Goal: Information Seeking & Learning: Compare options

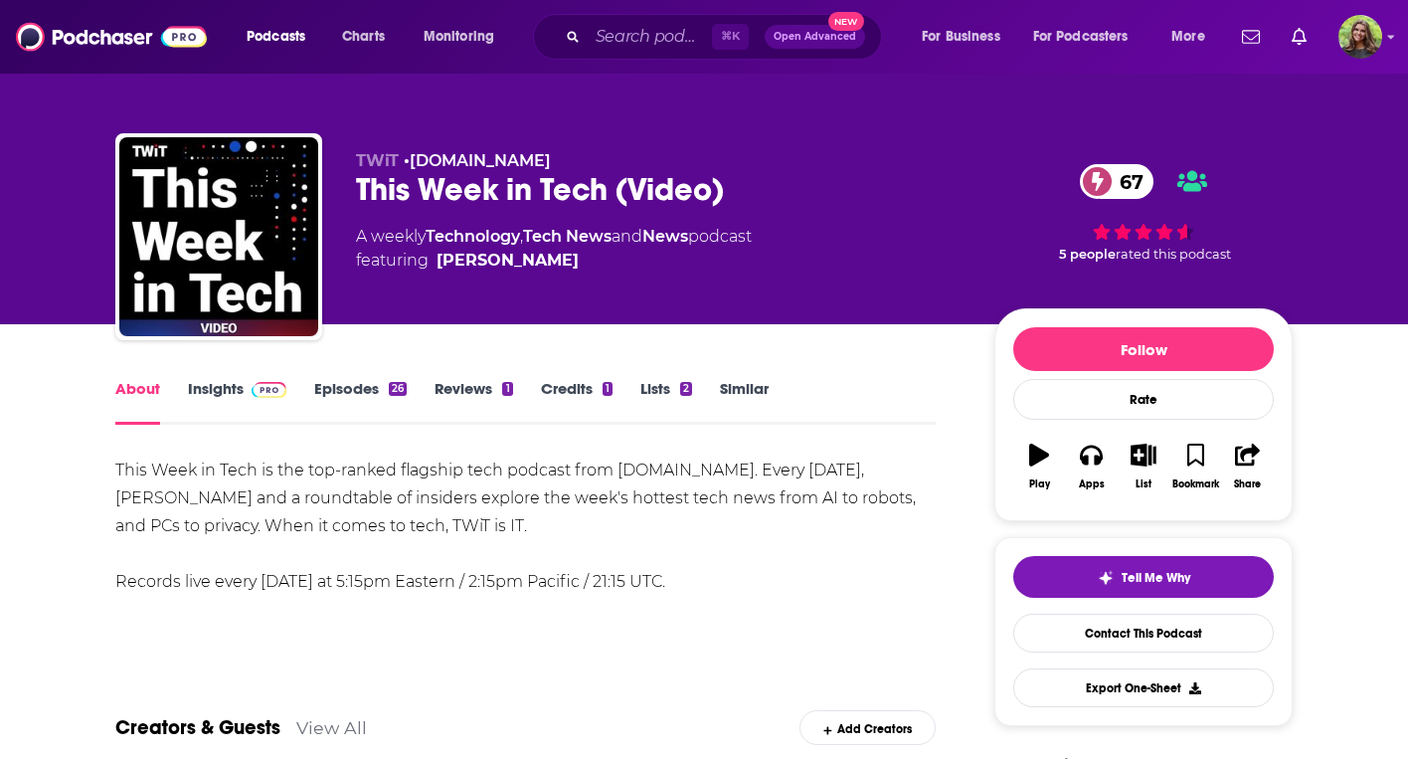
click at [575, 538] on div "This Week in Tech is the top-ranked flagship tech podcast from TWiT.tv. Every S…" at bounding box center [525, 525] width 820 height 139
click at [355, 391] on link "Episodes 26" at bounding box center [360, 402] width 92 height 46
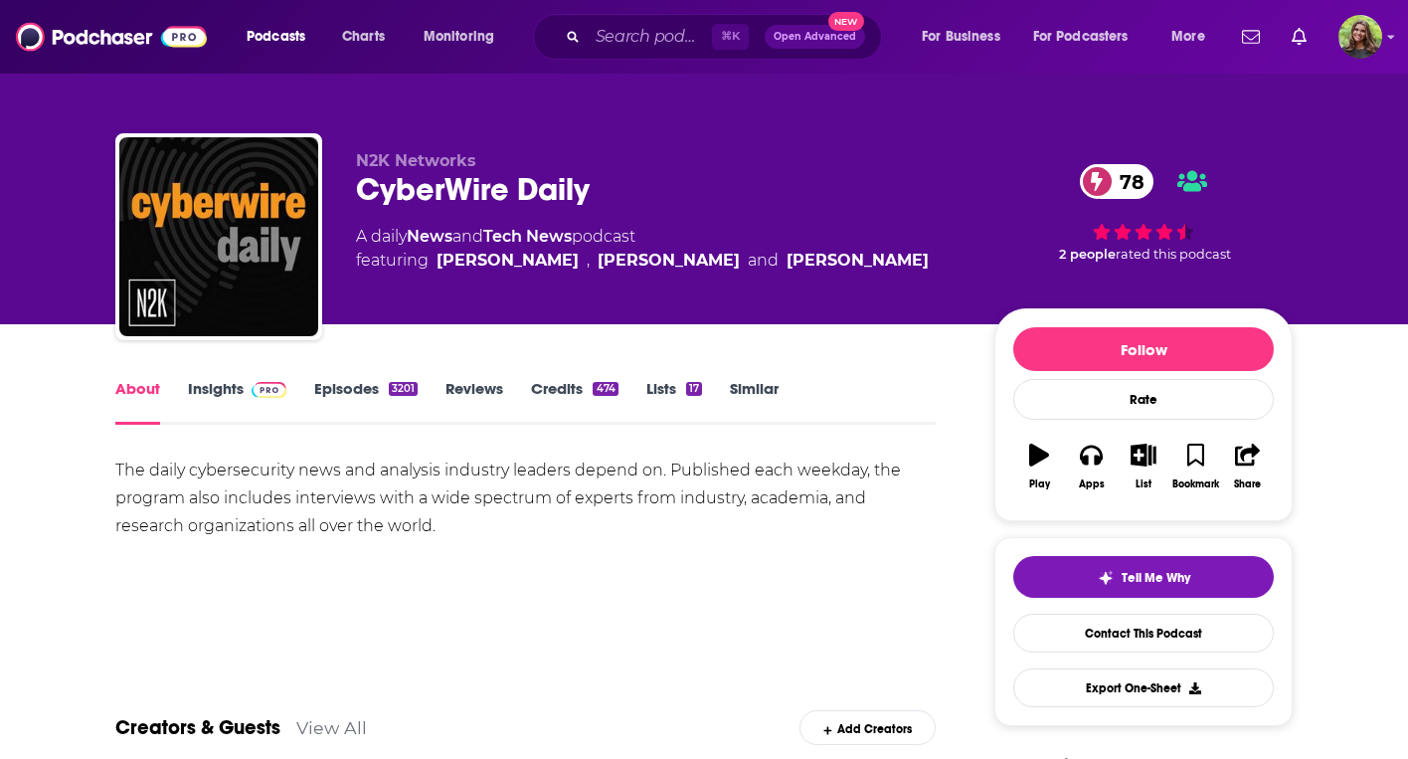
click at [212, 377] on div "About Insights Episodes 3201 Reviews Credits 474 Lists 17 Similar" at bounding box center [525, 400] width 820 height 49
click at [211, 393] on link "Insights" at bounding box center [237, 402] width 98 height 46
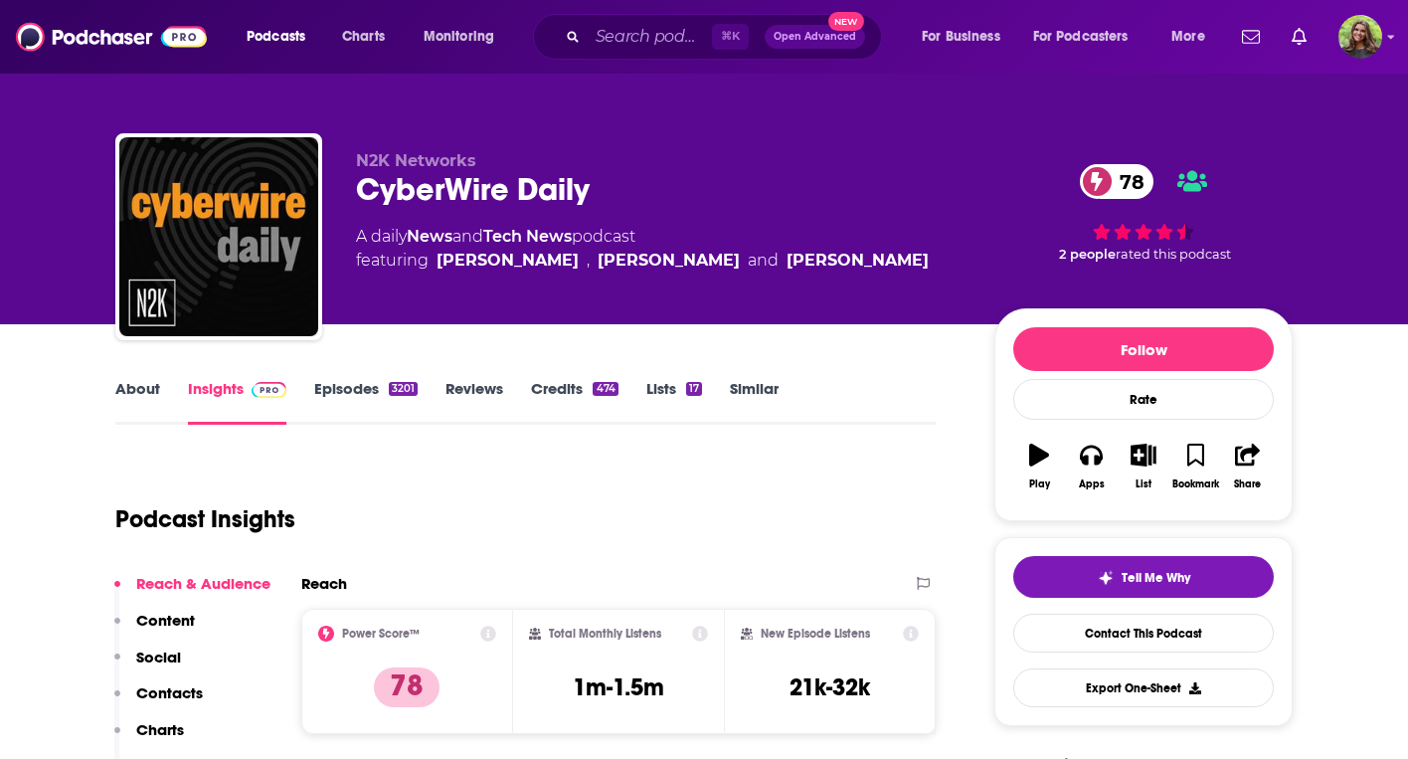
click at [340, 390] on link "Episodes 3201" at bounding box center [365, 402] width 103 height 46
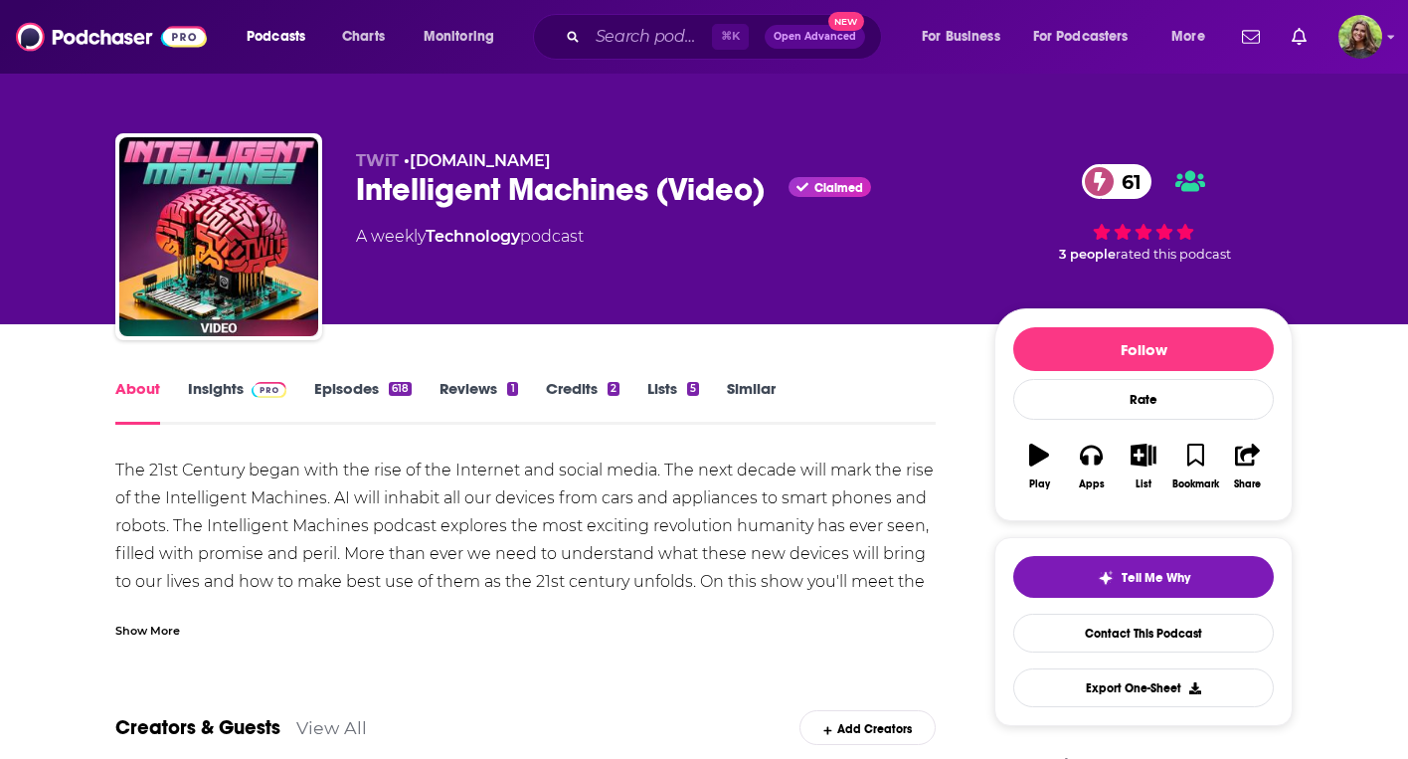
click at [367, 404] on link "Episodes 618" at bounding box center [362, 402] width 97 height 46
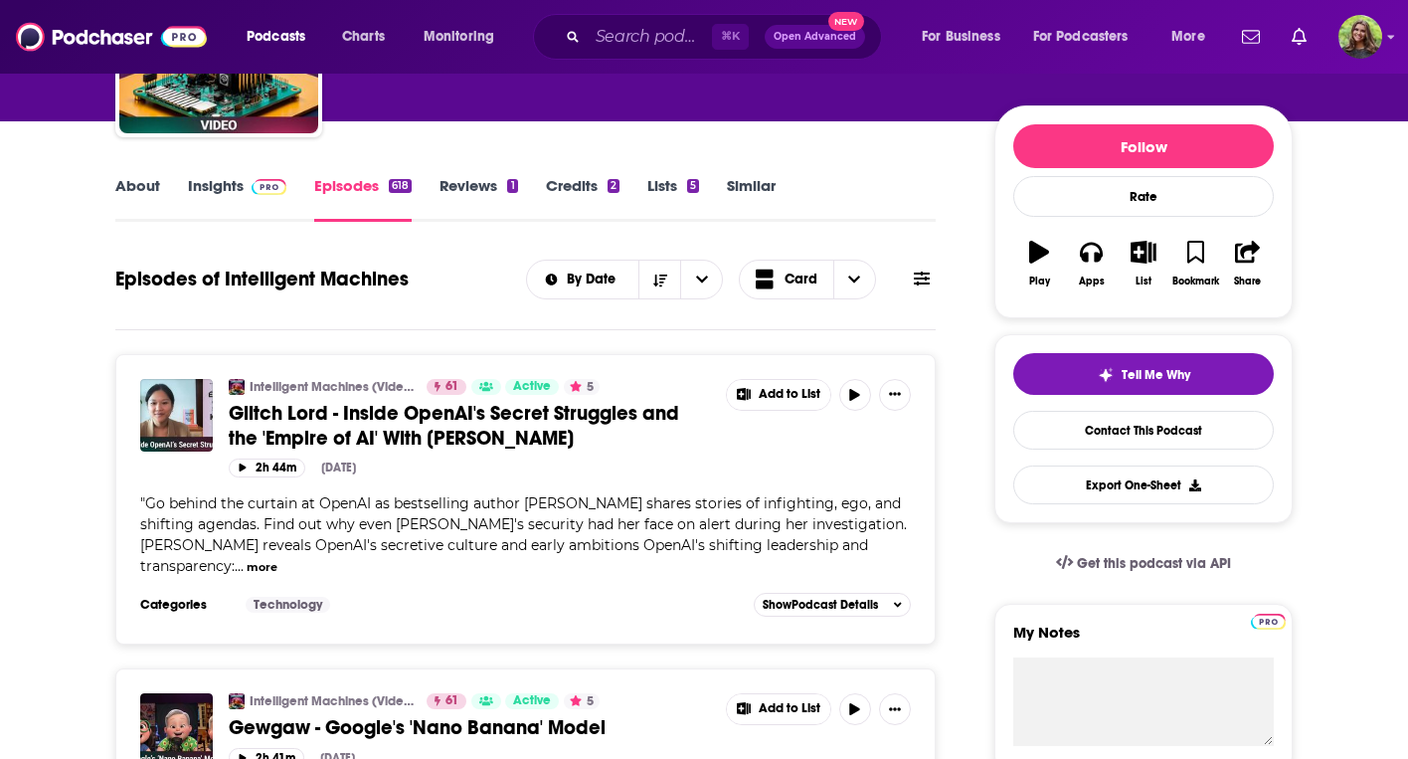
scroll to position [158, 0]
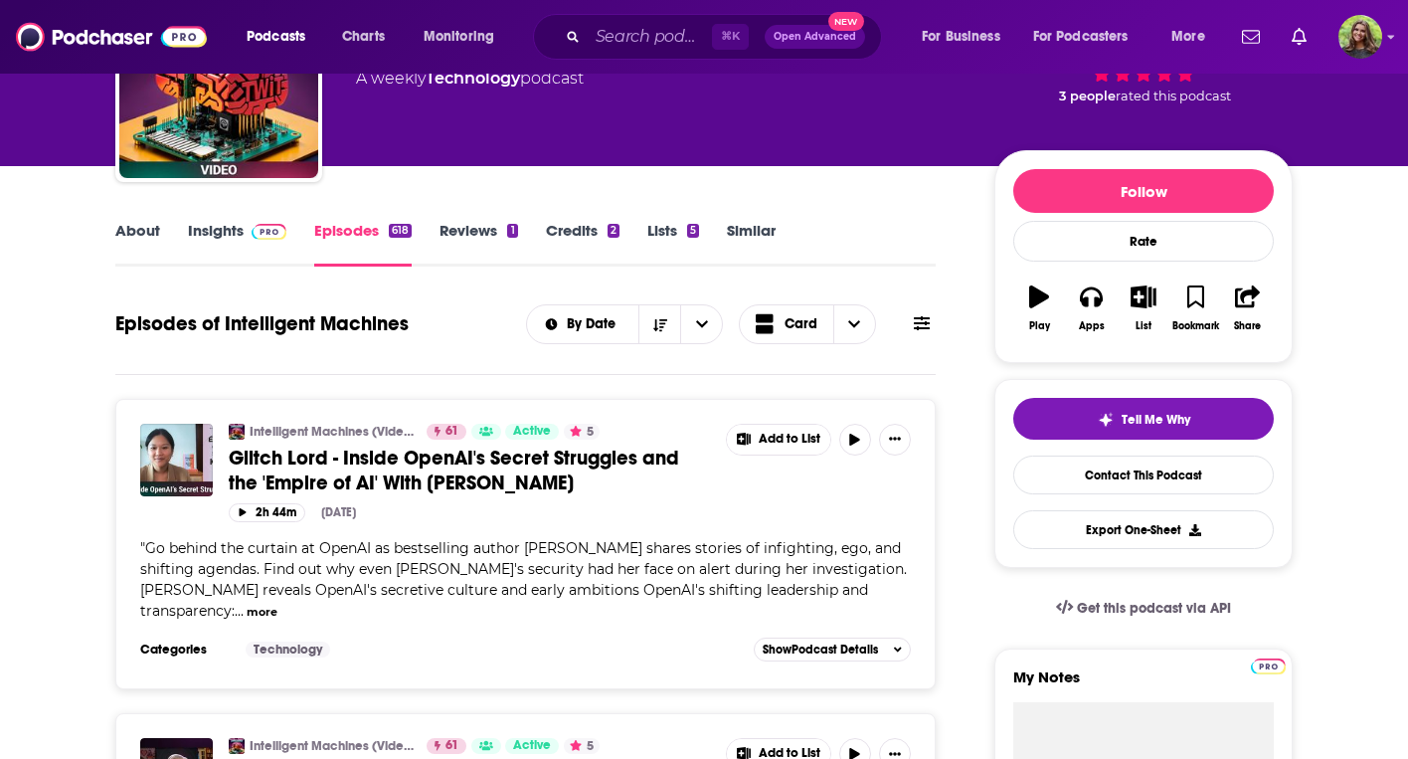
click at [228, 240] on link "Insights" at bounding box center [237, 244] width 98 height 46
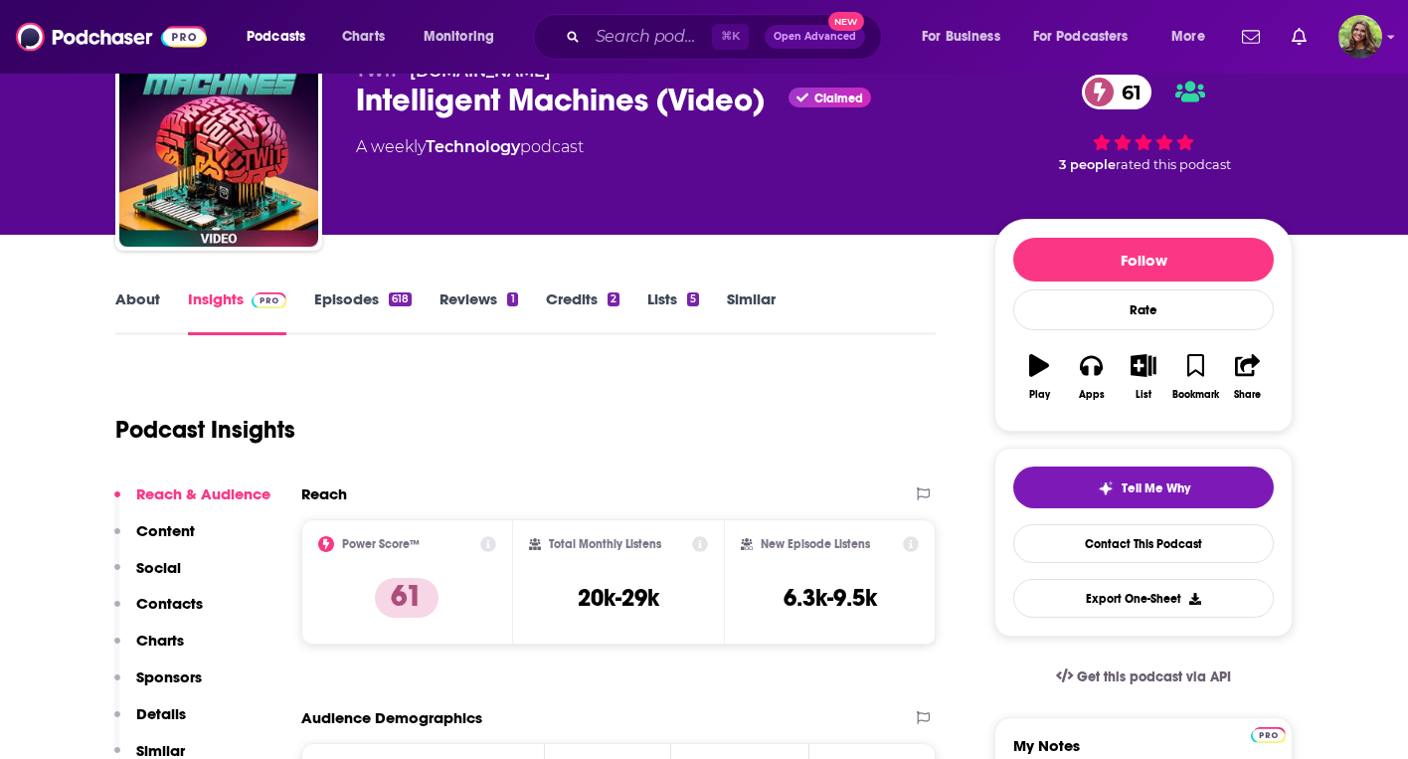
scroll to position [116, 0]
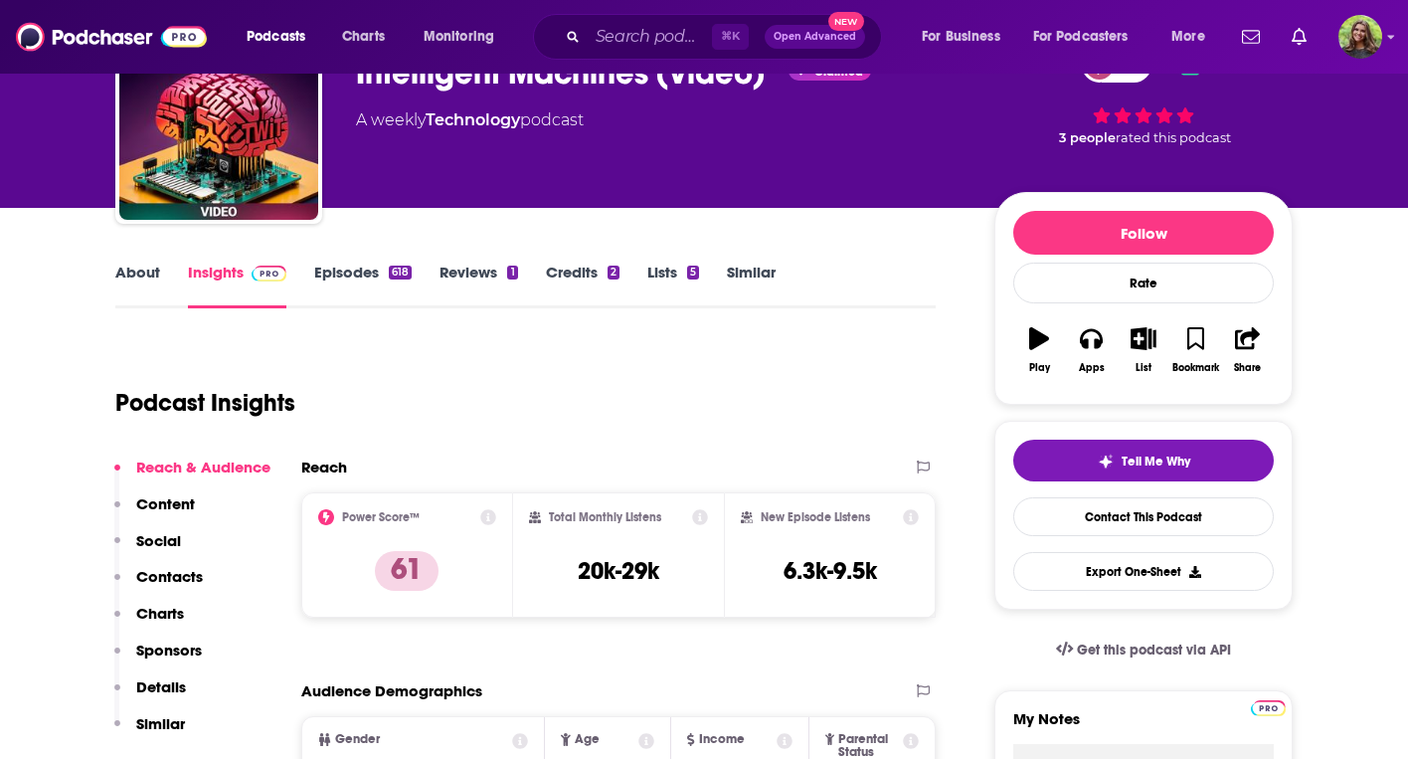
click at [124, 277] on link "About" at bounding box center [137, 286] width 45 height 46
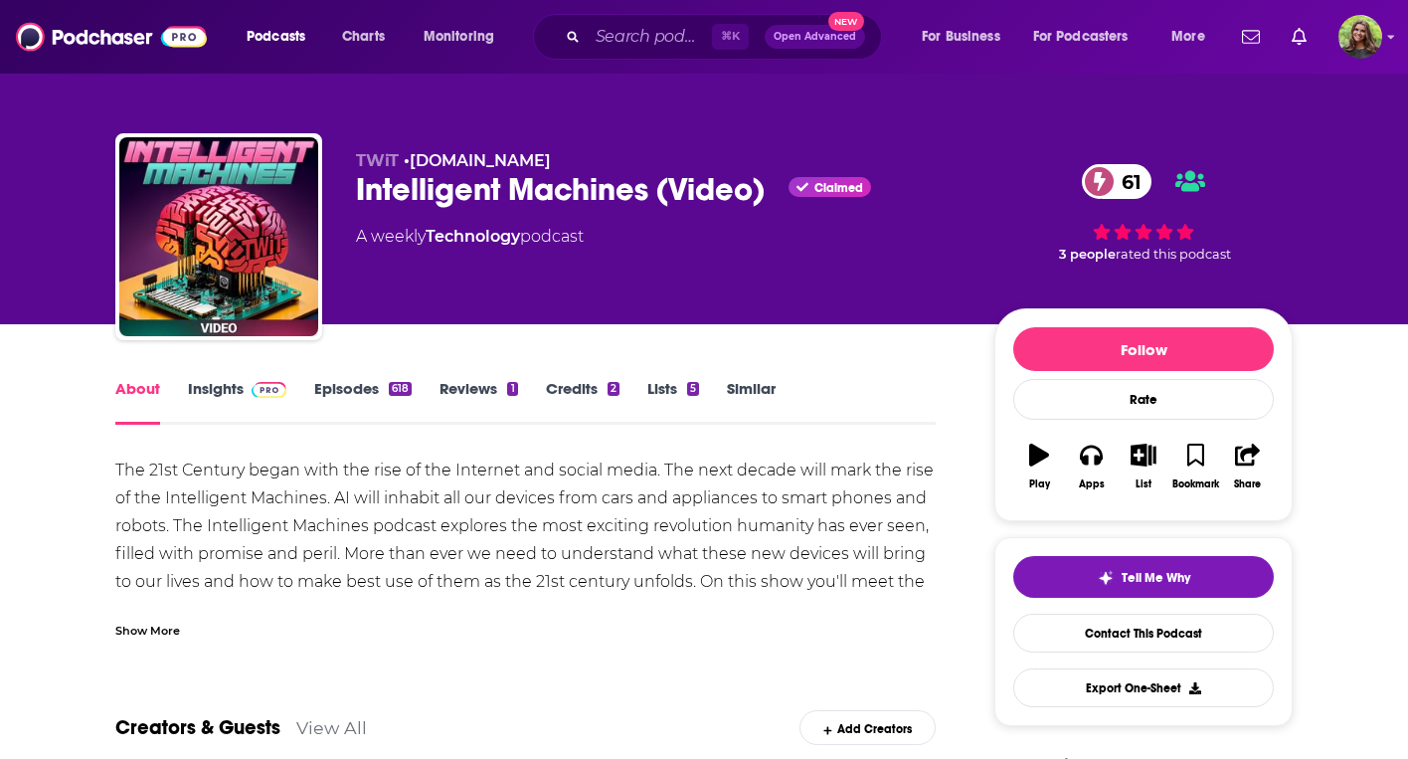
click at [156, 627] on div "Show More" at bounding box center [147, 629] width 65 height 19
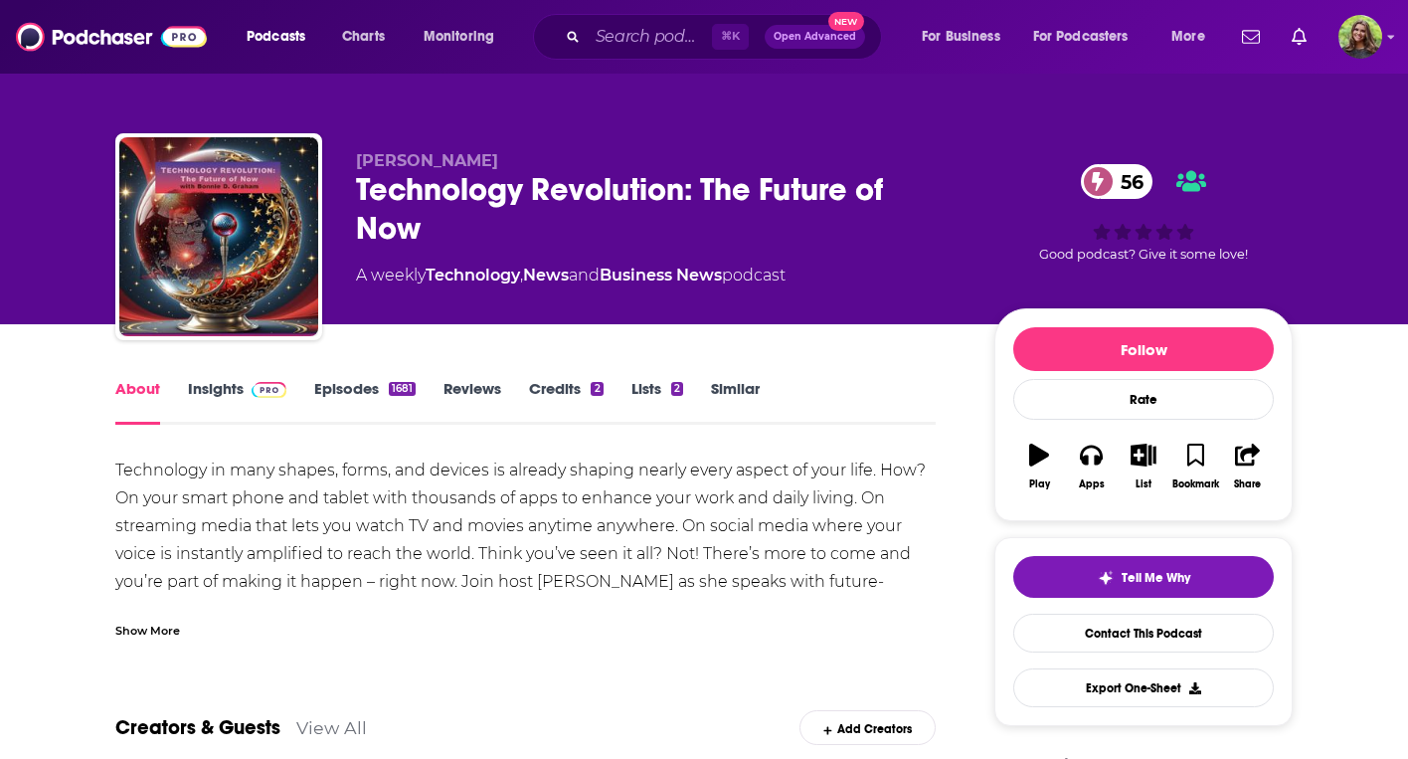
click at [367, 394] on link "Episodes 1681" at bounding box center [364, 402] width 101 height 46
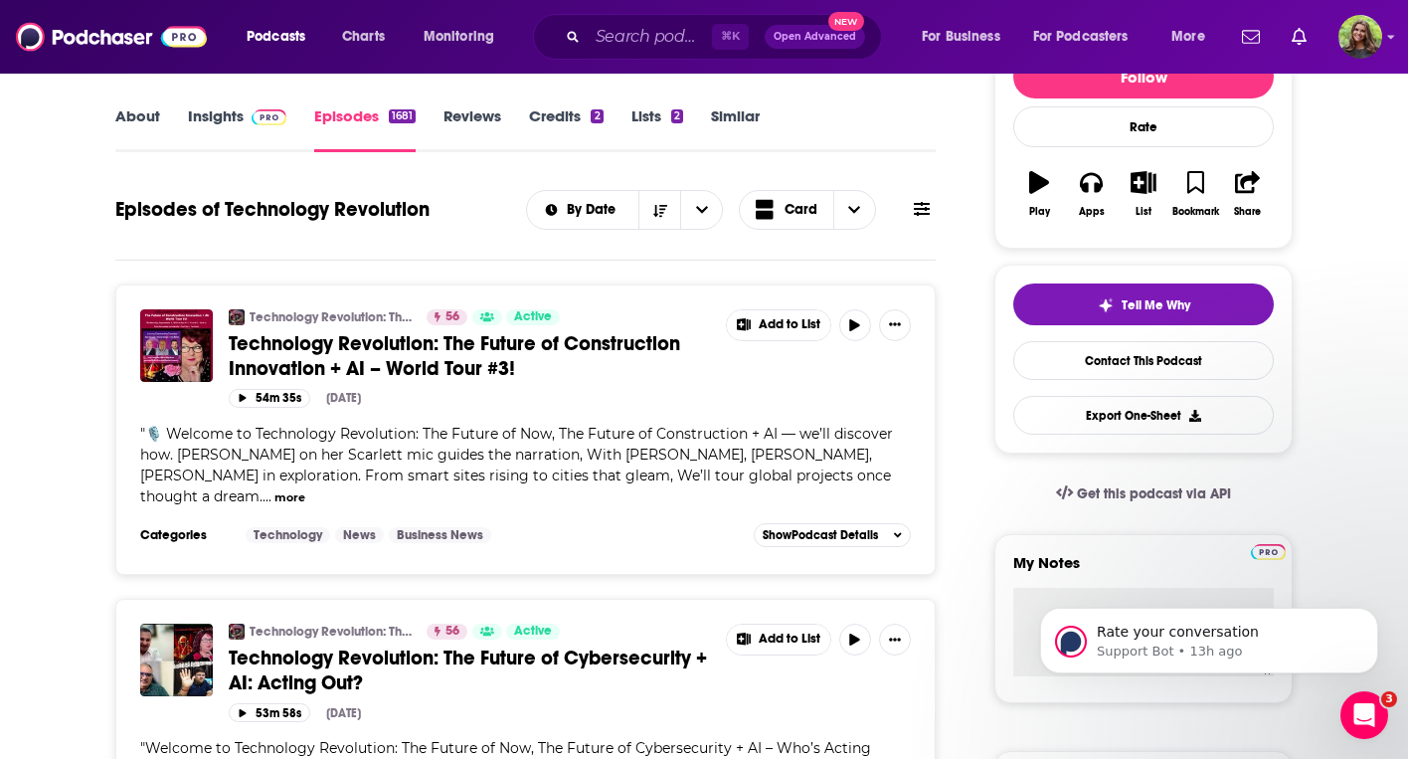
scroll to position [652, 0]
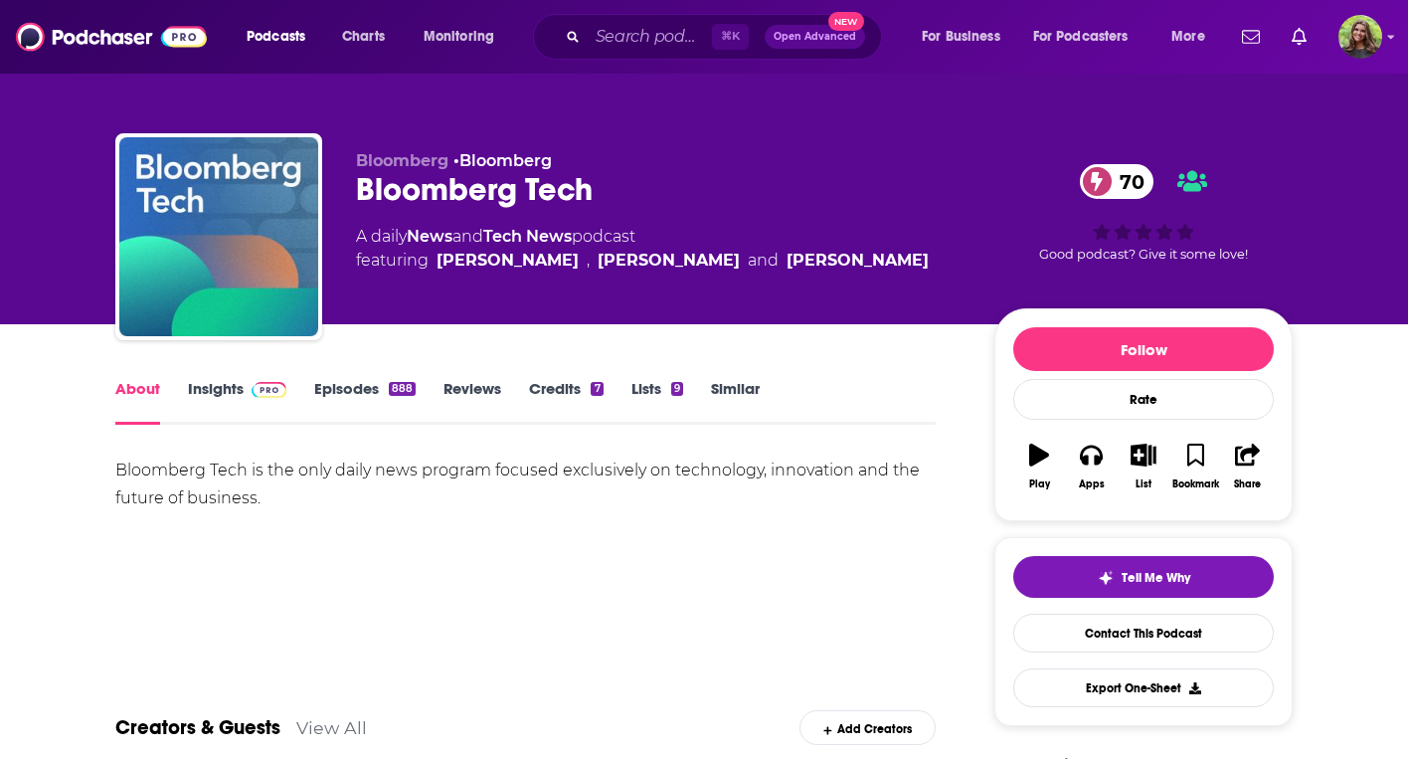
click at [386, 396] on link "Episodes 888" at bounding box center [364, 402] width 101 height 46
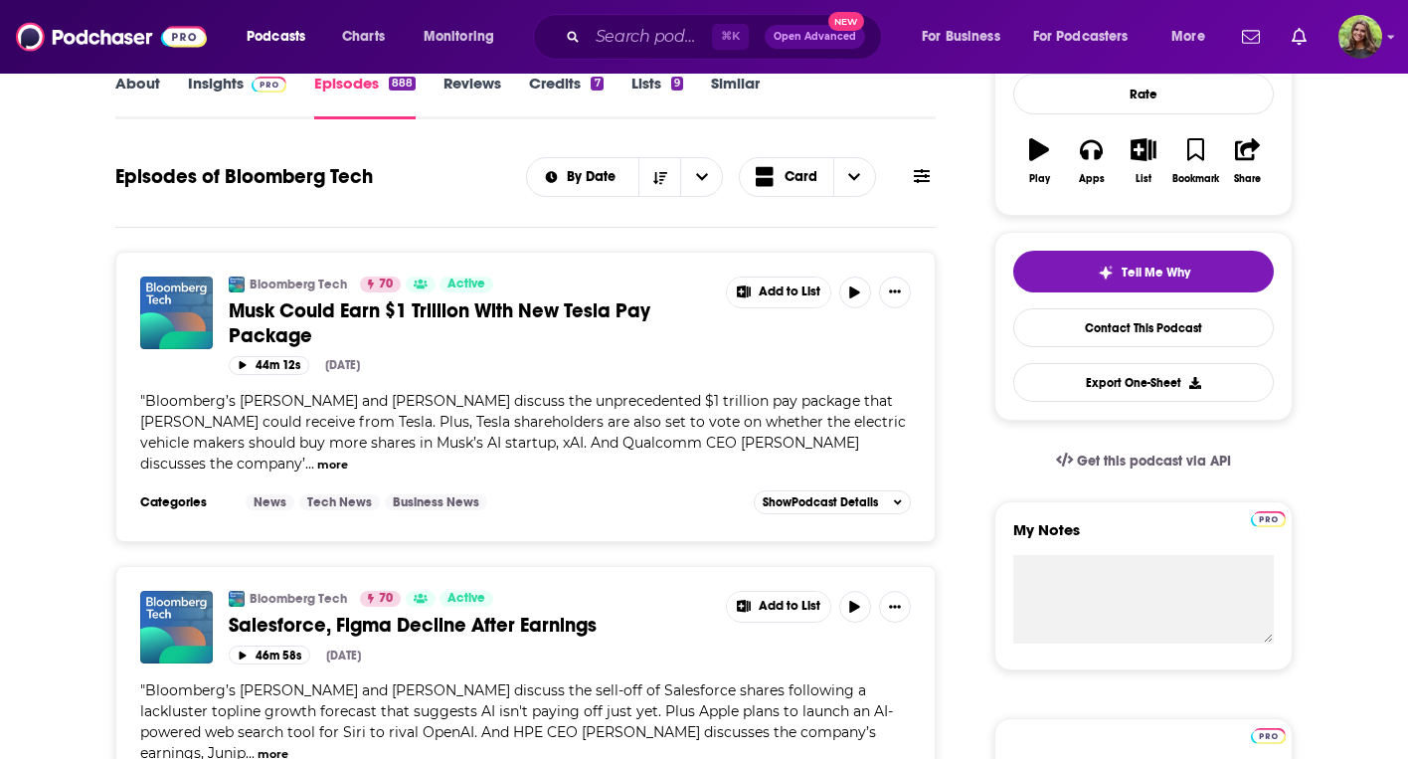
scroll to position [308, 0]
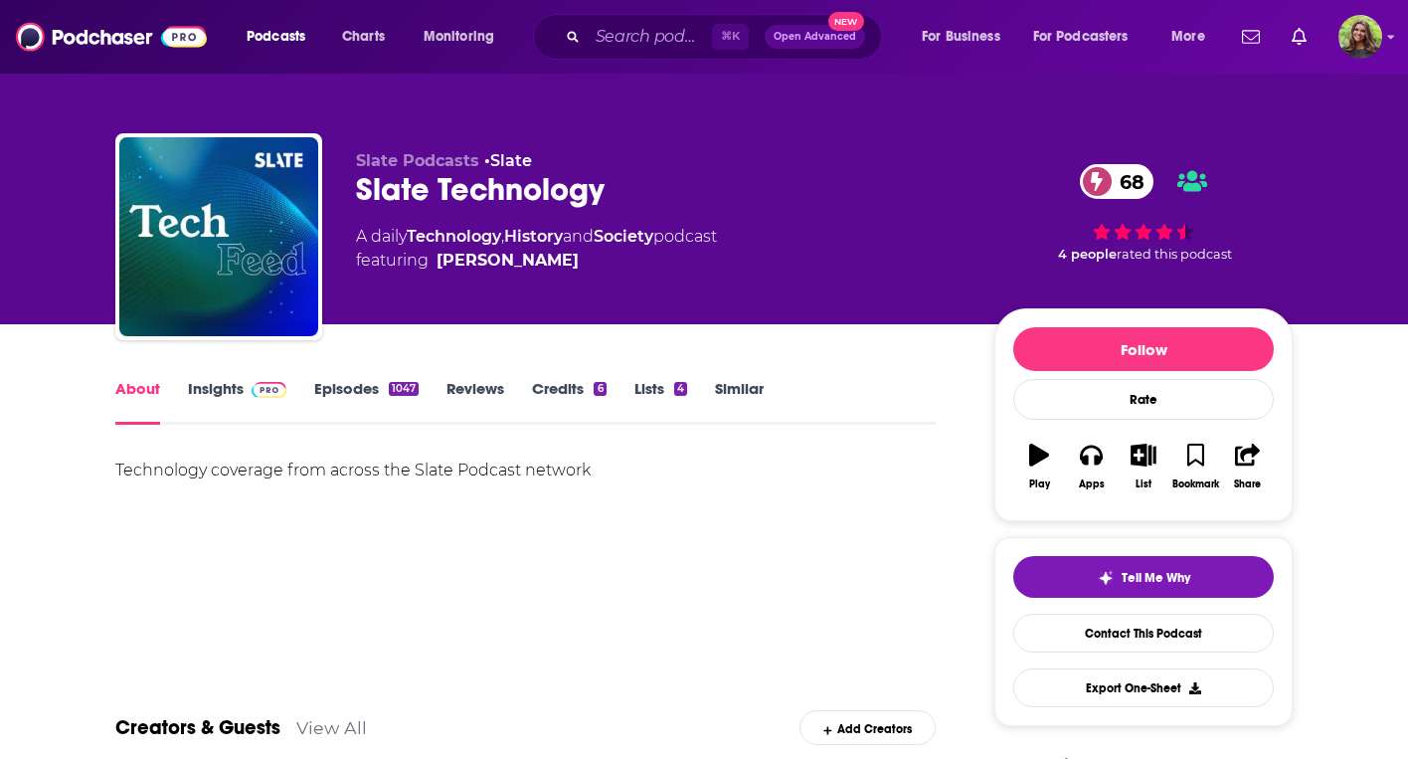
click at [365, 395] on link "Episodes 1047" at bounding box center [366, 402] width 104 height 46
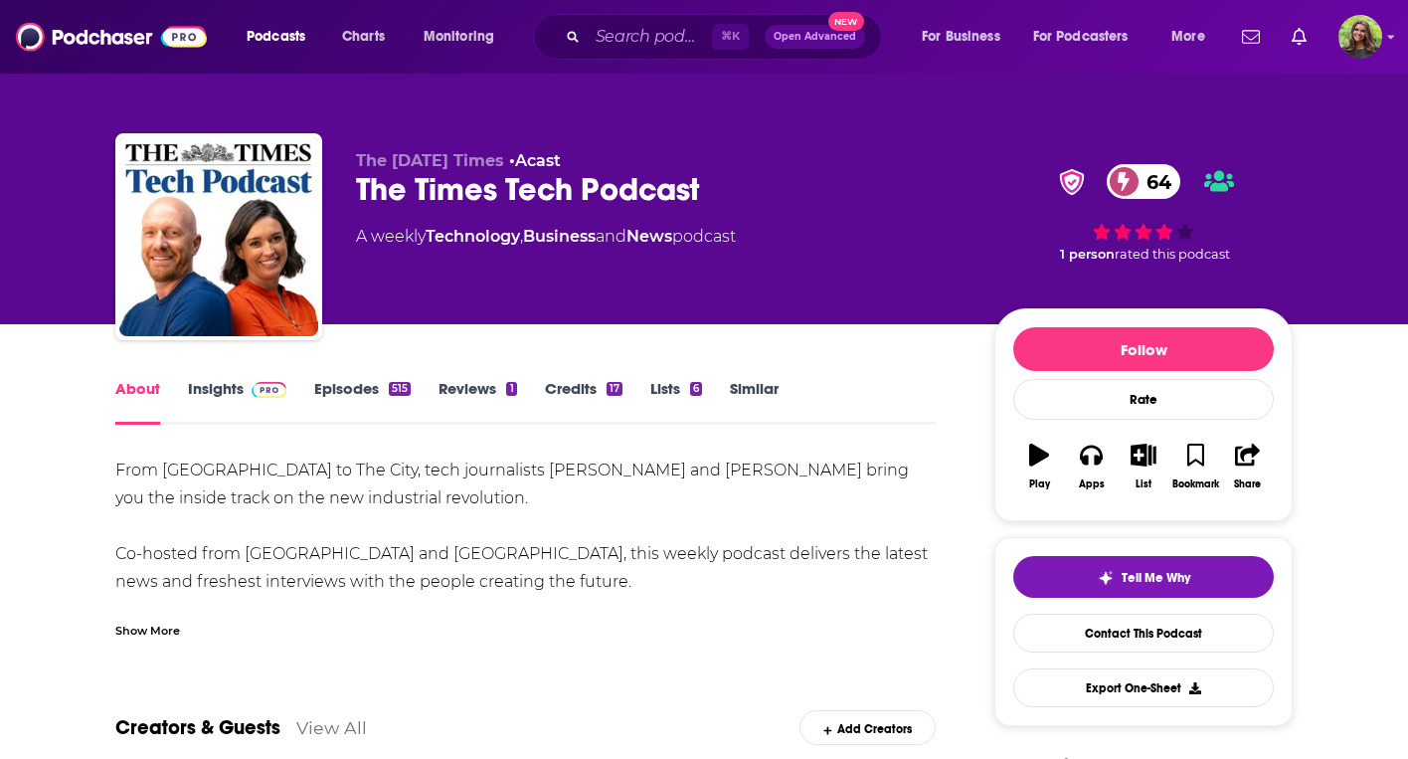
click at [342, 401] on link "Episodes 515" at bounding box center [362, 402] width 96 height 46
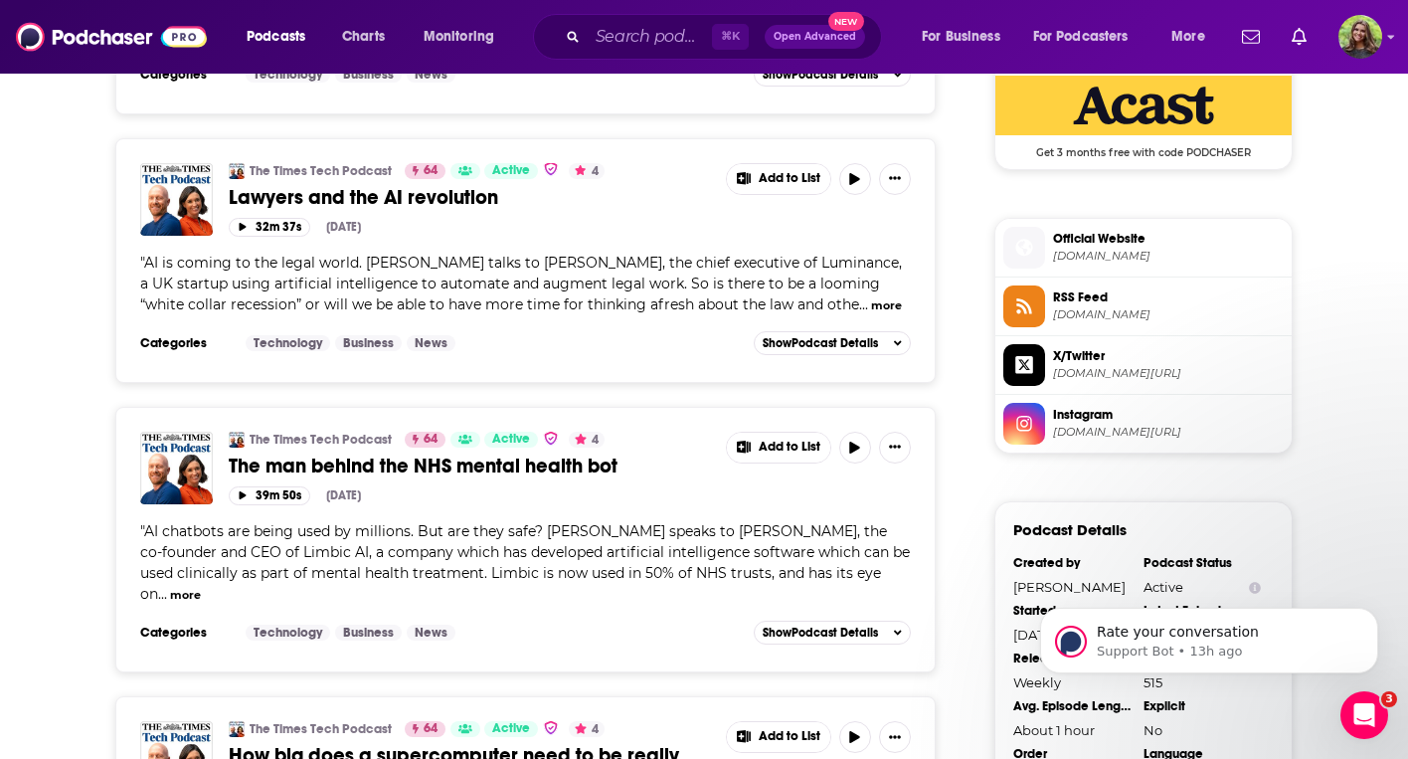
scroll to position [1805, 0]
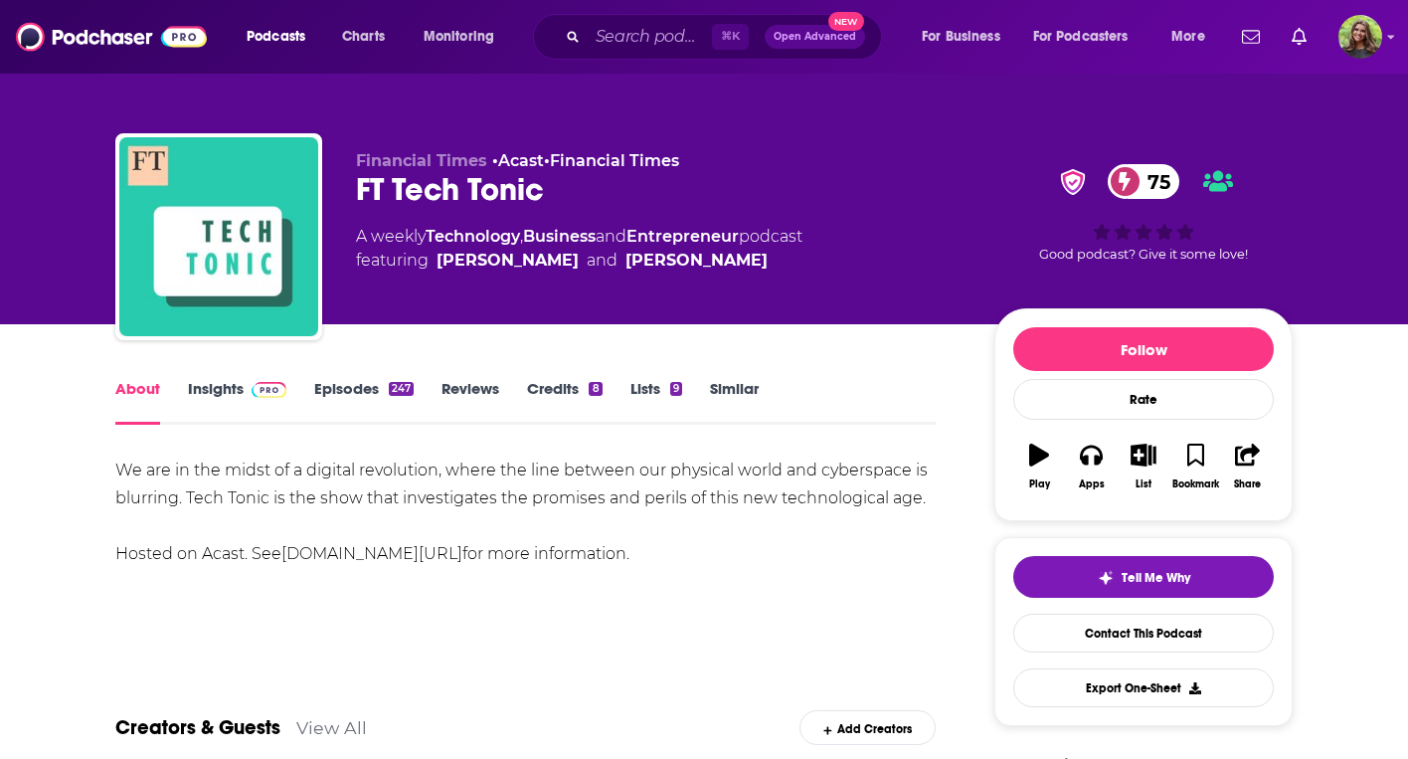
click at [366, 395] on link "Episodes 247" at bounding box center [363, 402] width 99 height 46
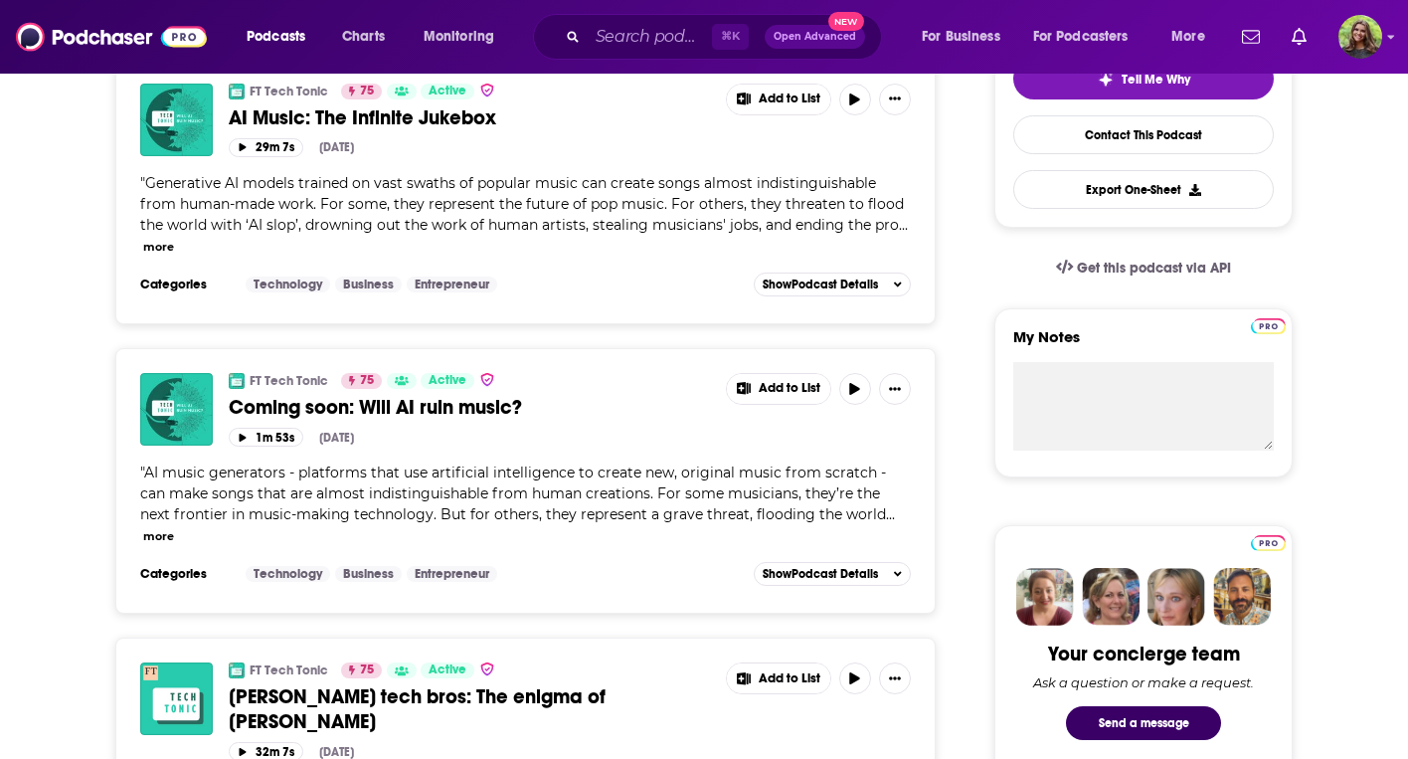
scroll to position [503, 0]
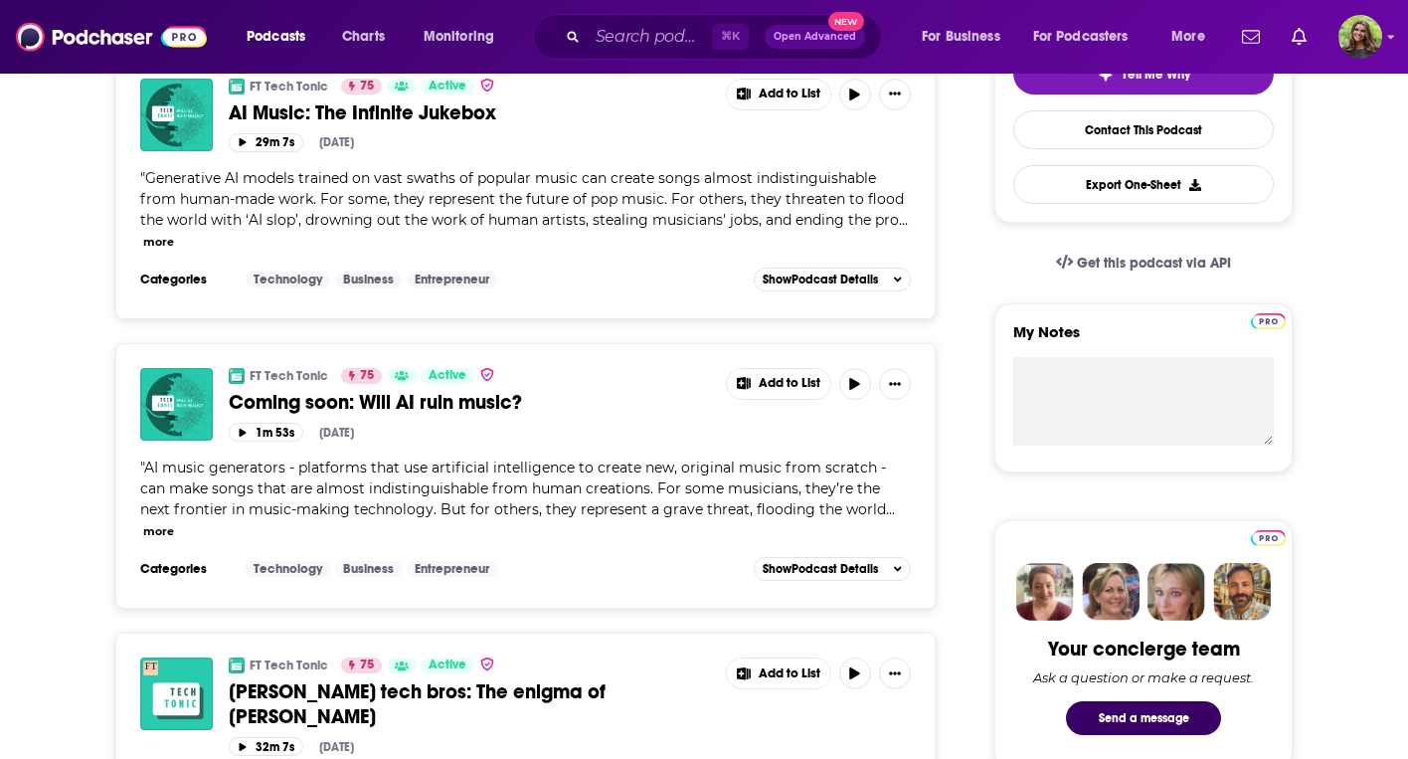
click at [157, 240] on button "more" at bounding box center [158, 242] width 31 height 17
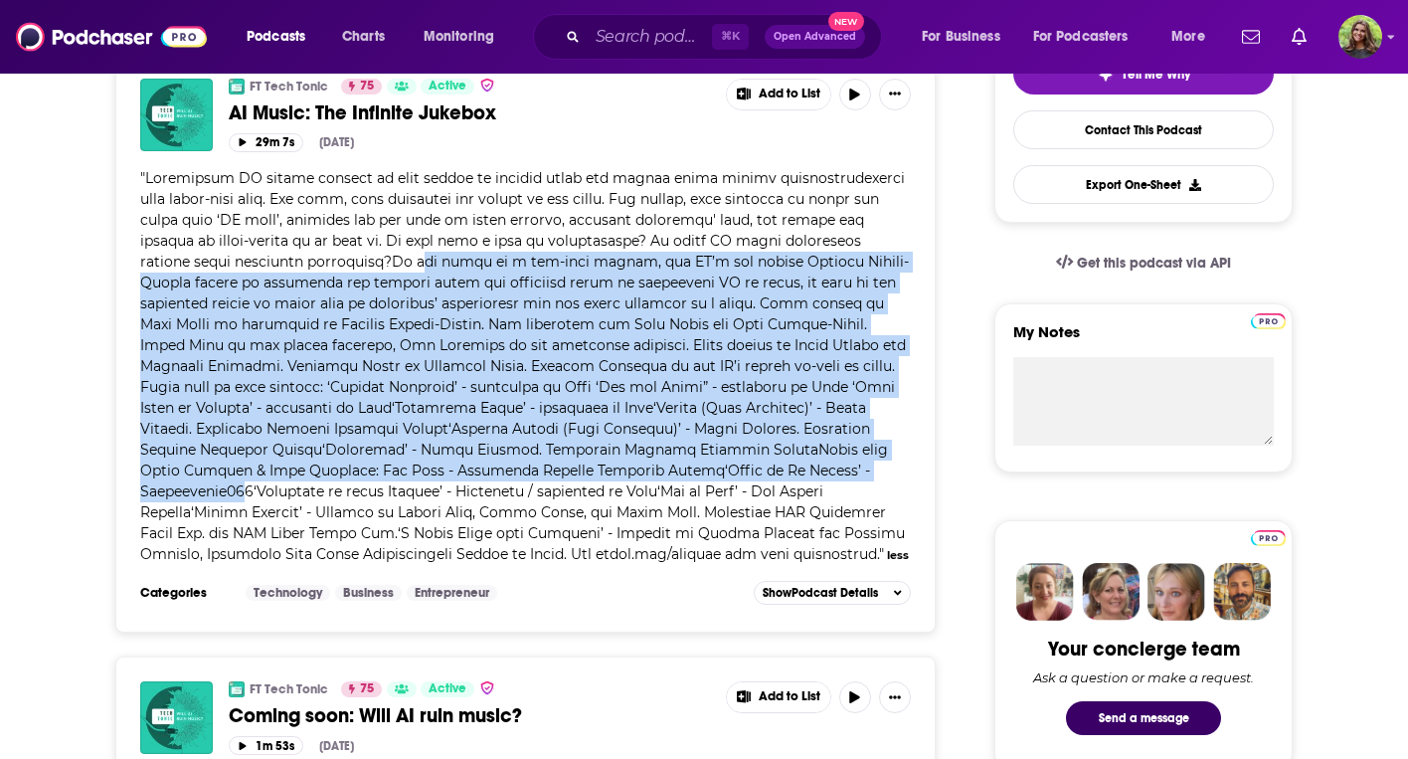
drag, startPoint x: 431, startPoint y: 265, endPoint x: 776, endPoint y: 468, distance: 400.8
click at [776, 468] on span at bounding box center [524, 366] width 769 height 394
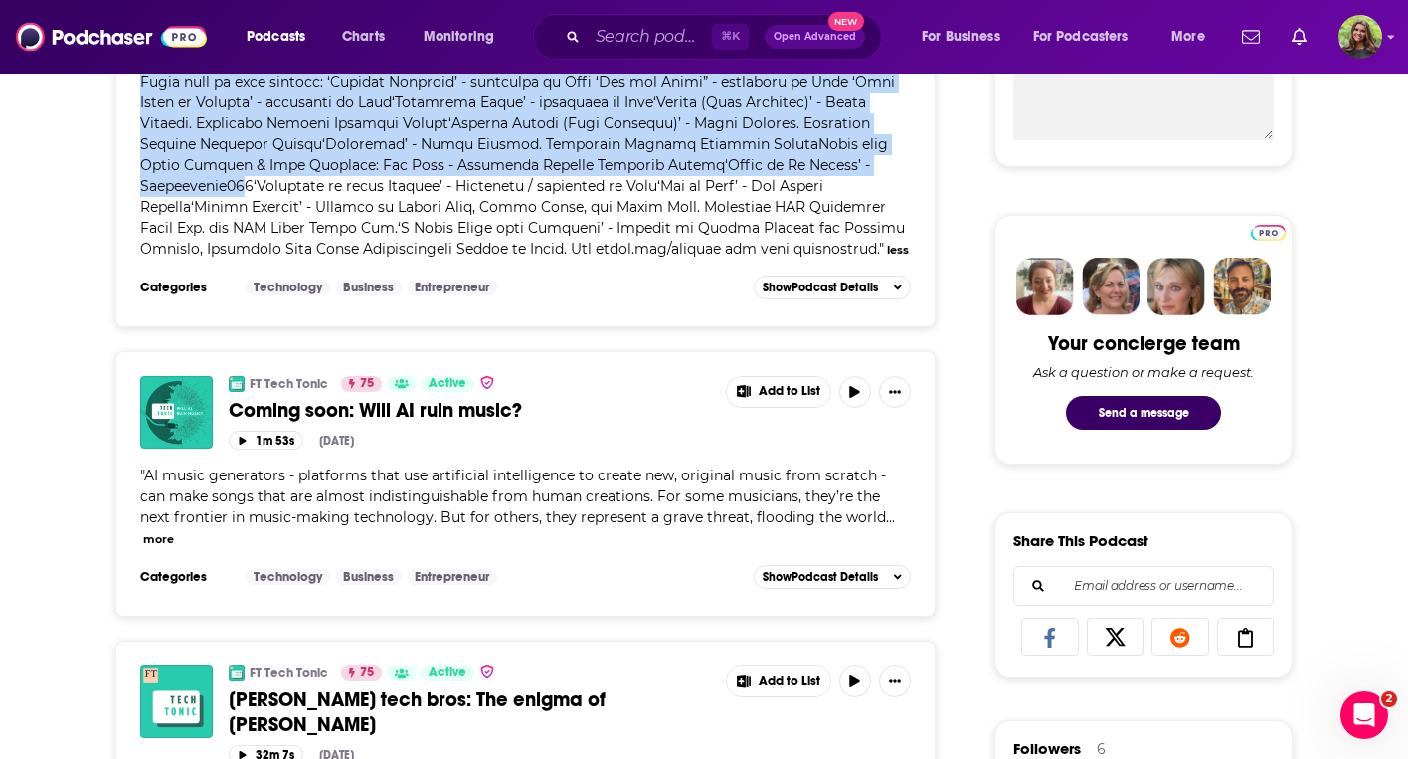
scroll to position [832, 0]
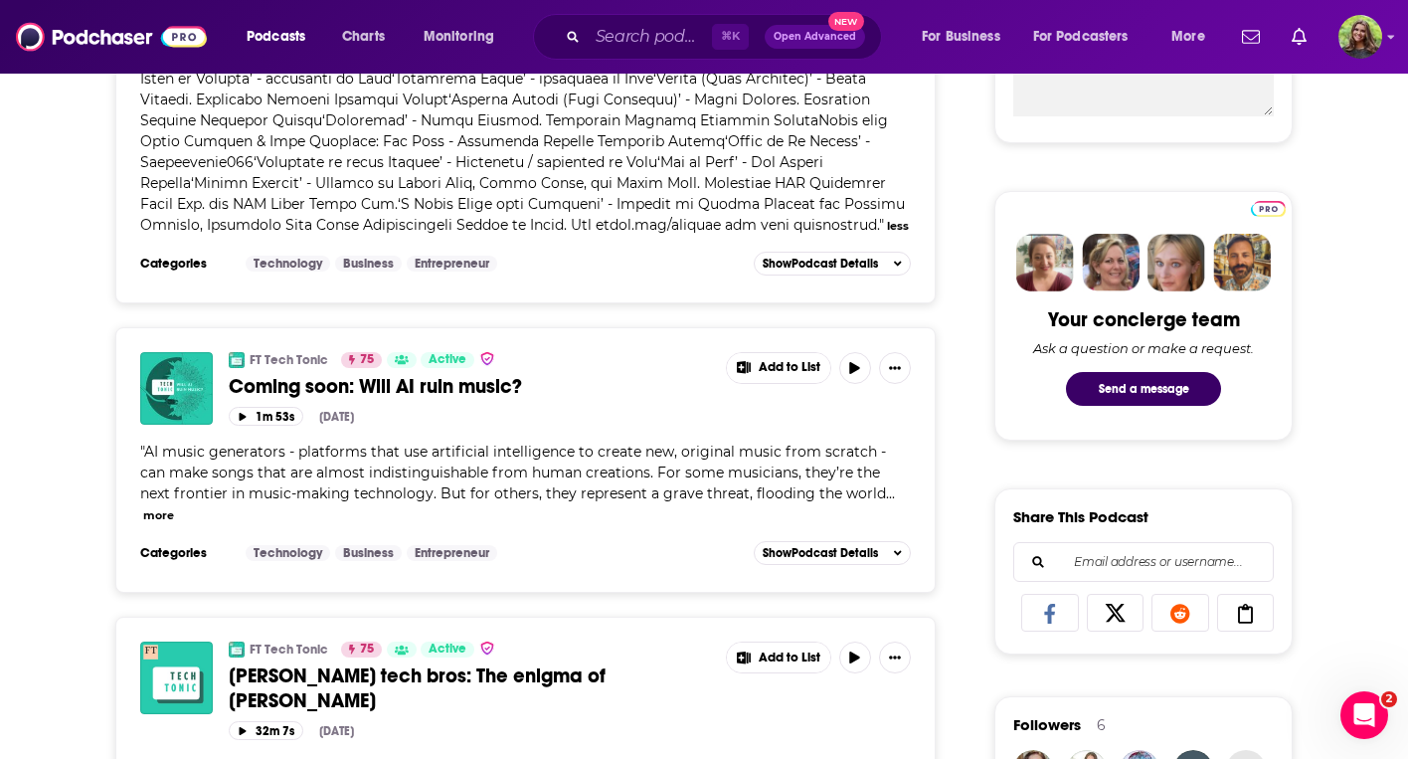
click at [531, 496] on span "AI music generators - platforms that use artificial intelligence to create new,…" at bounding box center [513, 473] width 746 height 60
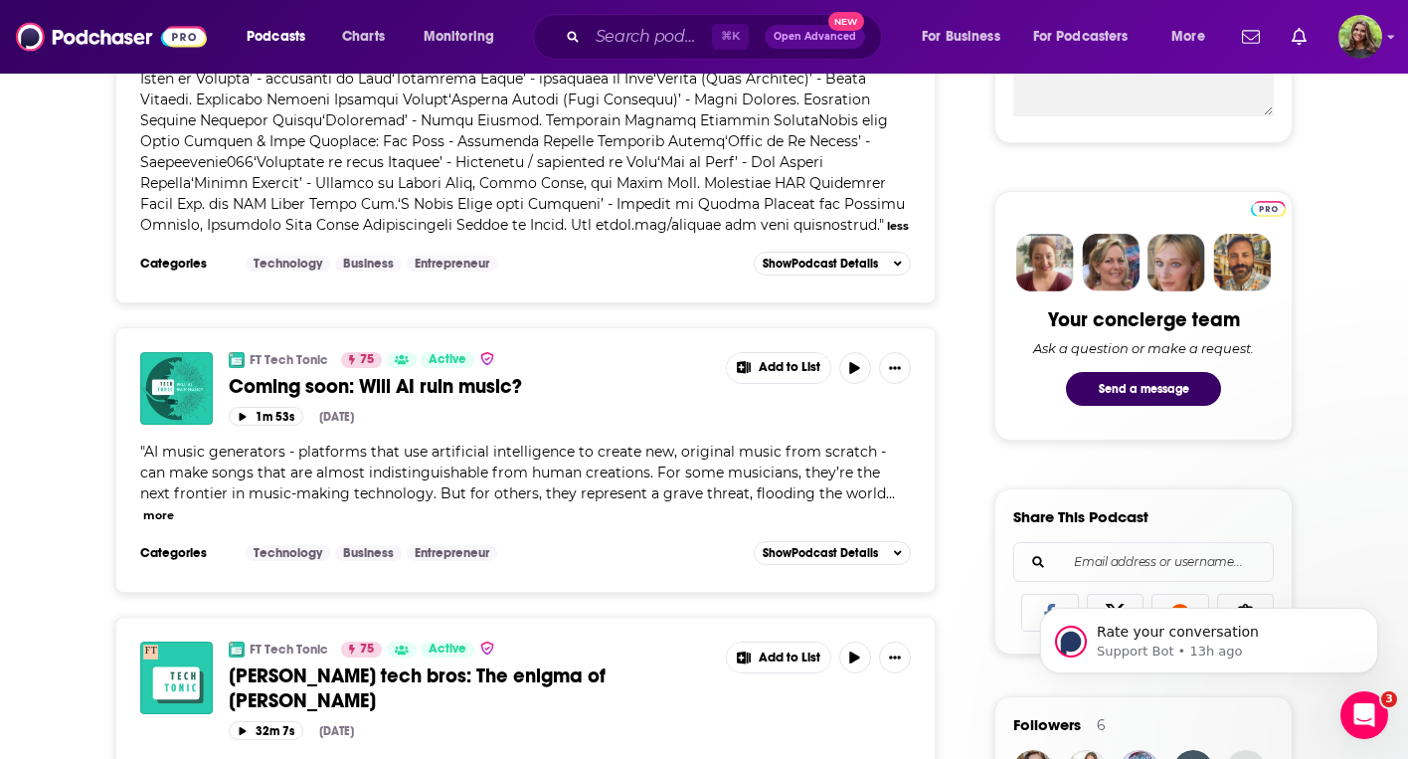
scroll to position [0, 0]
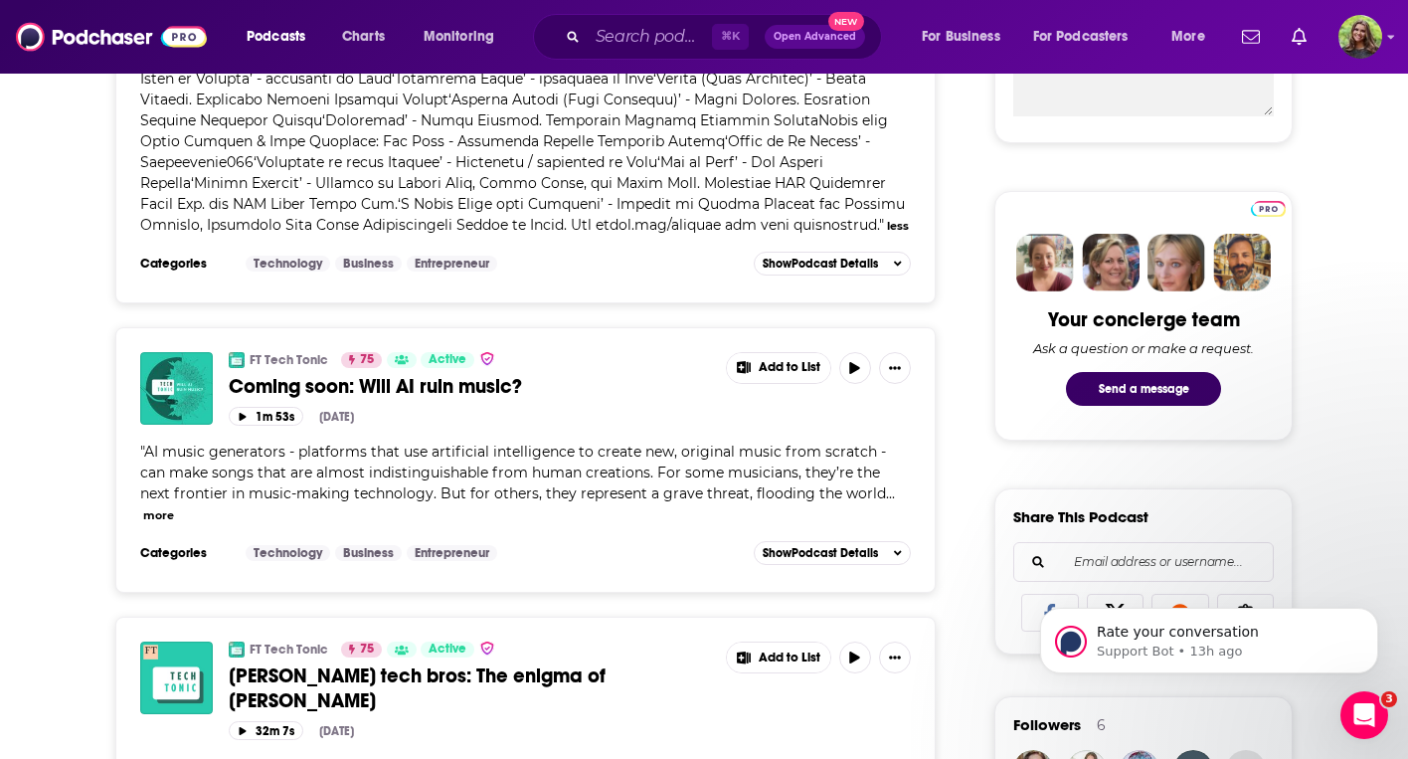
click at [174, 507] on button "more" at bounding box center [158, 515] width 31 height 17
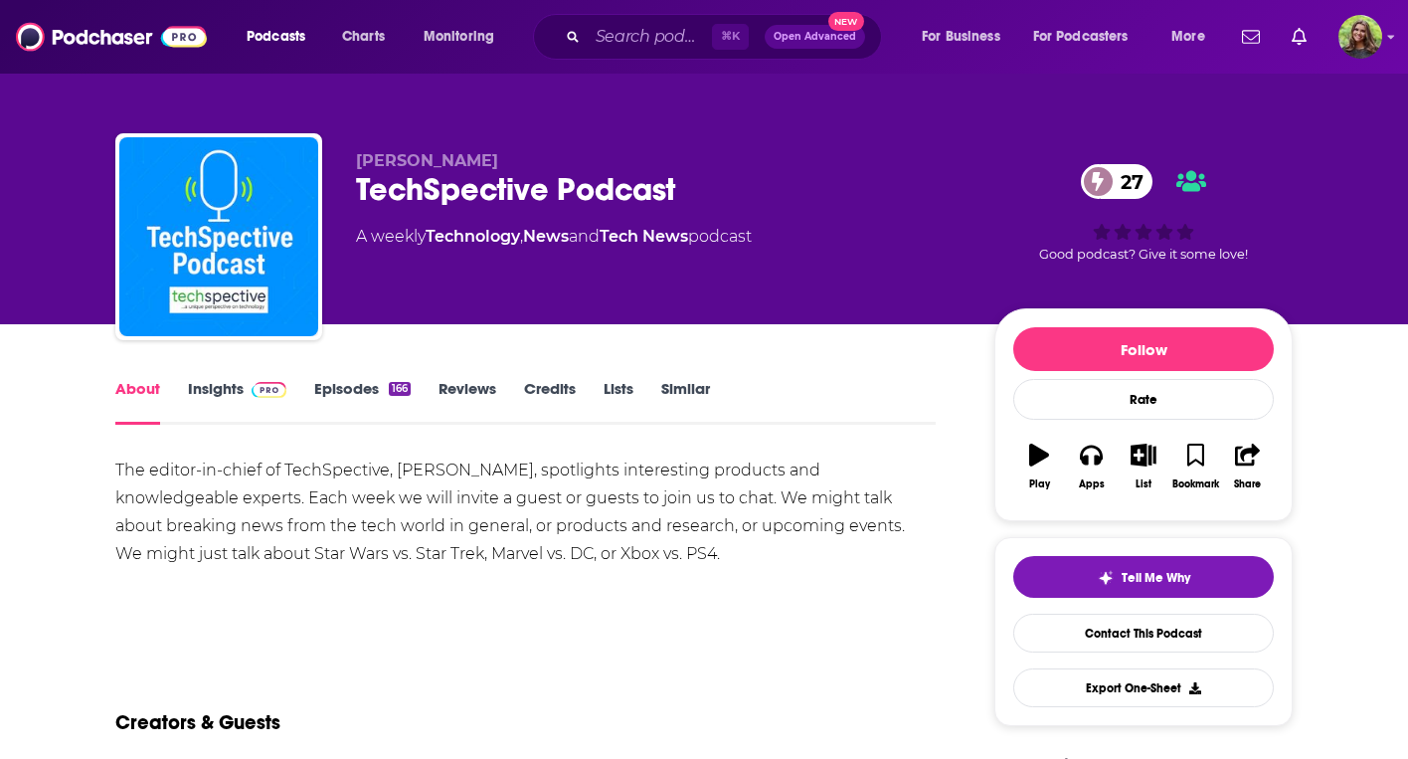
click at [344, 385] on link "Episodes 166" at bounding box center [362, 402] width 96 height 46
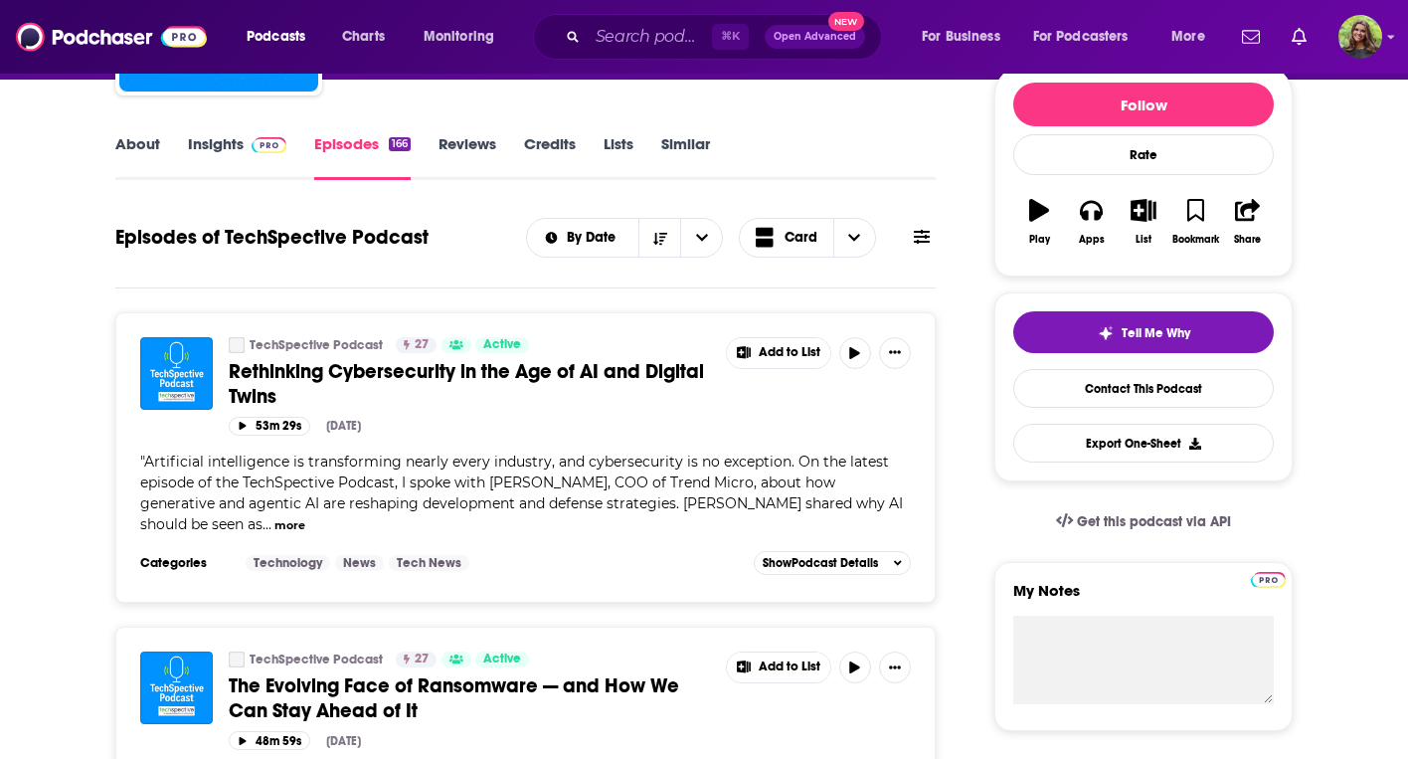
scroll to position [239, 0]
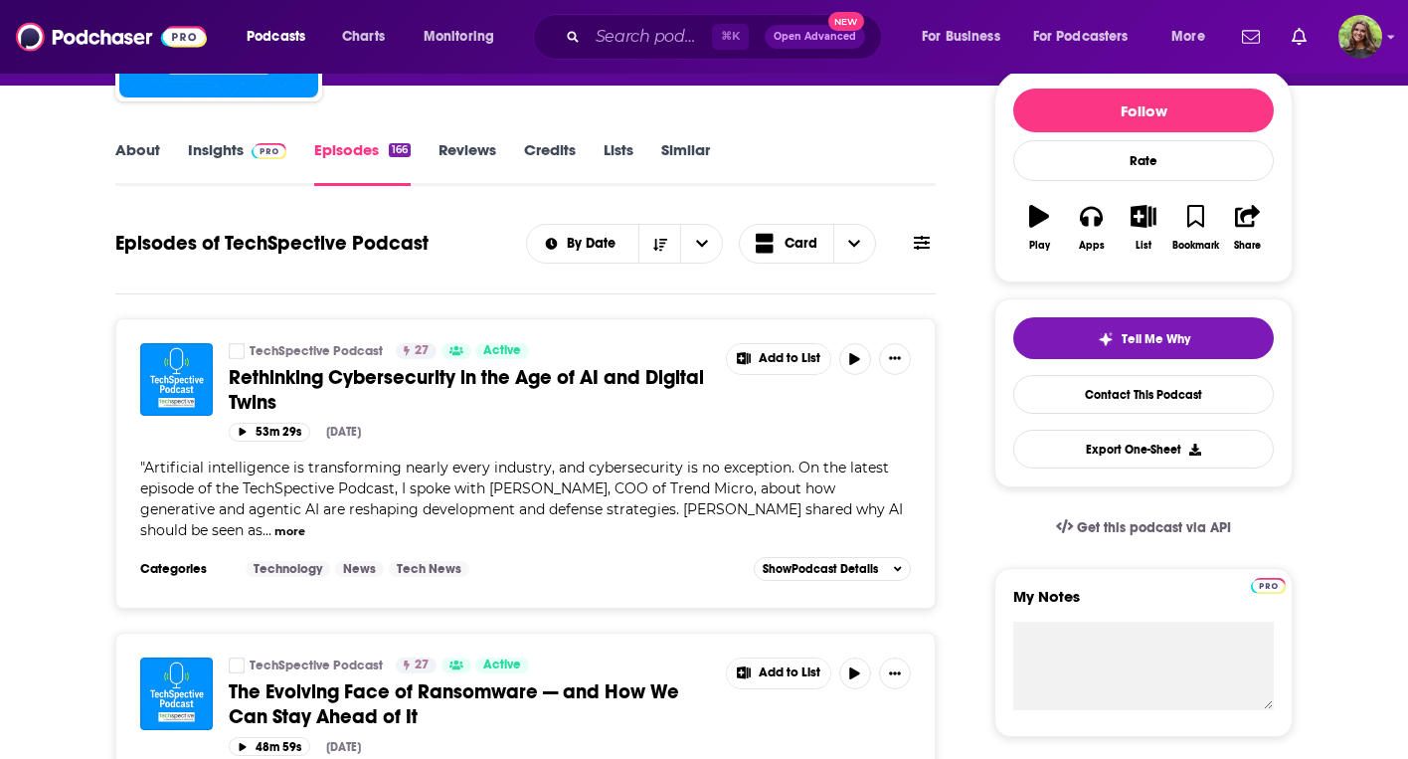
click at [234, 149] on link "Insights" at bounding box center [237, 163] width 98 height 46
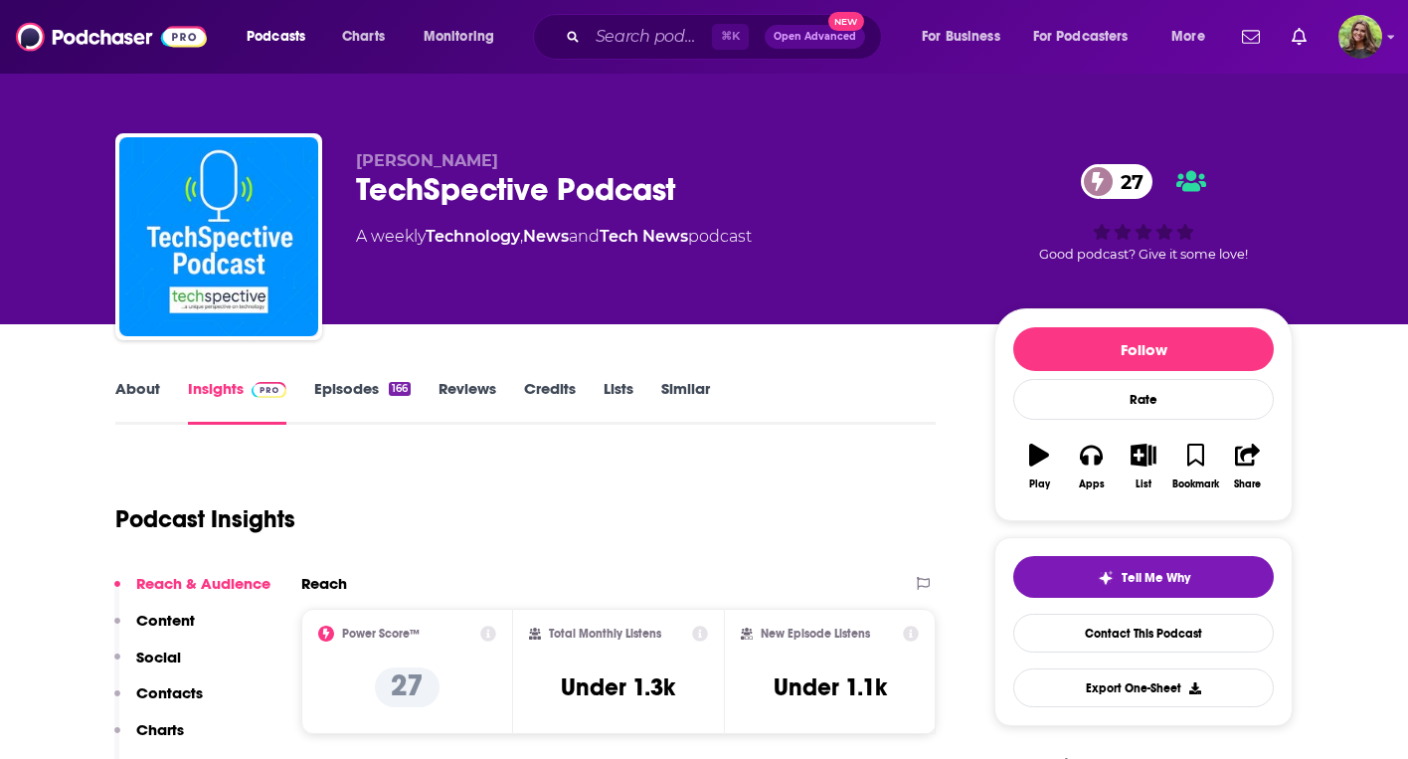
scroll to position [83, 0]
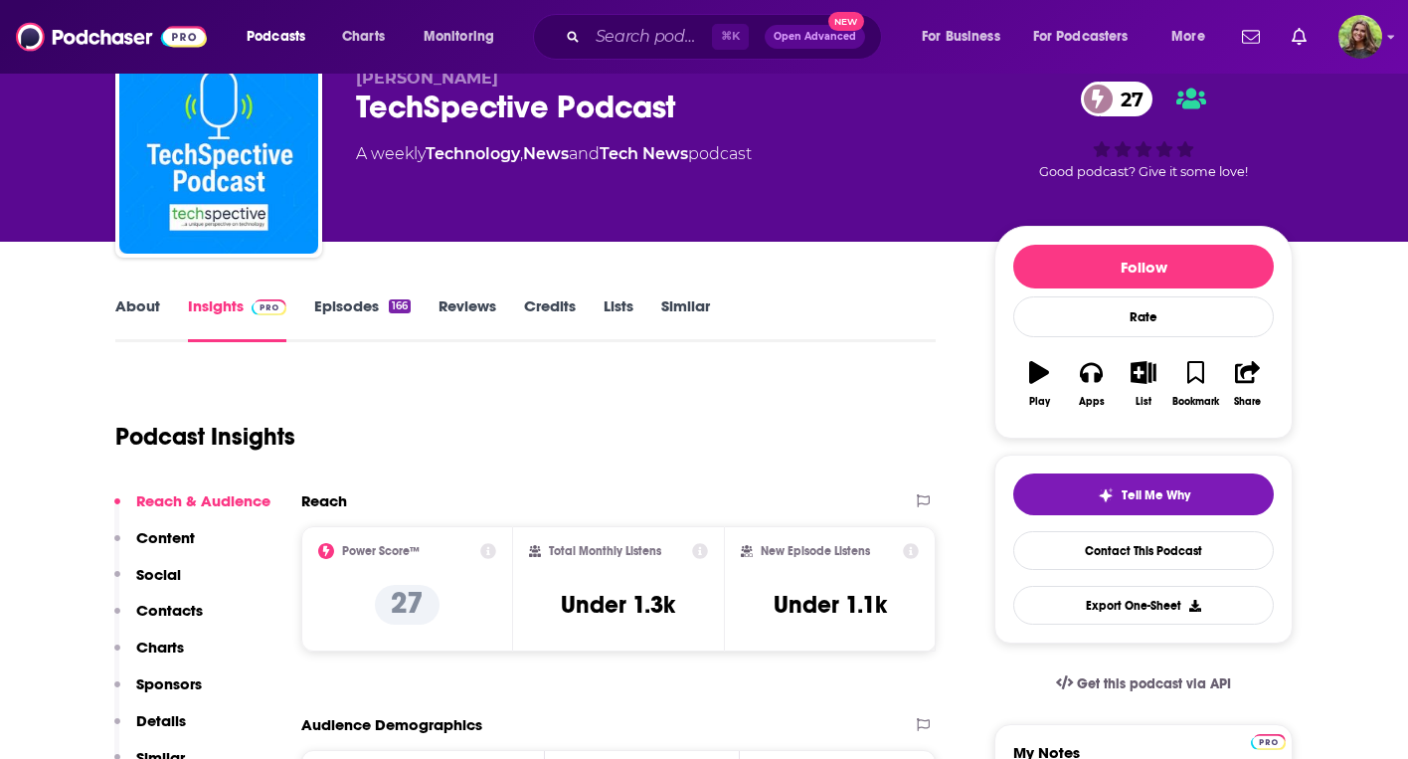
click at [128, 308] on link "About" at bounding box center [137, 319] width 45 height 46
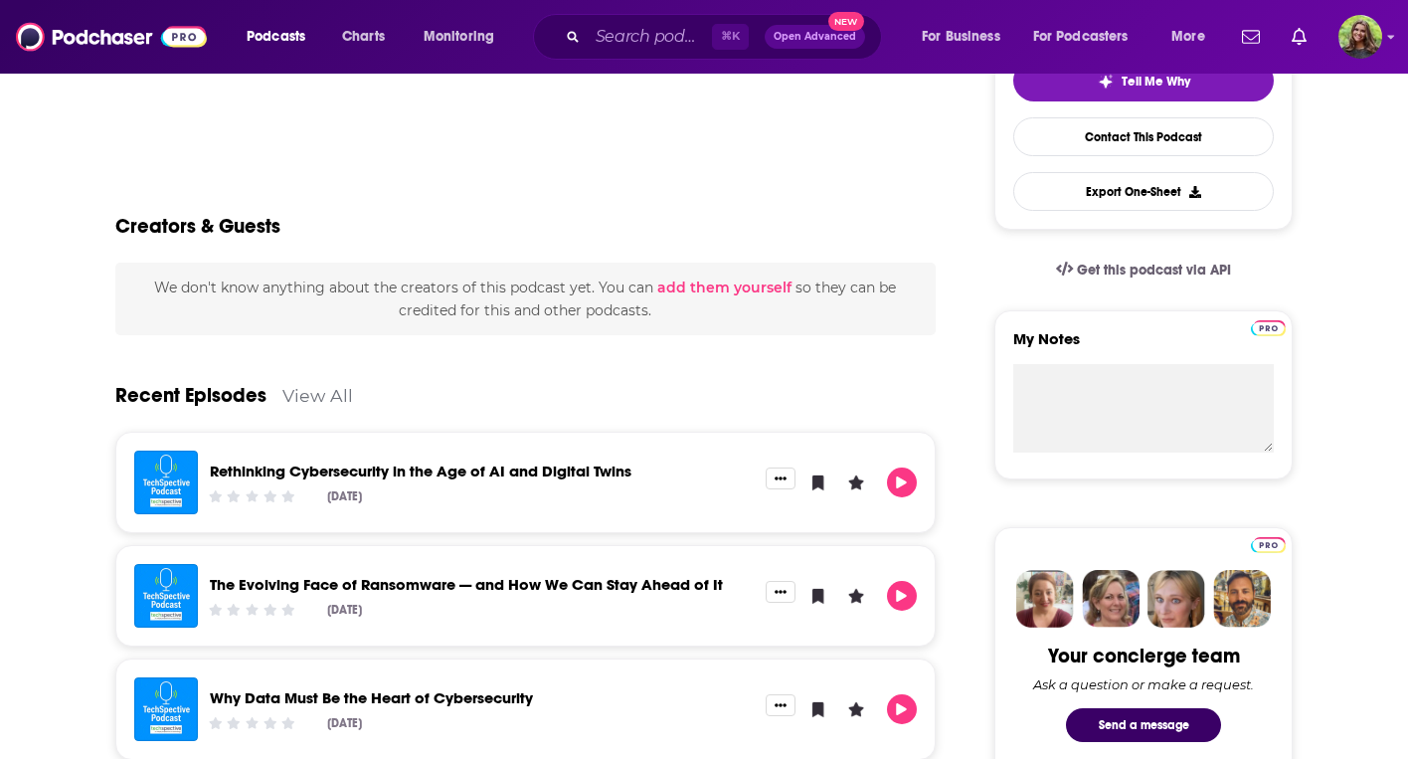
scroll to position [474, 0]
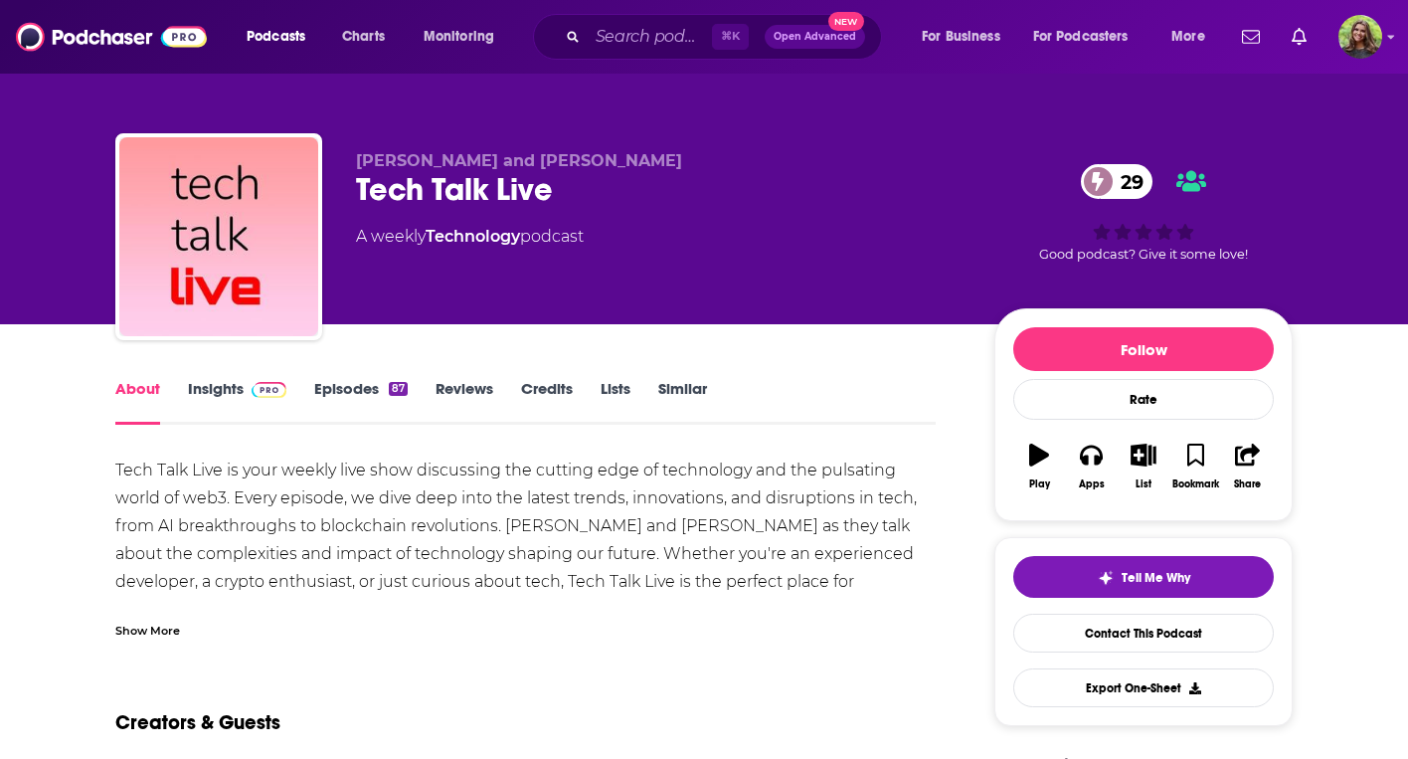
click at [233, 390] on link "Insights" at bounding box center [237, 402] width 98 height 46
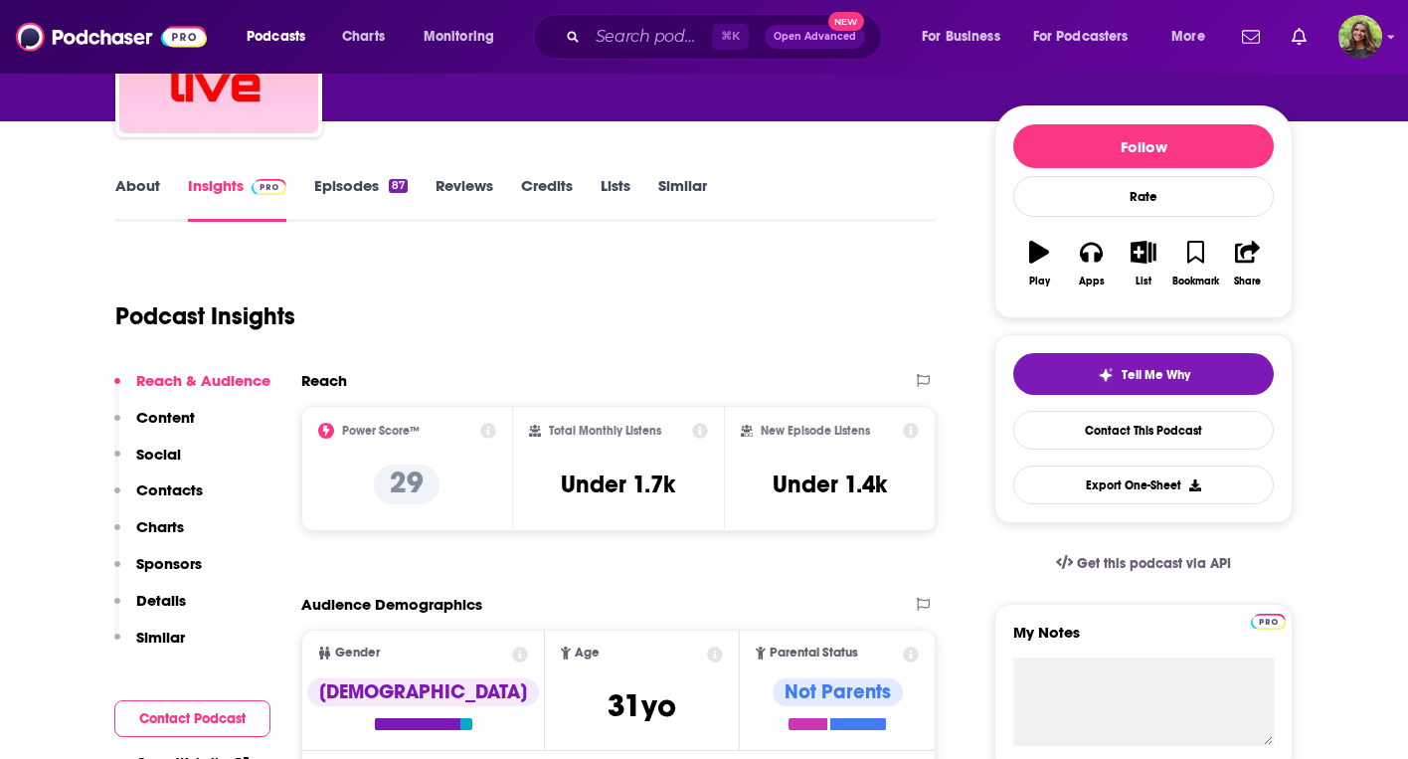
scroll to position [10, 0]
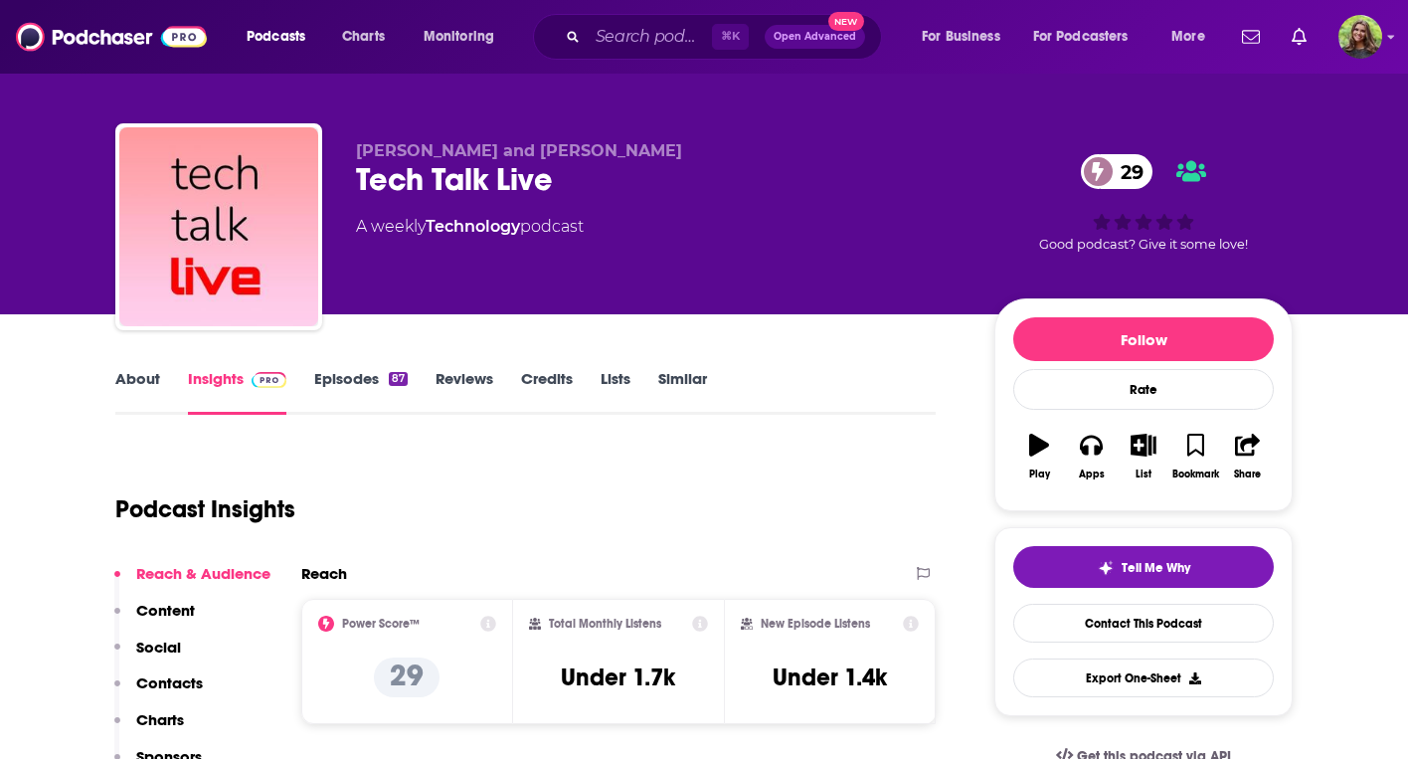
click at [351, 390] on link "Episodes 87" at bounding box center [360, 392] width 93 height 46
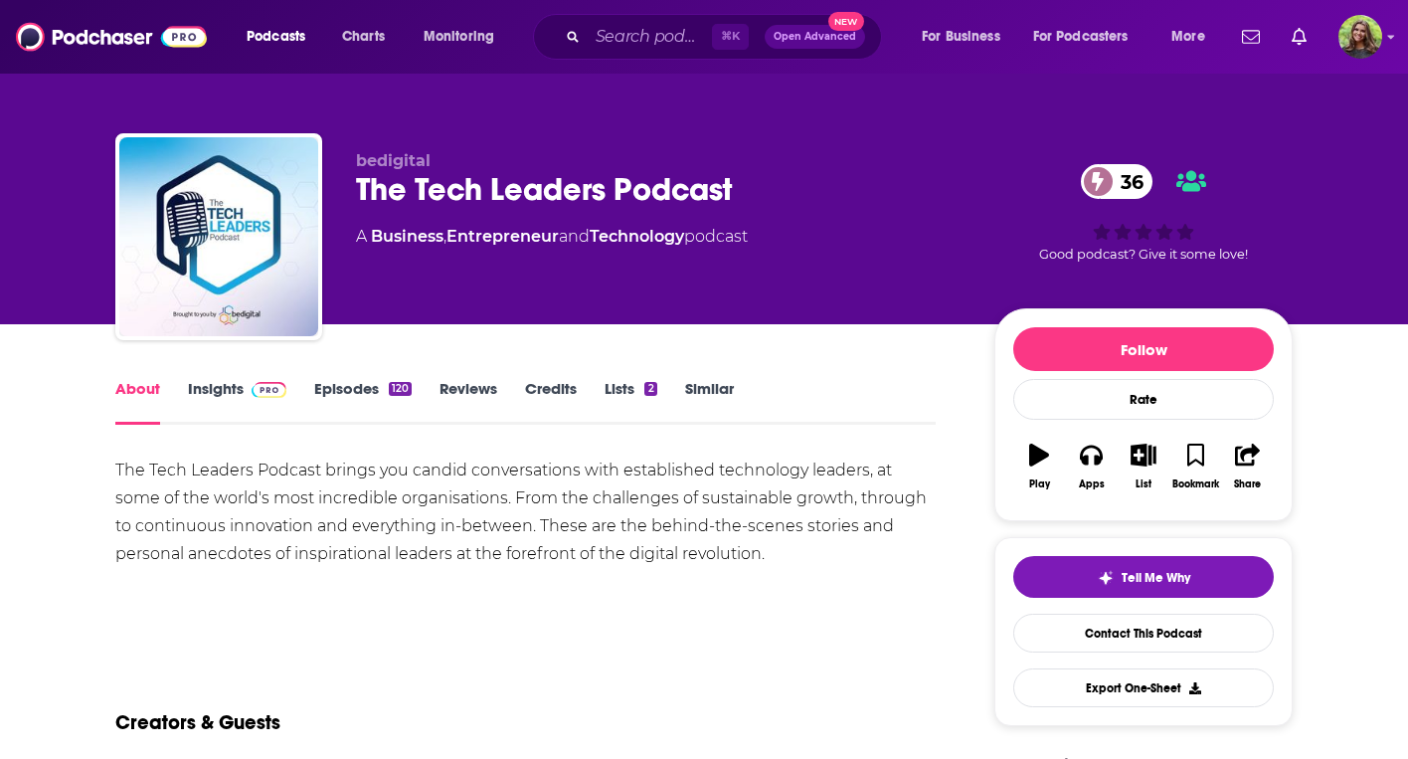
click at [336, 388] on link "Episodes 120" at bounding box center [362, 402] width 97 height 46
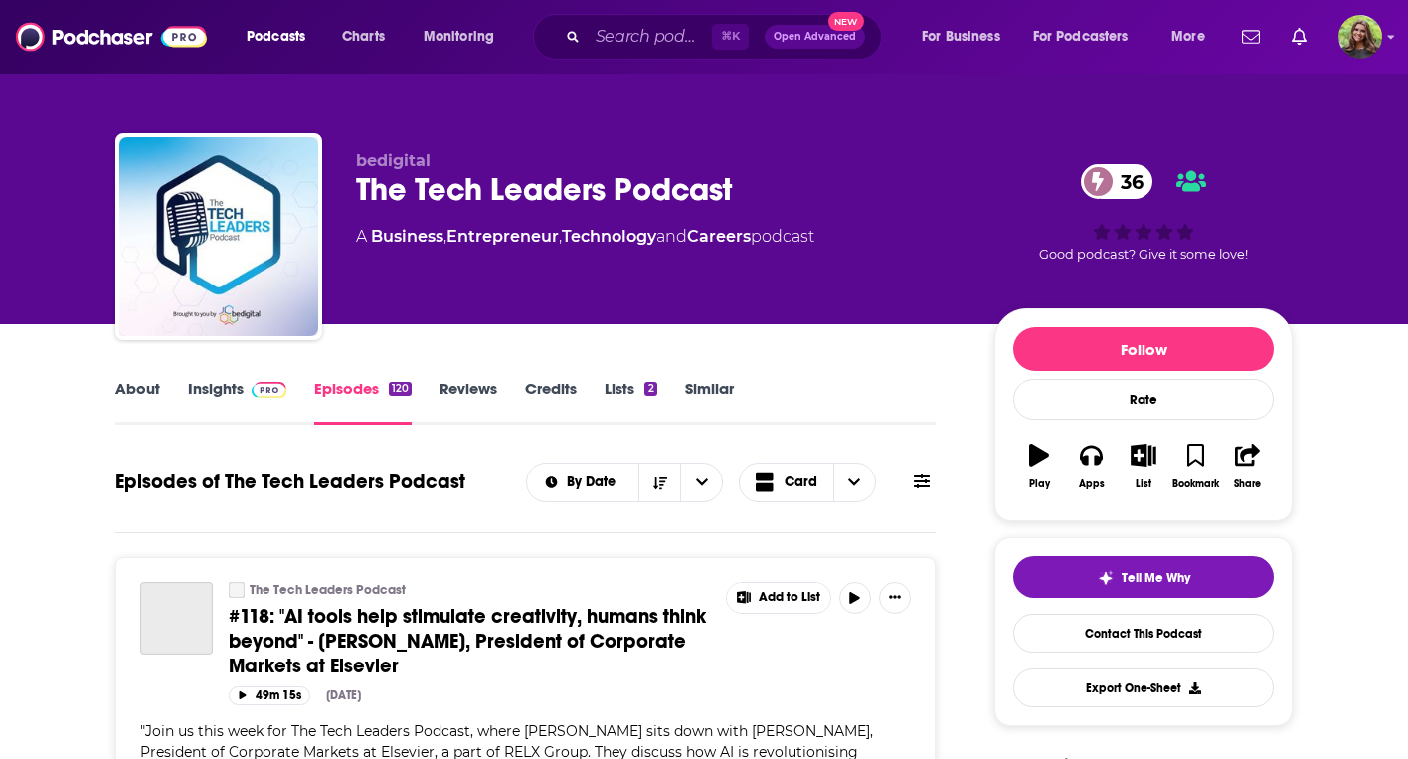
click at [207, 392] on link "Insights" at bounding box center [237, 402] width 98 height 46
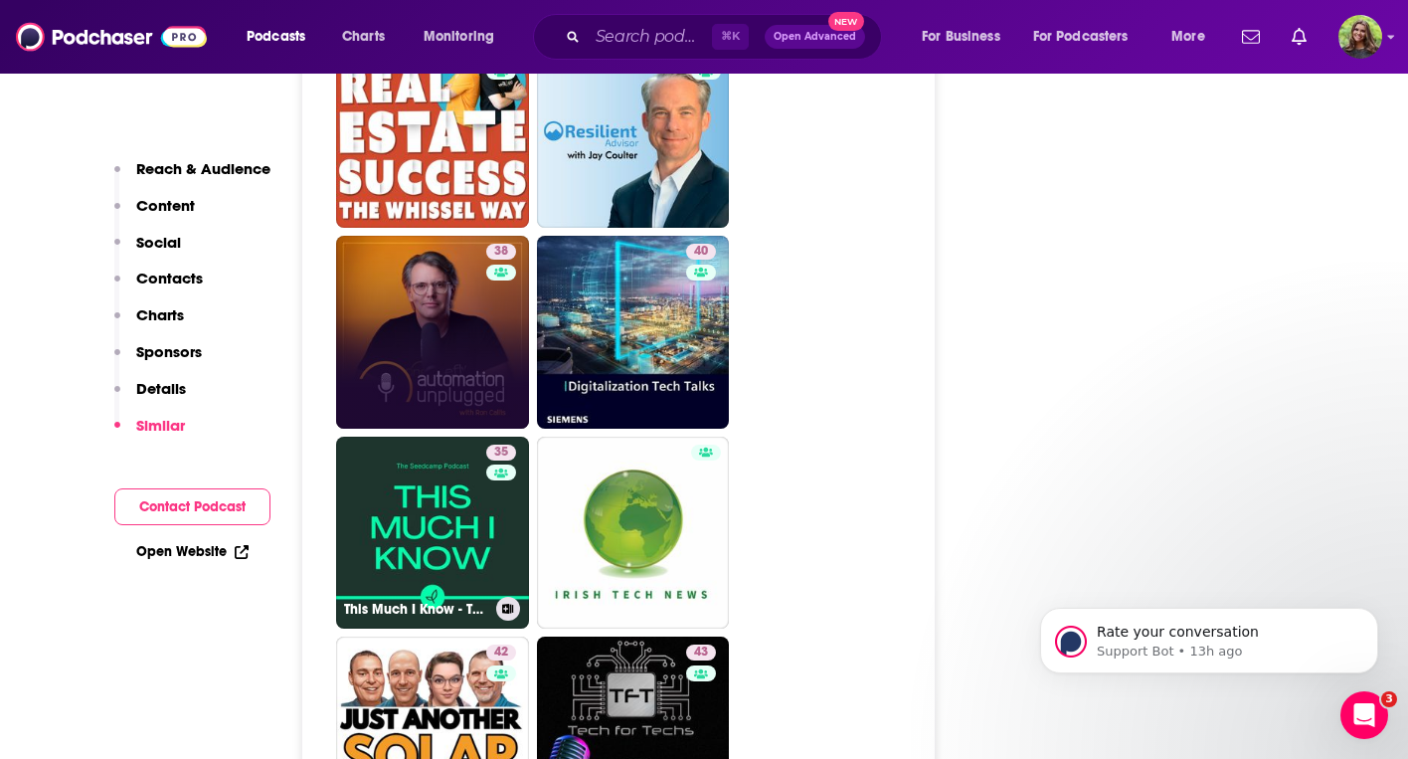
scroll to position [4542, 0]
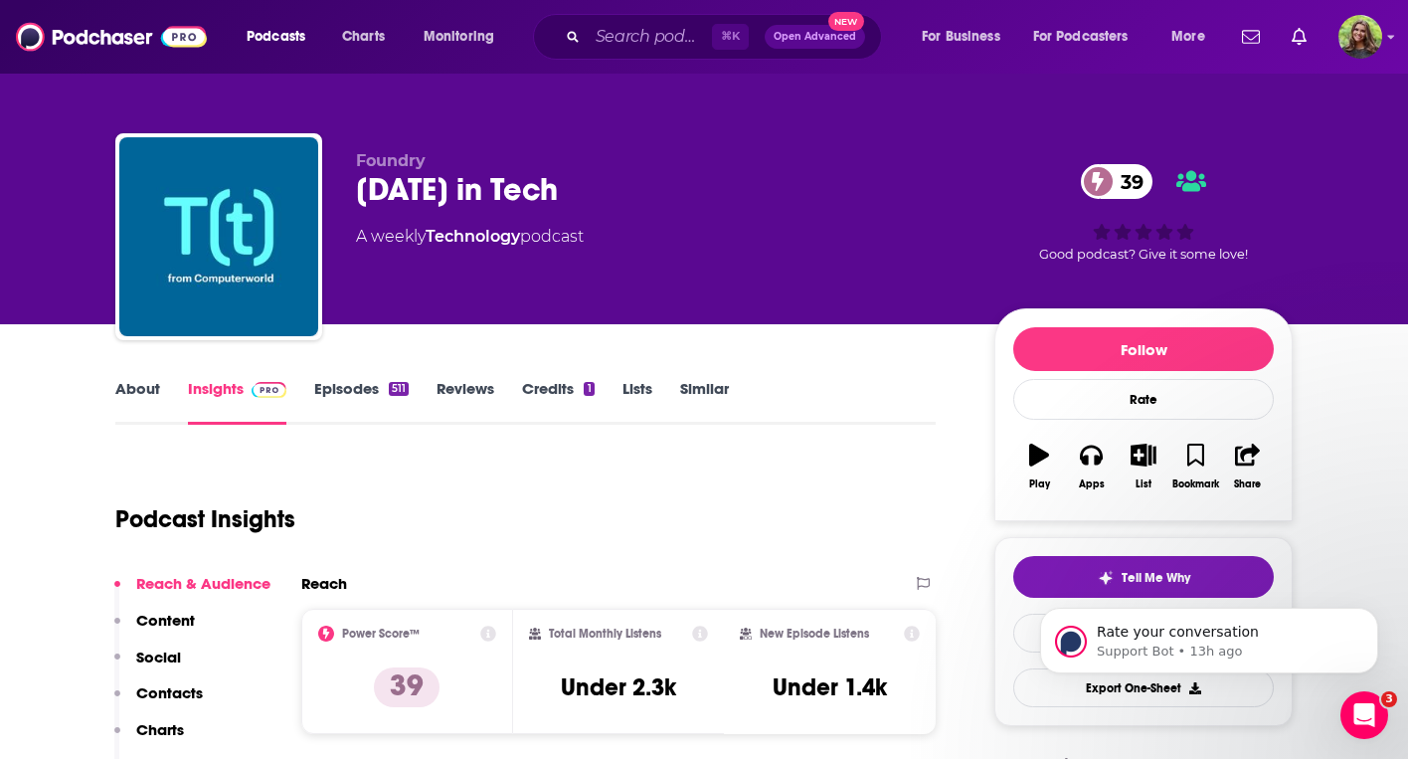
click at [122, 411] on link "About" at bounding box center [137, 402] width 45 height 46
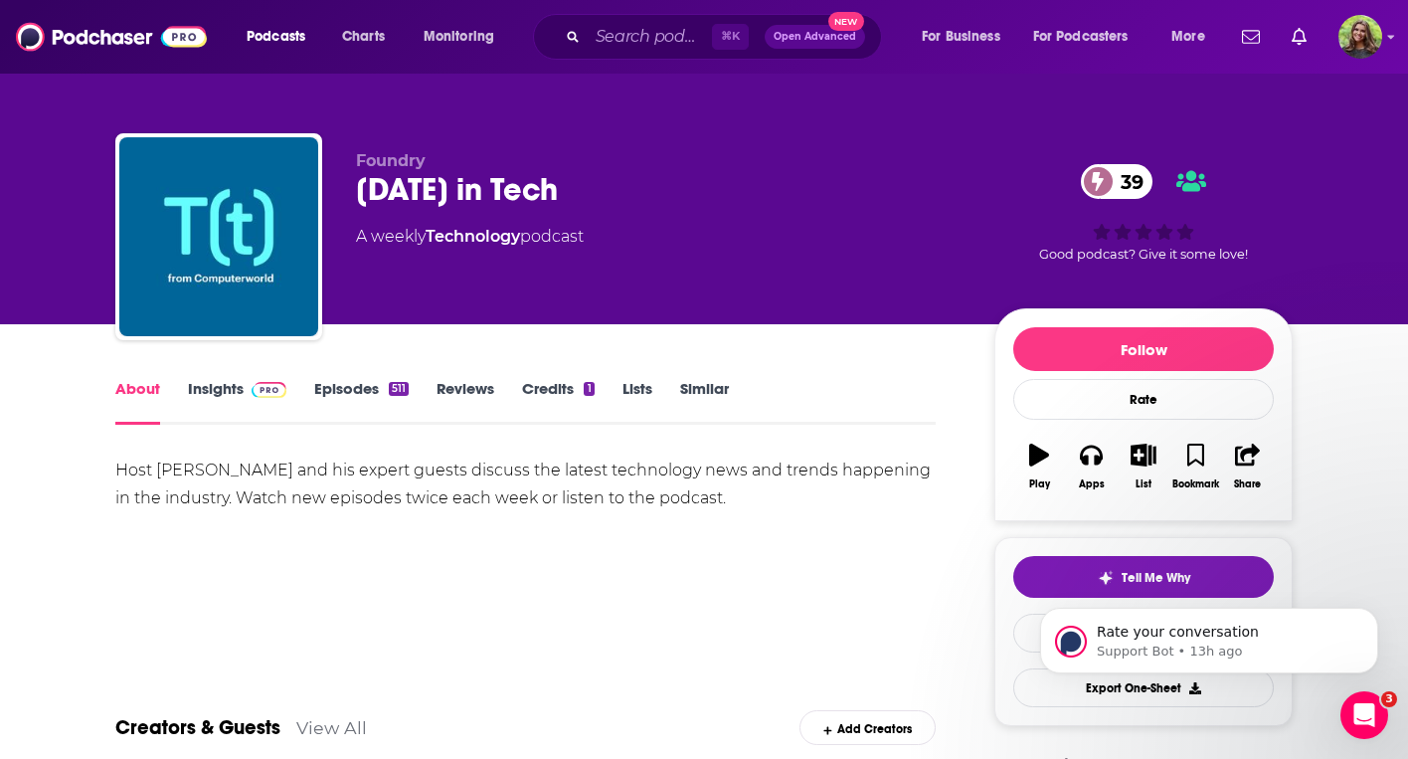
click at [357, 394] on link "Episodes 511" at bounding box center [361, 402] width 94 height 46
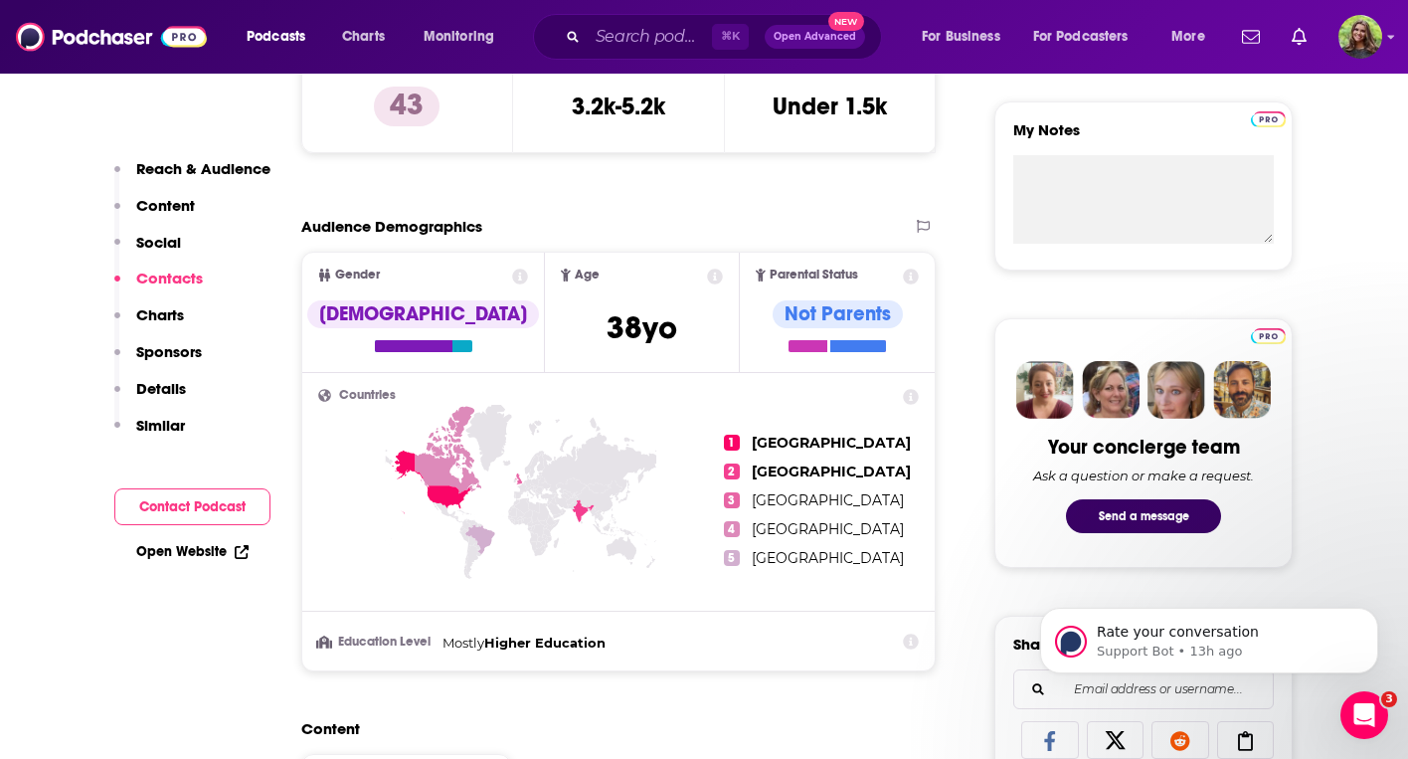
scroll to position [254, 0]
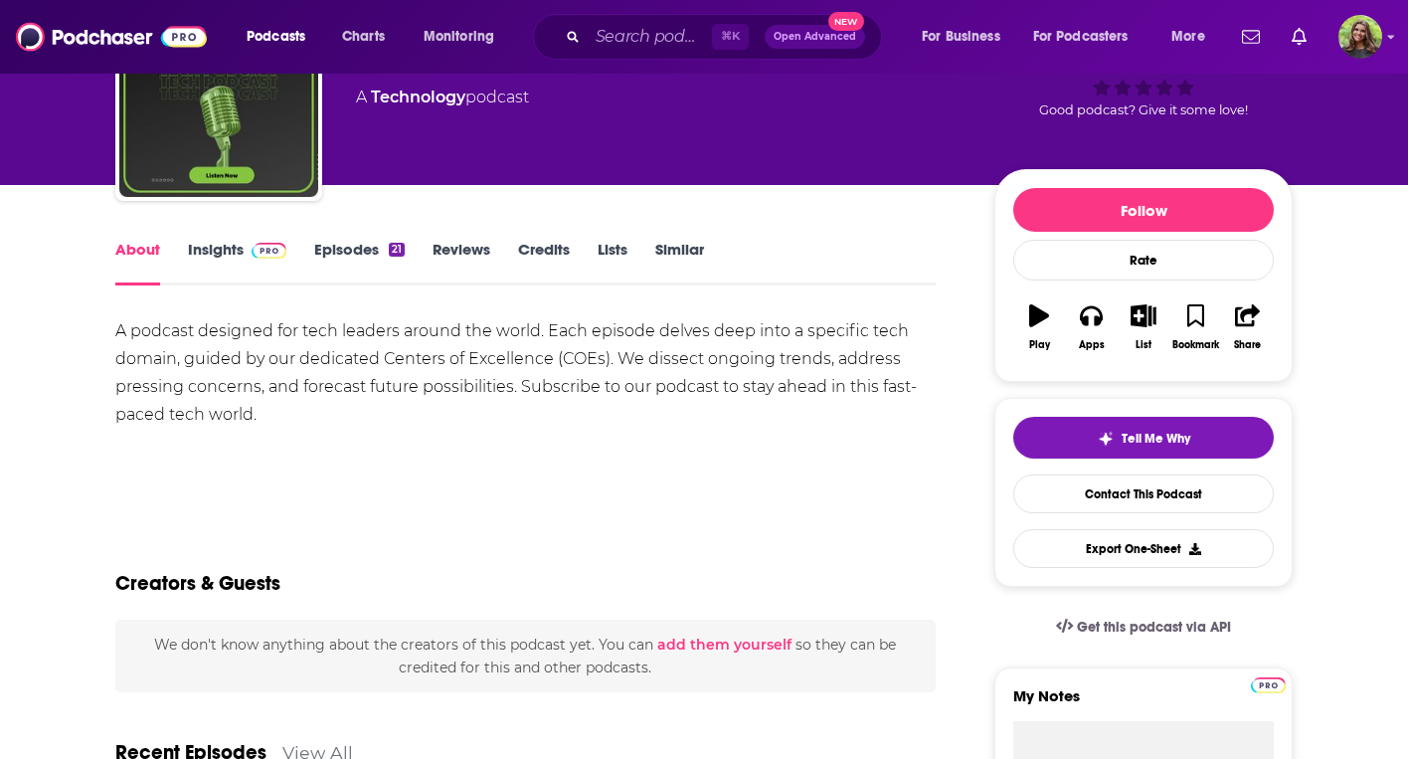
scroll to position [138, 0]
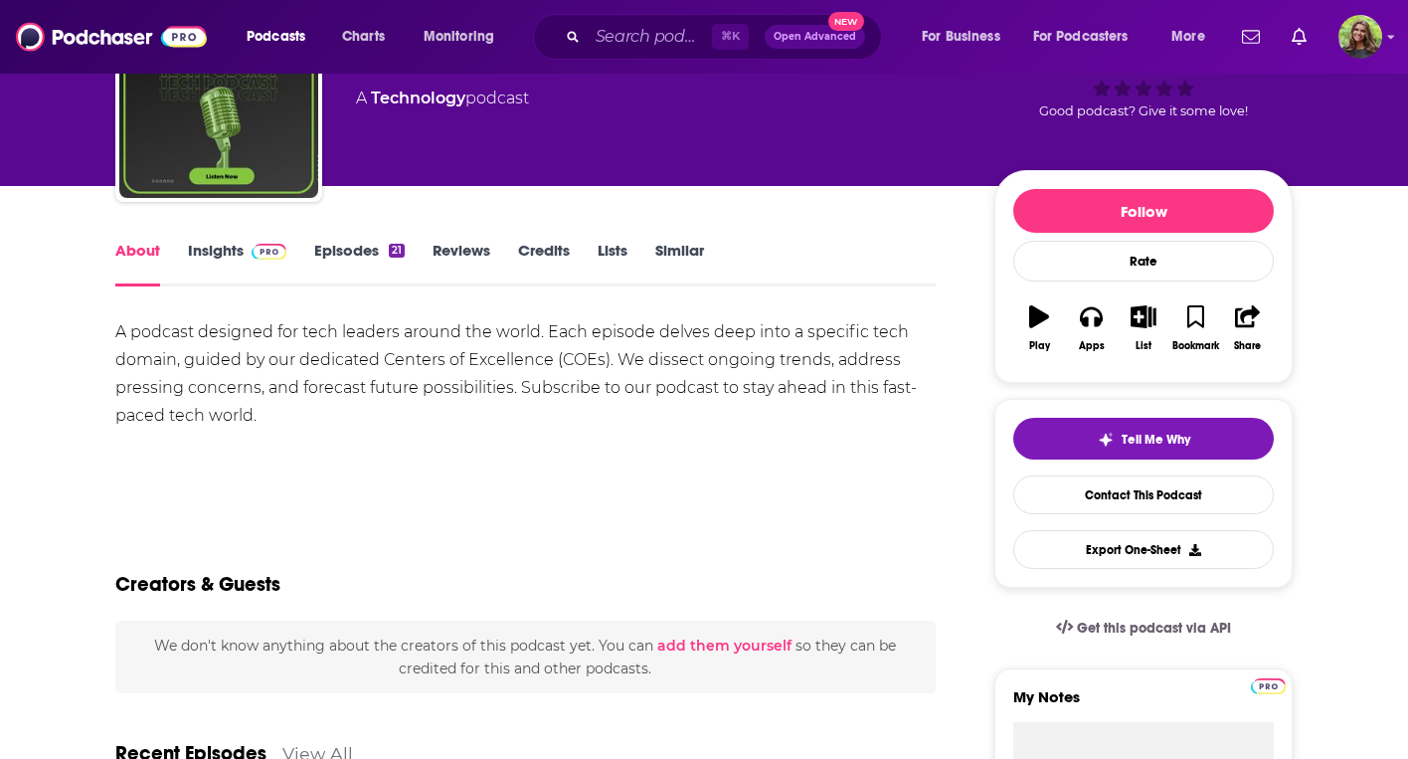
click at [366, 238] on div "About Insights Episodes 21 Reviews Credits Lists Similar" at bounding box center [525, 262] width 820 height 49
click at [366, 252] on link "Episodes 21" at bounding box center [359, 264] width 90 height 46
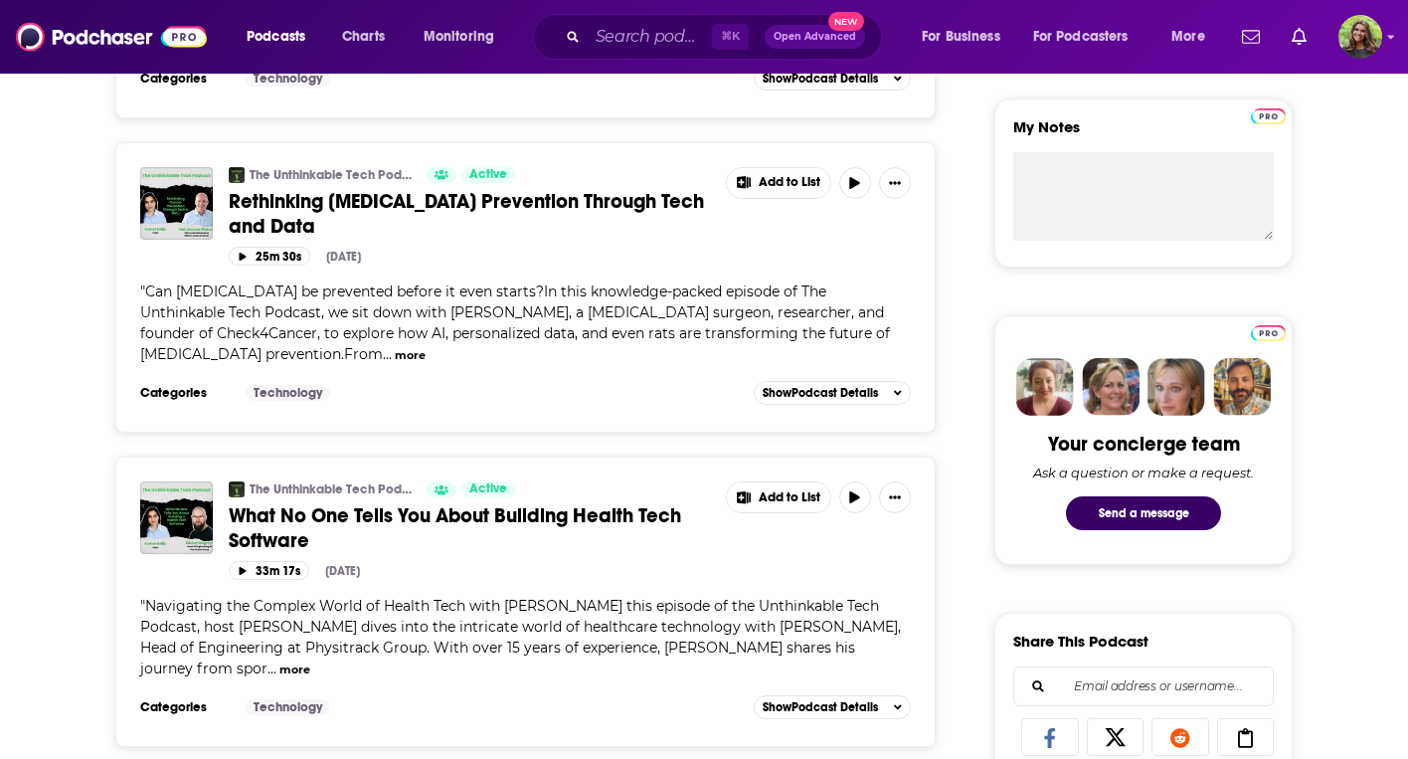
scroll to position [446, 0]
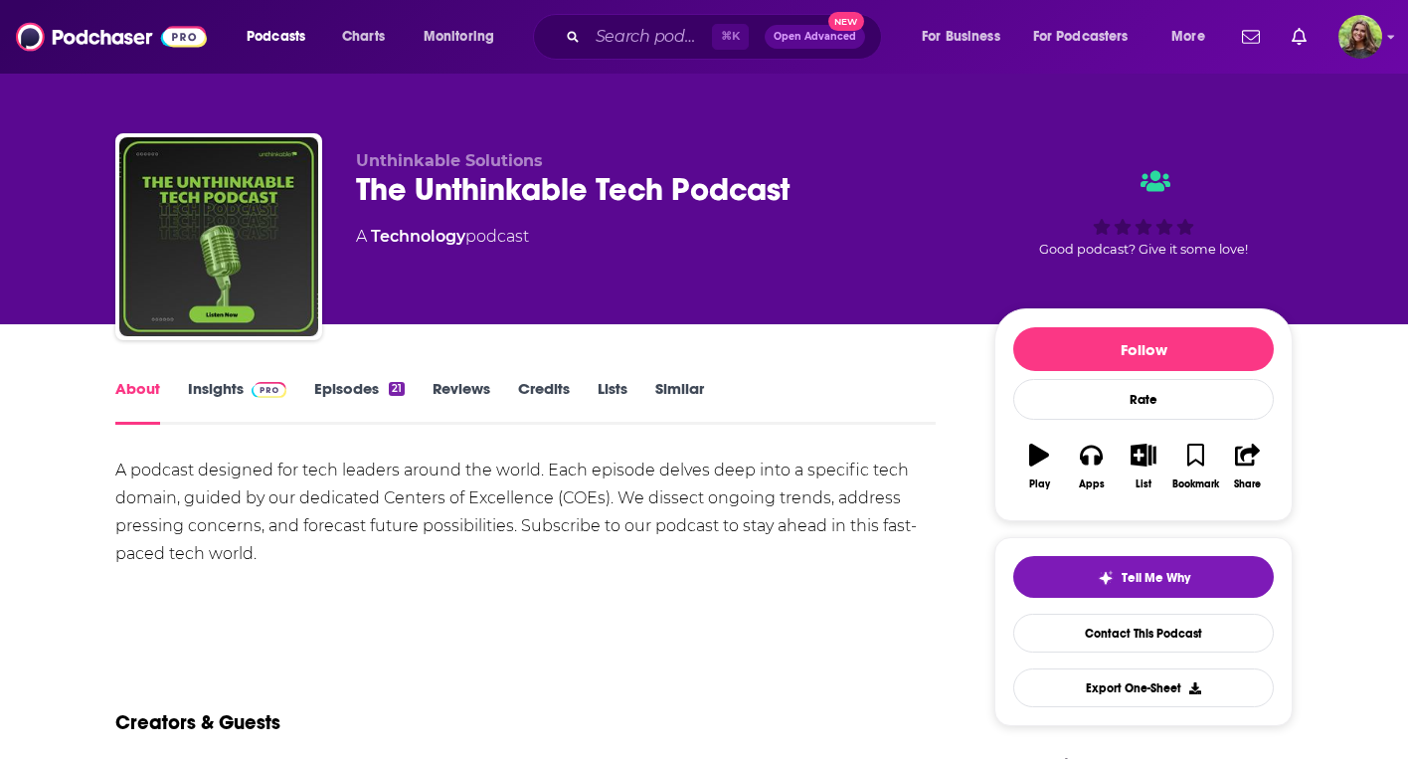
click at [223, 383] on link "Insights" at bounding box center [237, 402] width 98 height 46
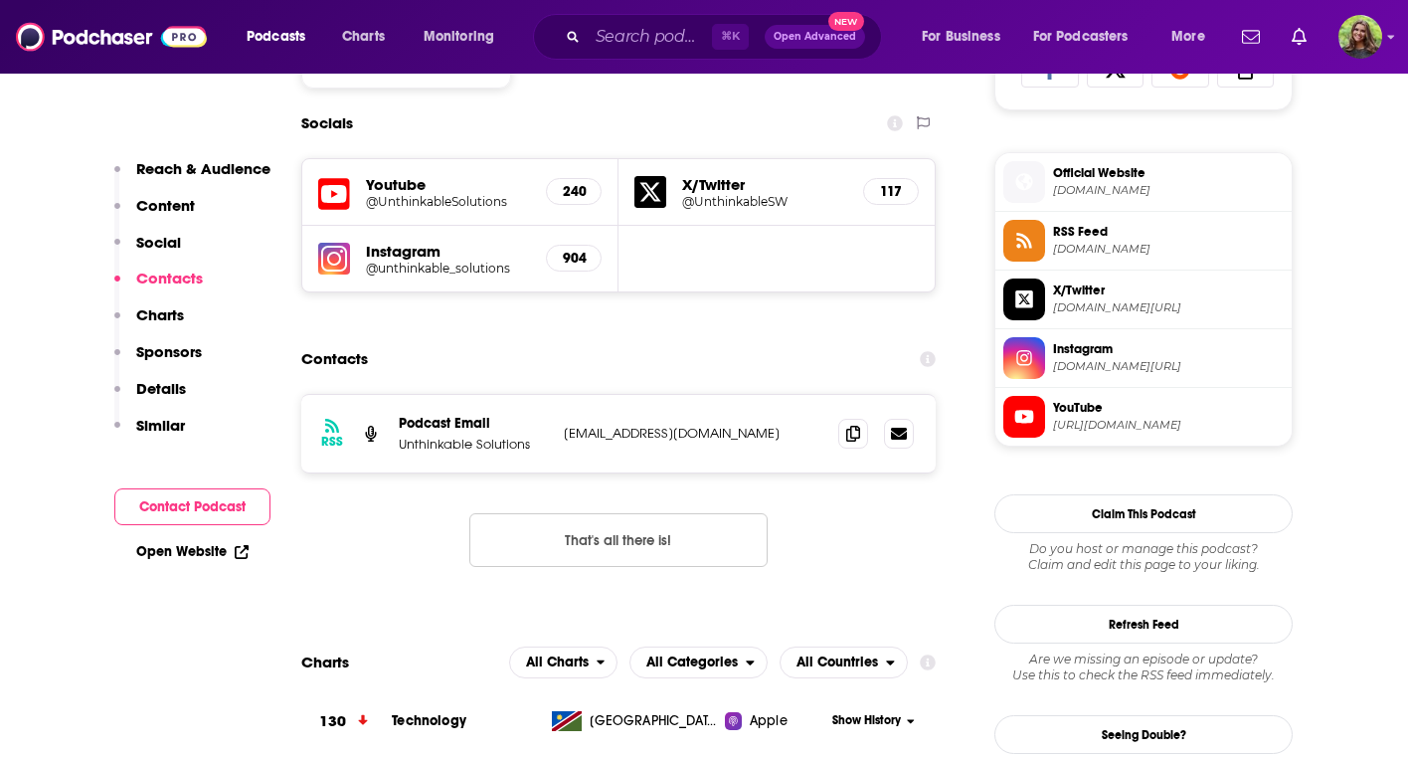
scroll to position [1372, 0]
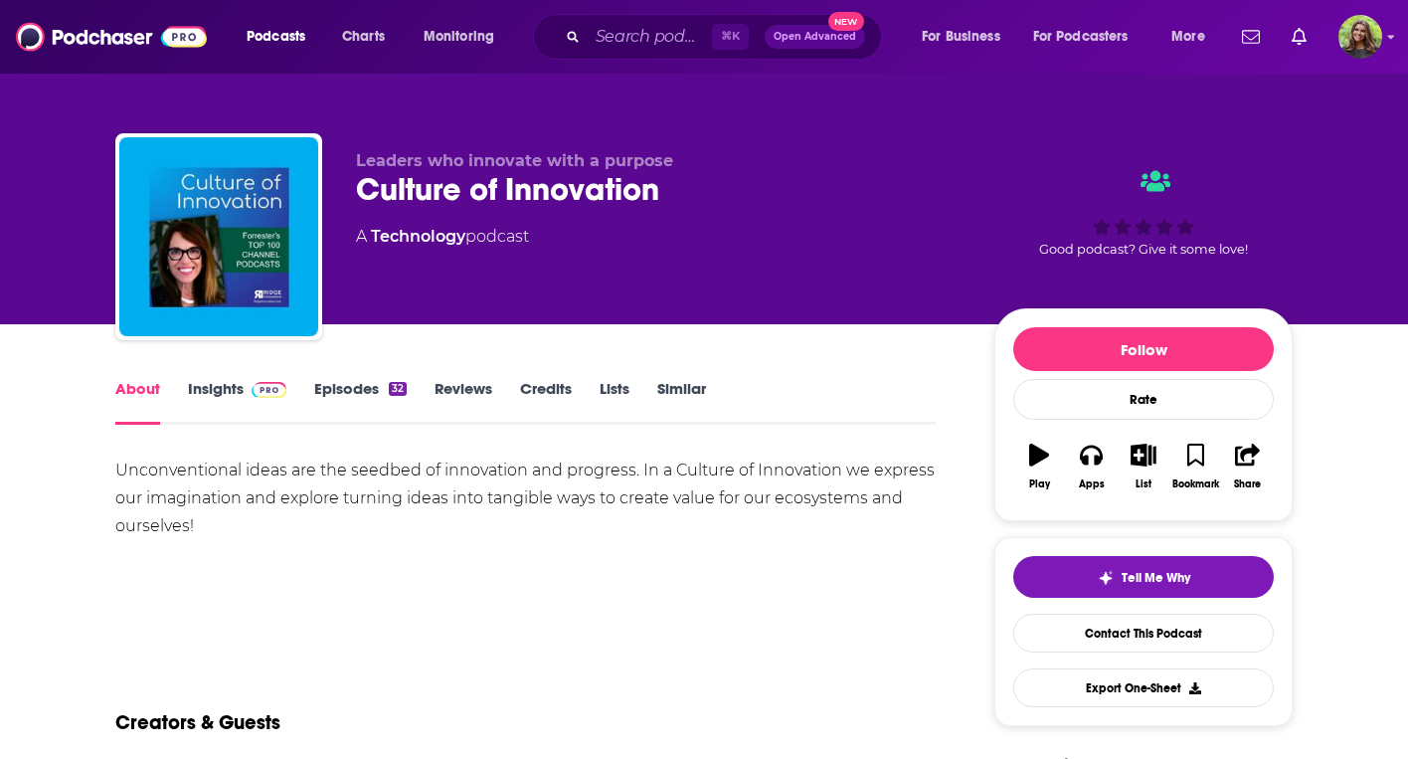
click at [363, 403] on link "Episodes 32" at bounding box center [360, 402] width 92 height 46
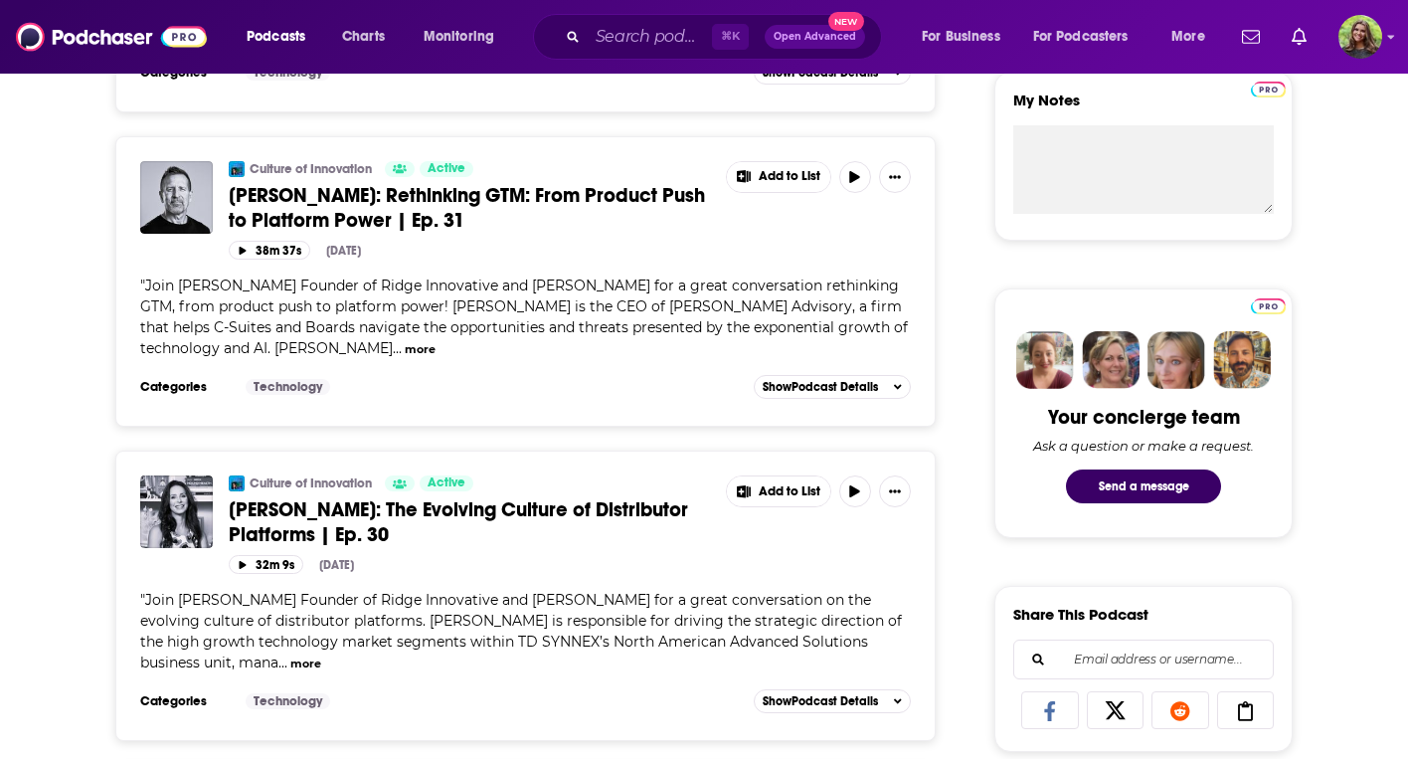
scroll to position [765, 0]
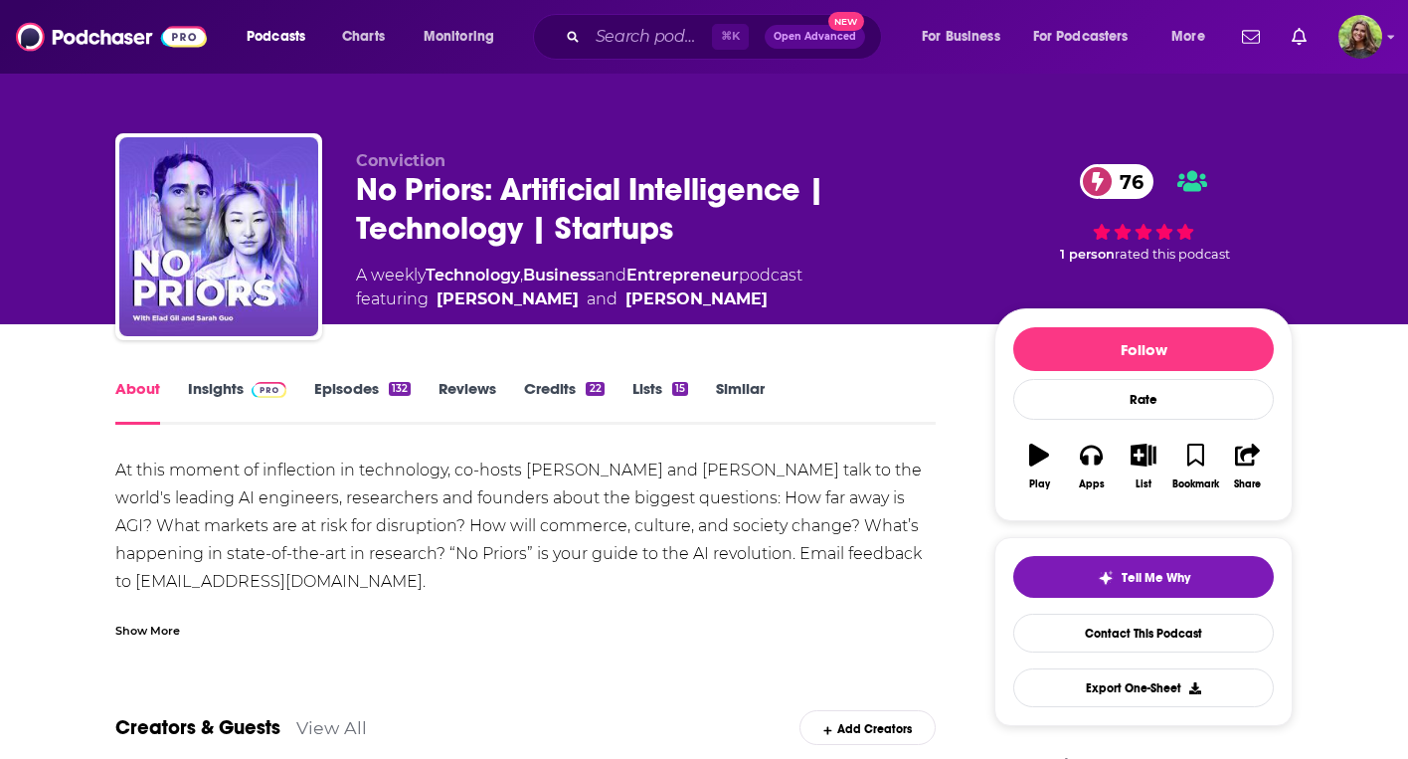
click at [357, 399] on link "Episodes 132" at bounding box center [362, 402] width 96 height 46
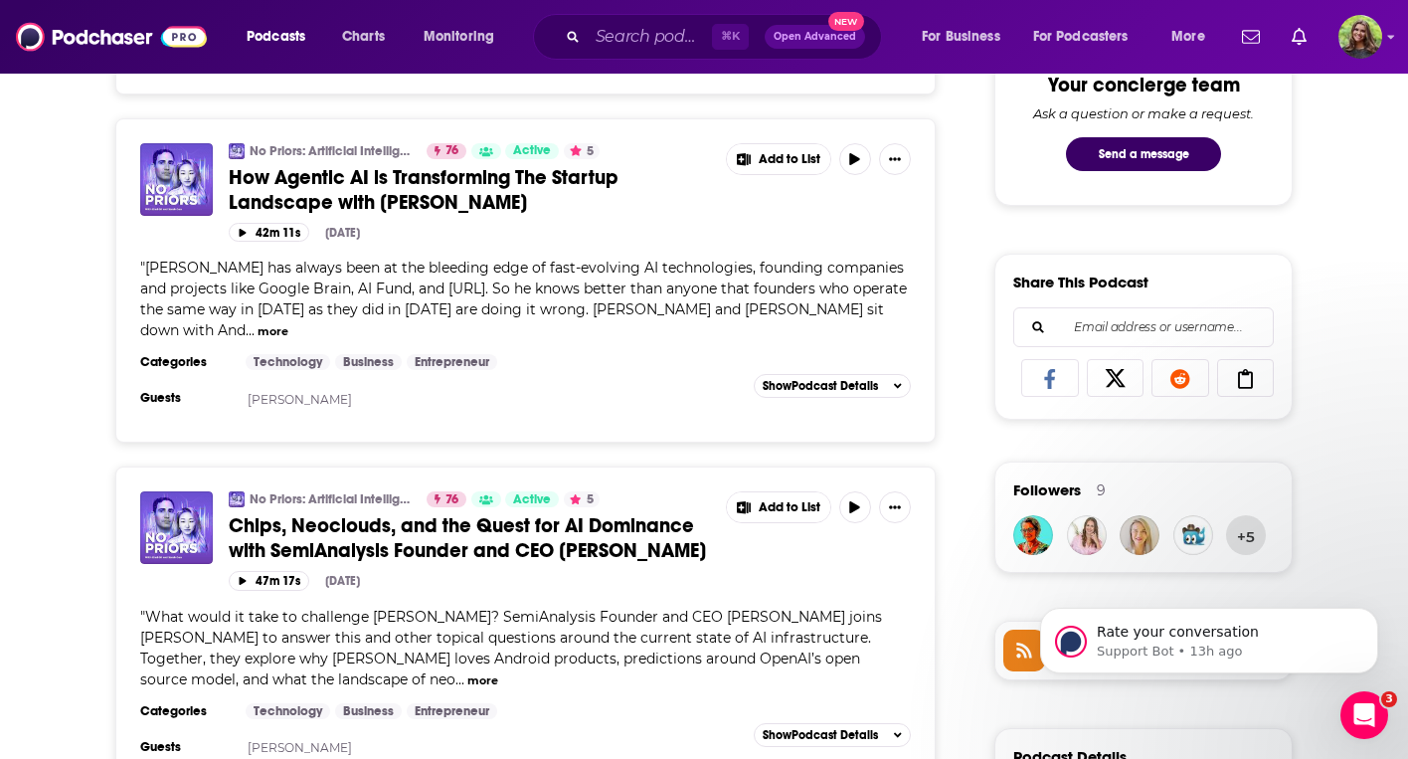
scroll to position [1102, 0]
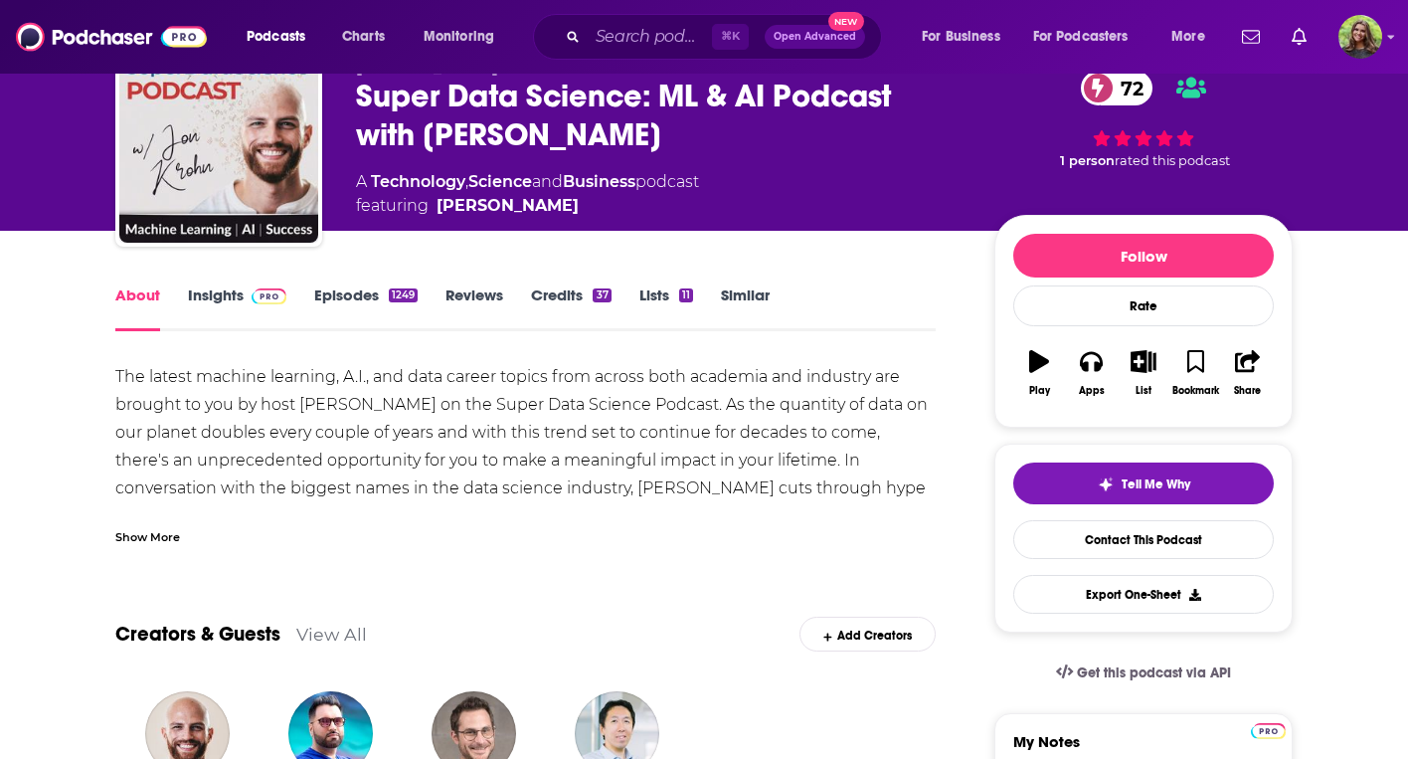
scroll to position [90, 0]
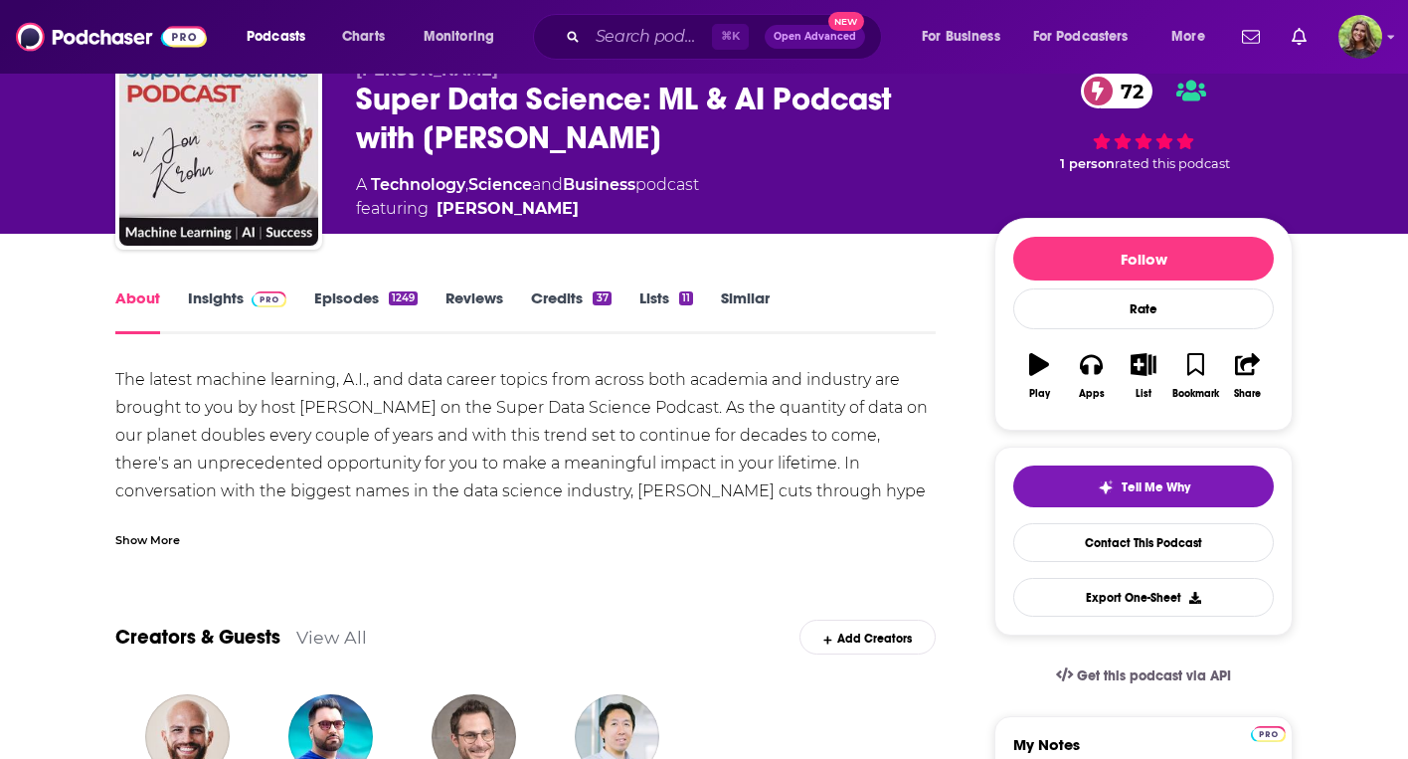
click at [345, 297] on link "Episodes 1249" at bounding box center [365, 311] width 103 height 46
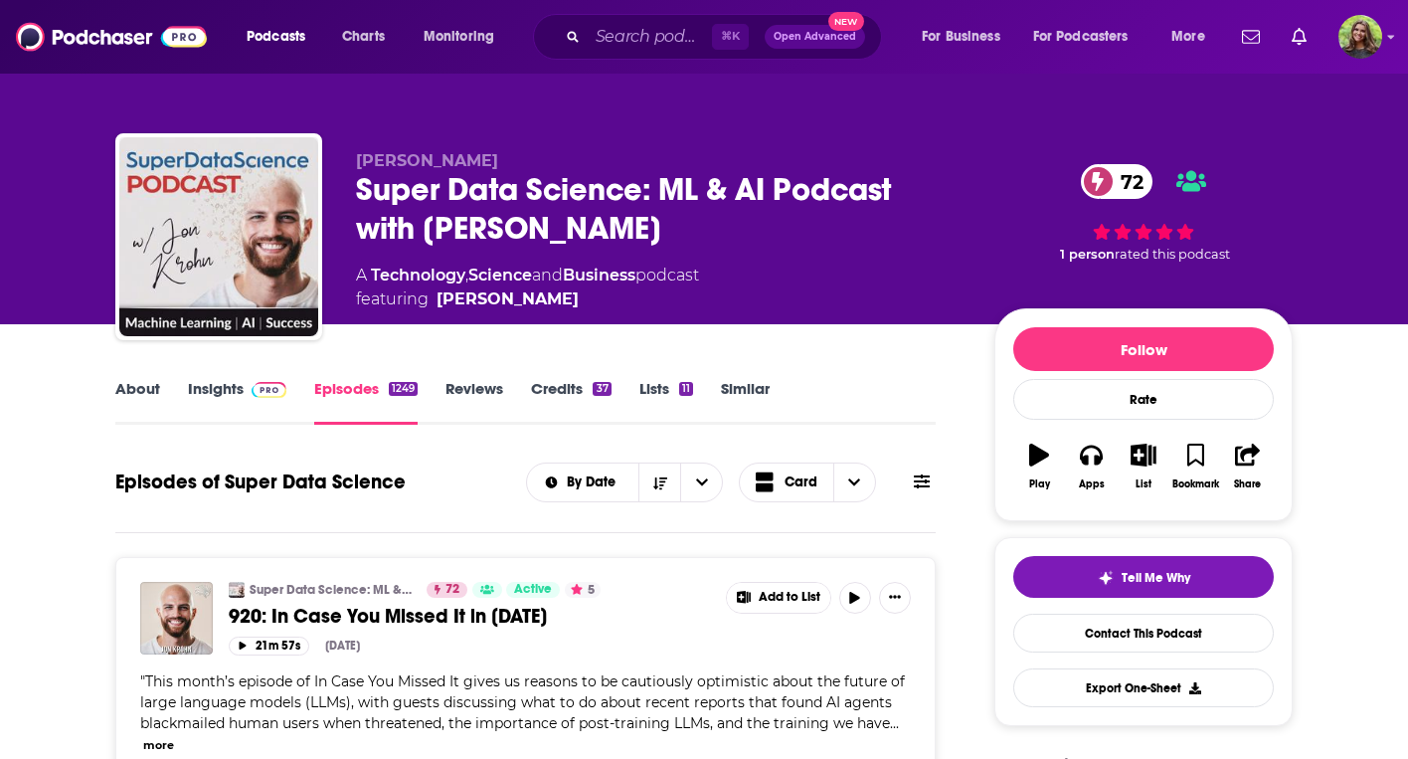
click at [240, 396] on link "Insights" at bounding box center [237, 402] width 98 height 46
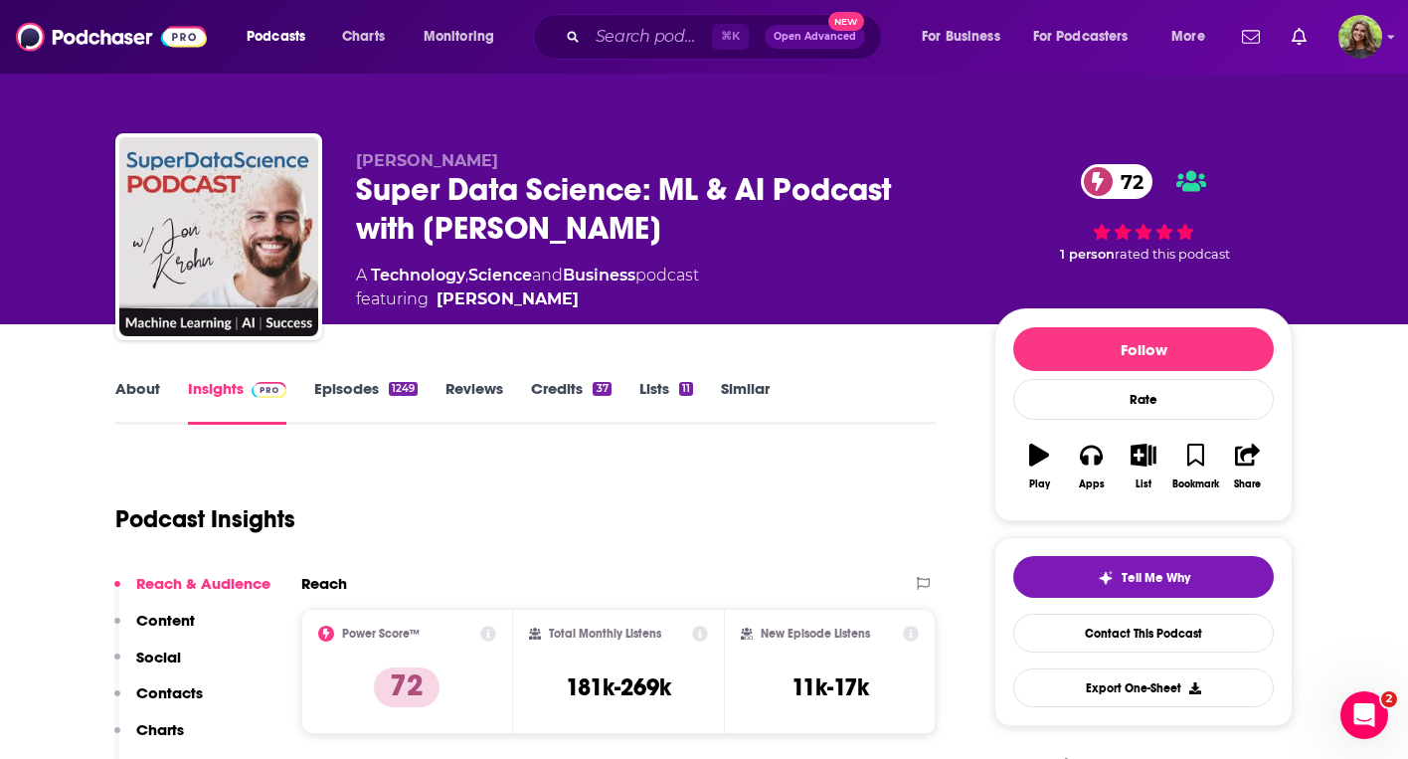
click at [337, 386] on link "Episodes 1249" at bounding box center [365, 402] width 103 height 46
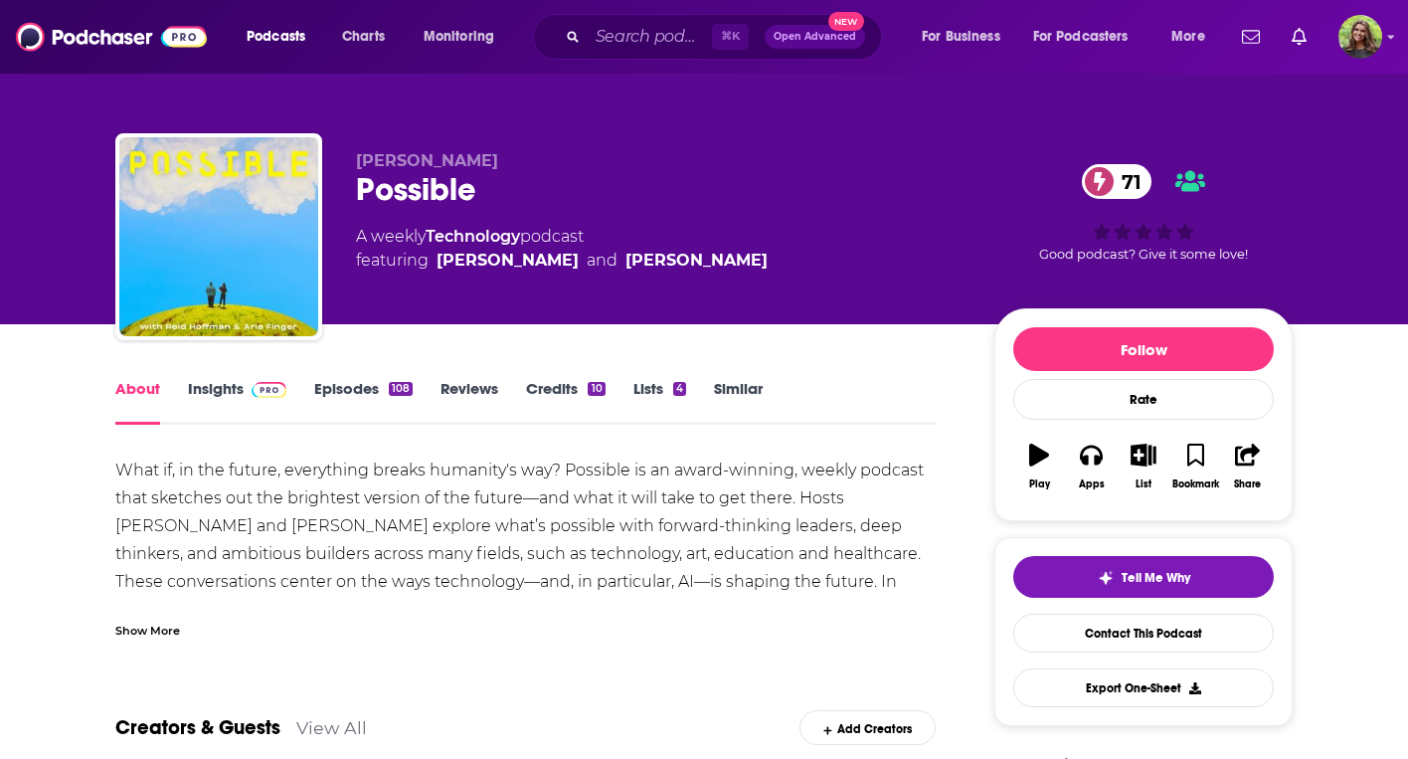
click at [349, 398] on link "Episodes 108" at bounding box center [363, 402] width 98 height 46
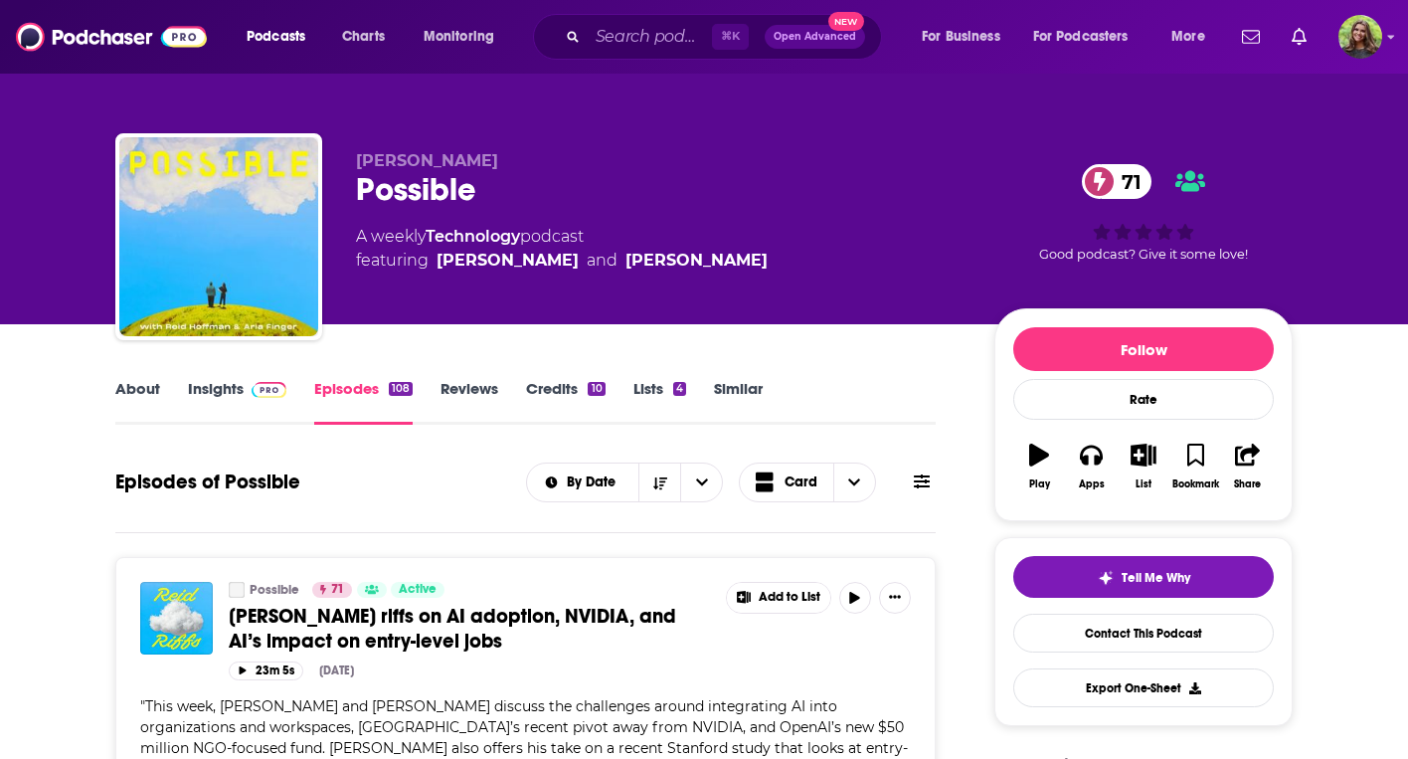
click at [223, 381] on link "Insights" at bounding box center [237, 402] width 98 height 46
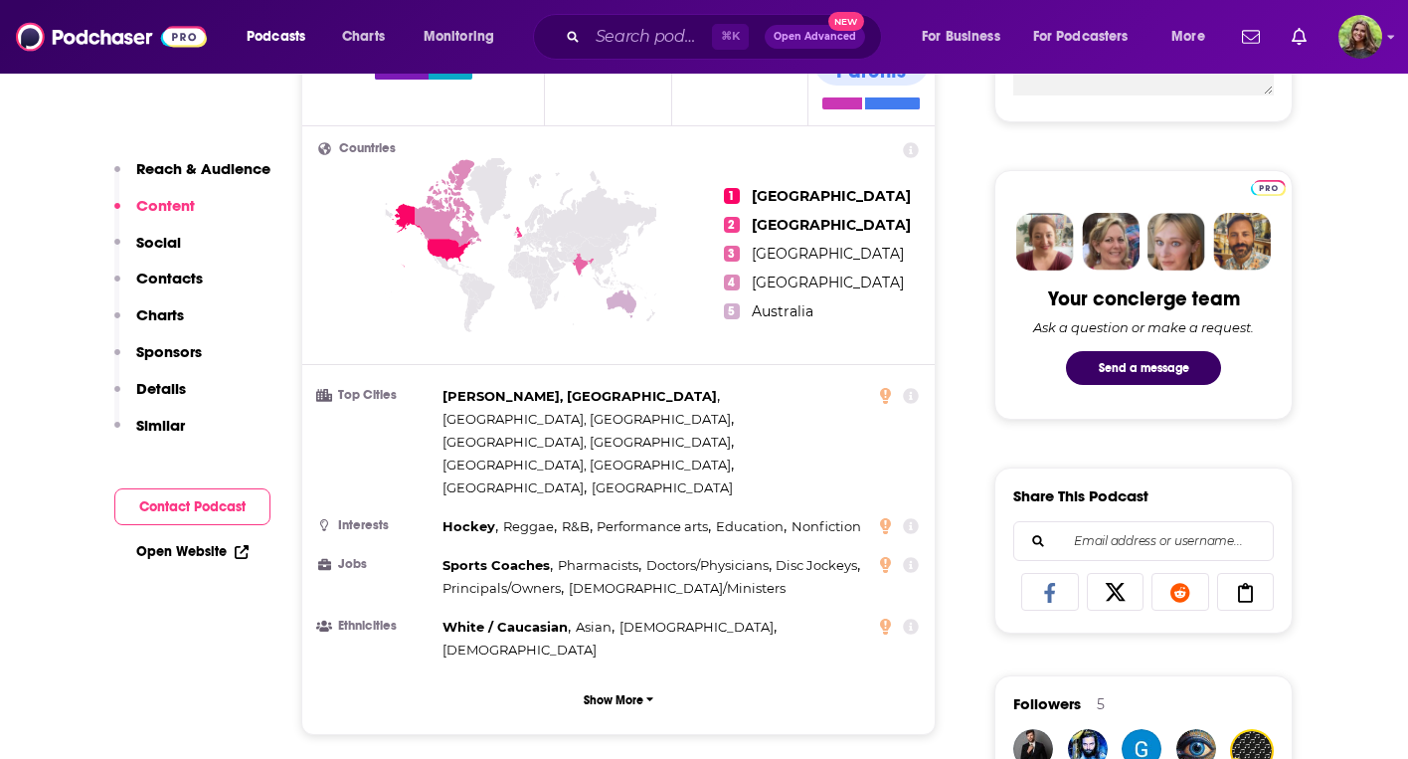
scroll to position [417, 0]
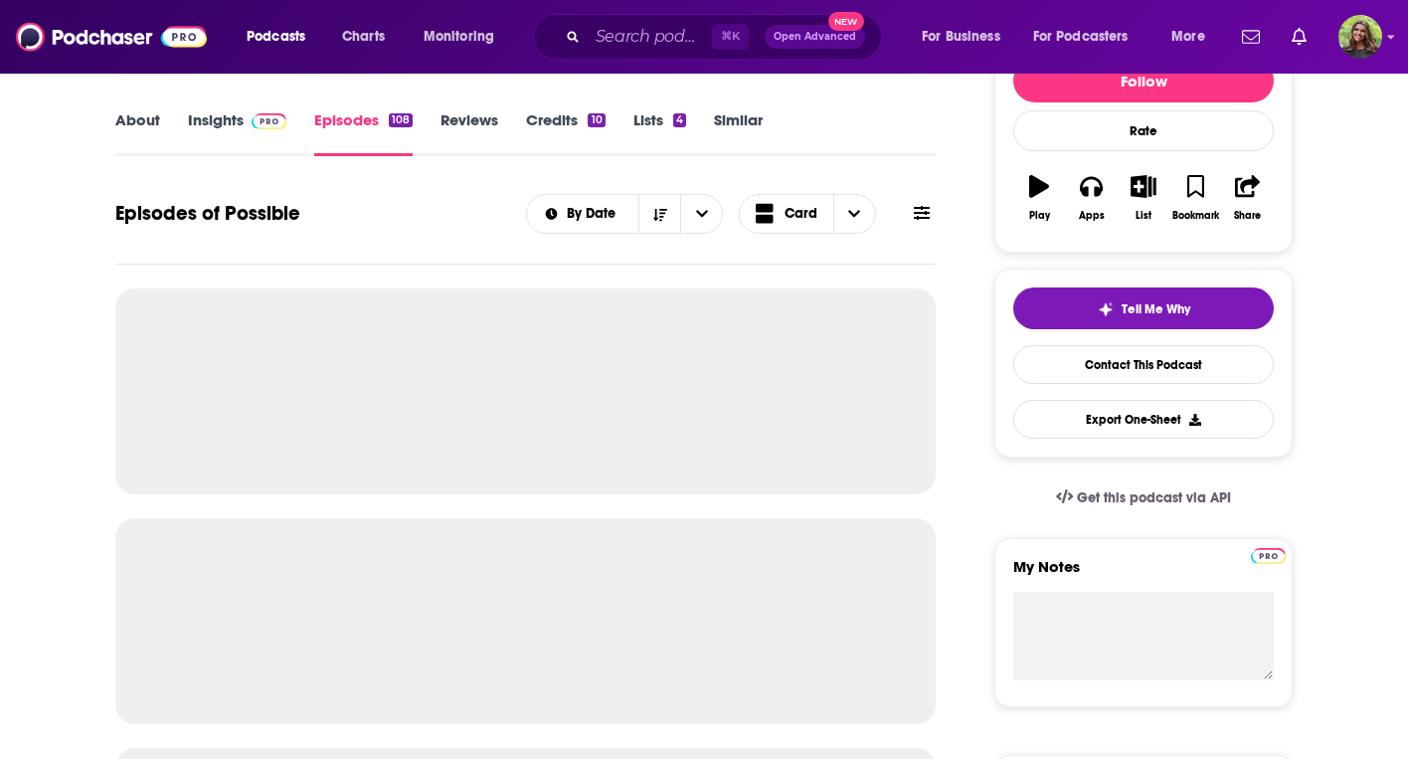
scroll to position [298, 0]
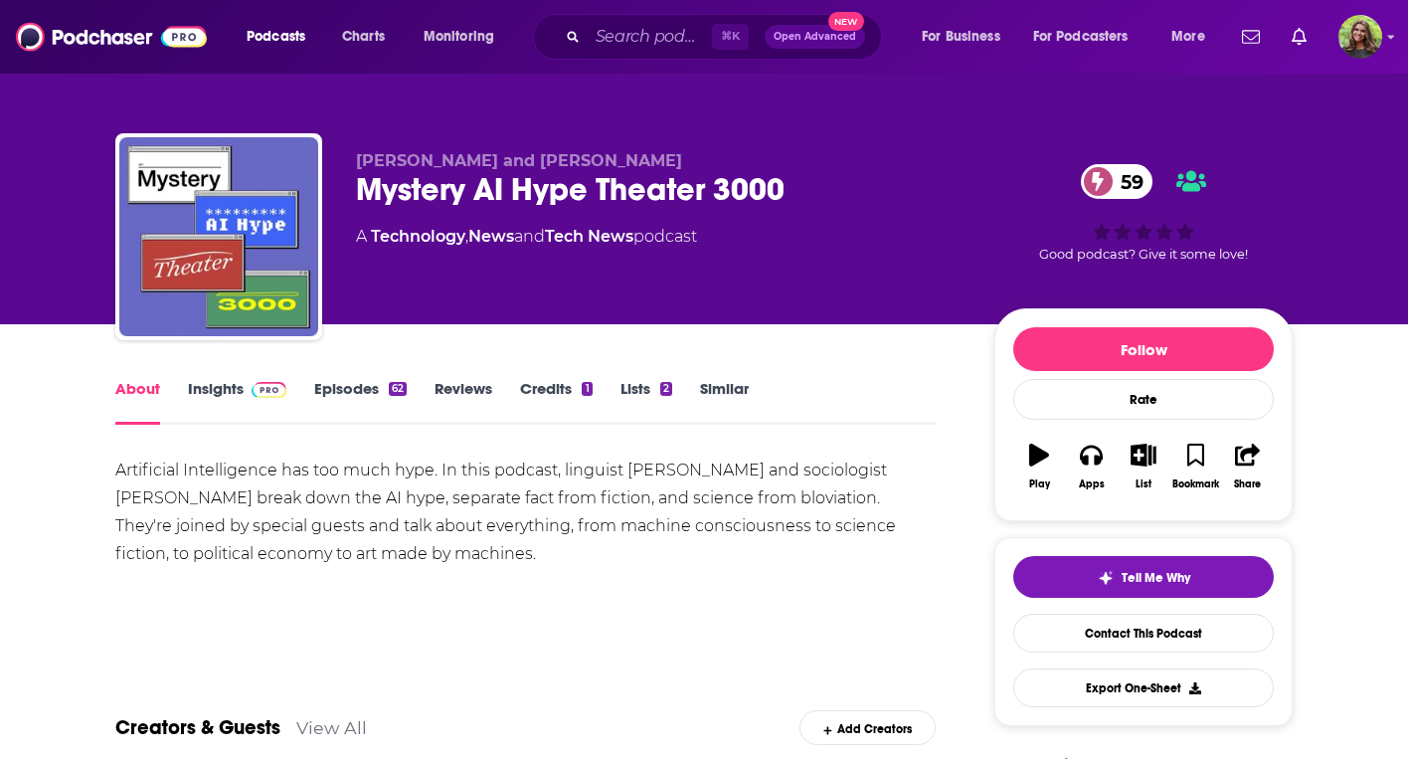
click at [234, 398] on link "Insights" at bounding box center [237, 402] width 98 height 46
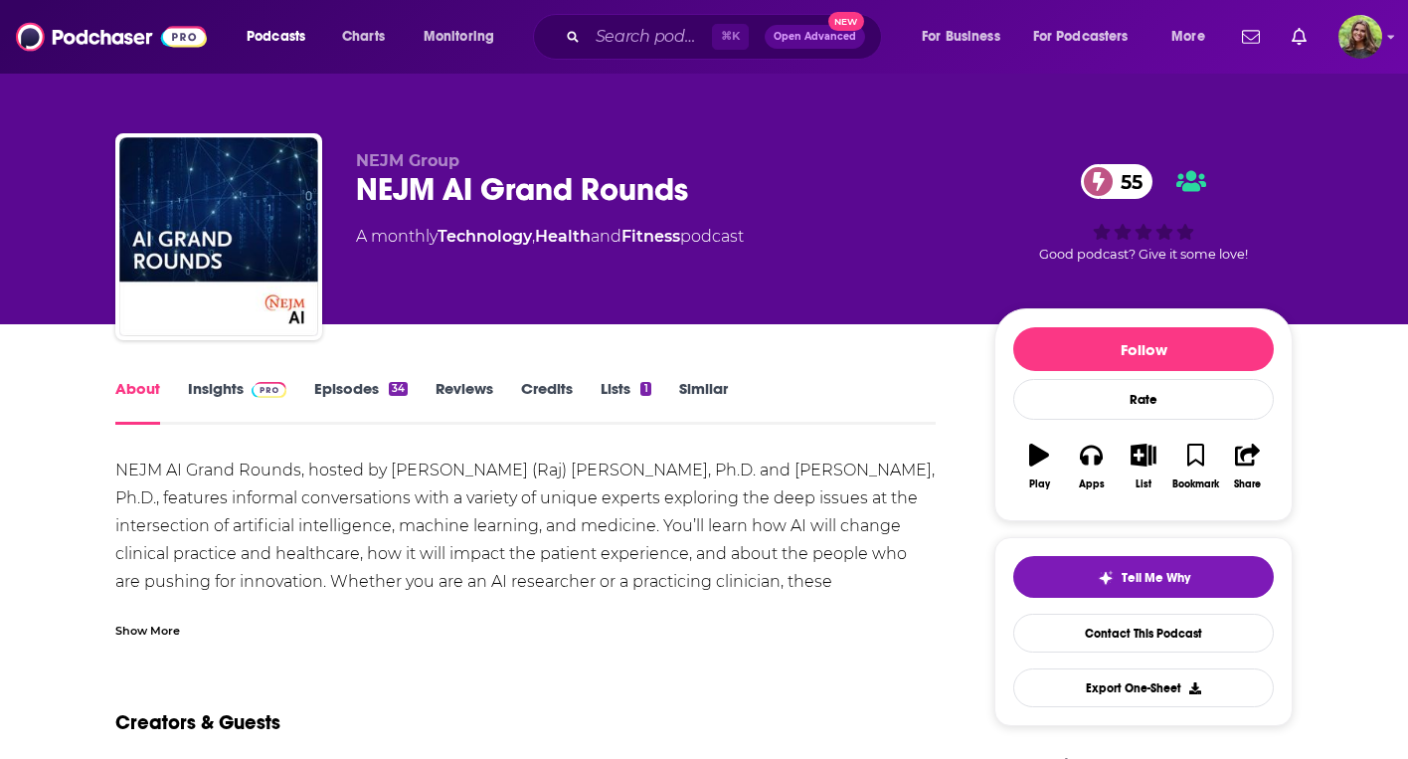
click at [351, 390] on link "Episodes 34" at bounding box center [360, 402] width 93 height 46
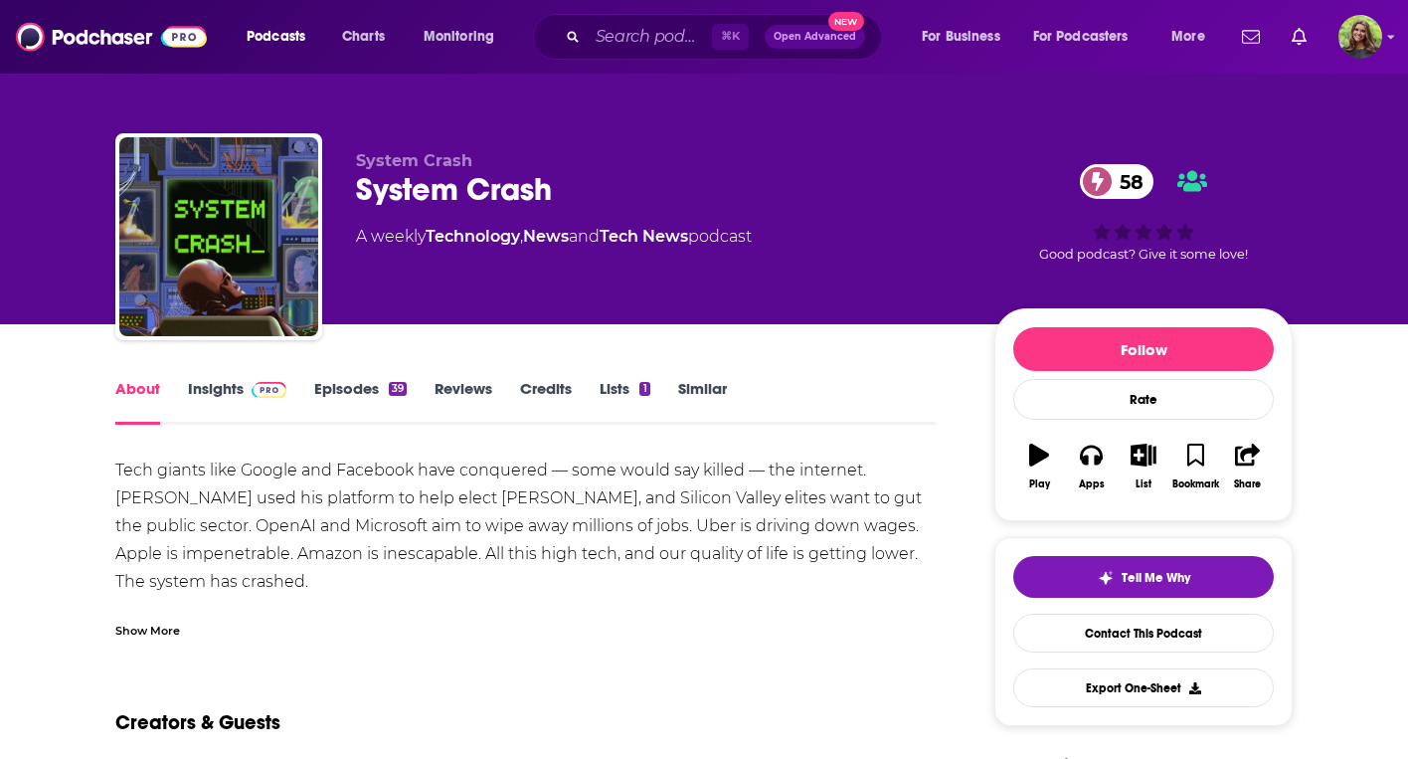
click at [331, 386] on link "Episodes 39" at bounding box center [360, 402] width 92 height 46
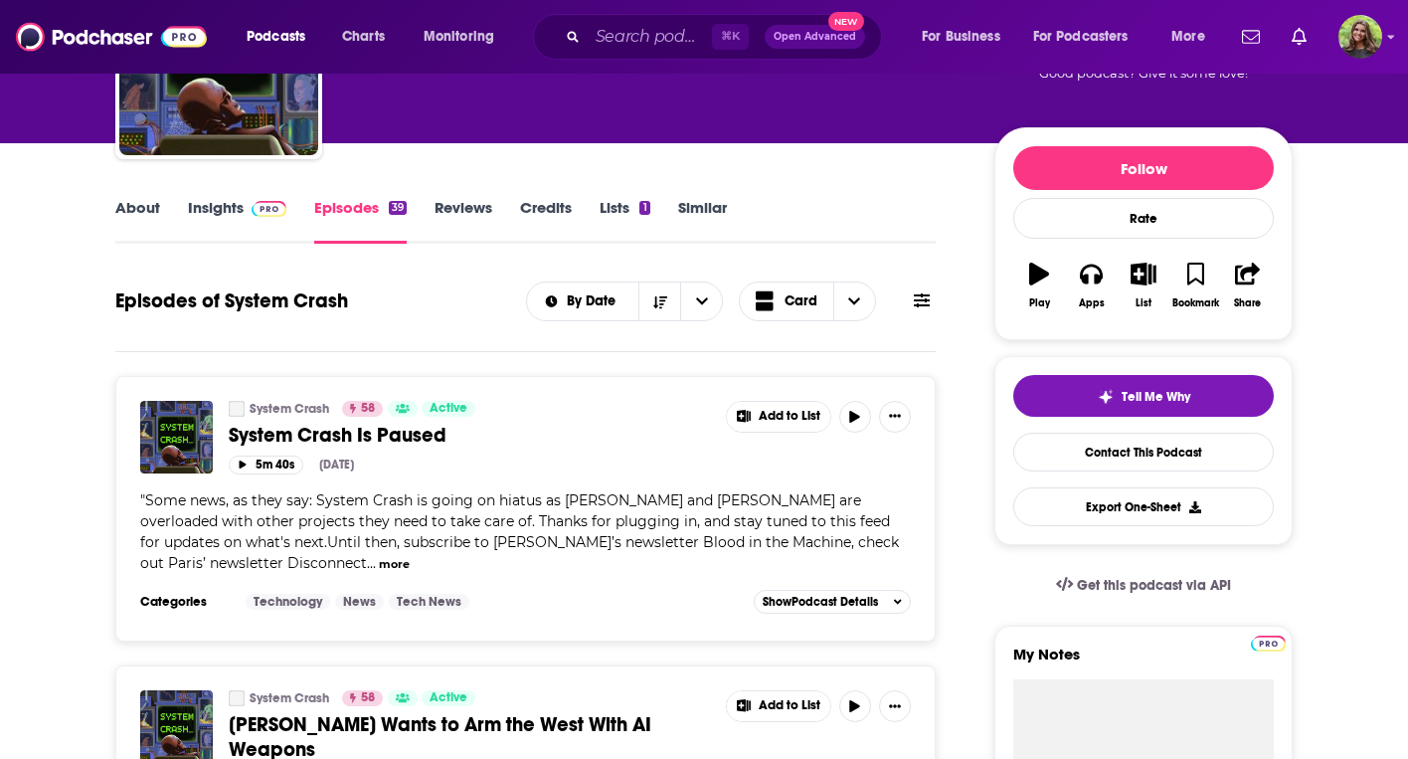
scroll to position [207, 0]
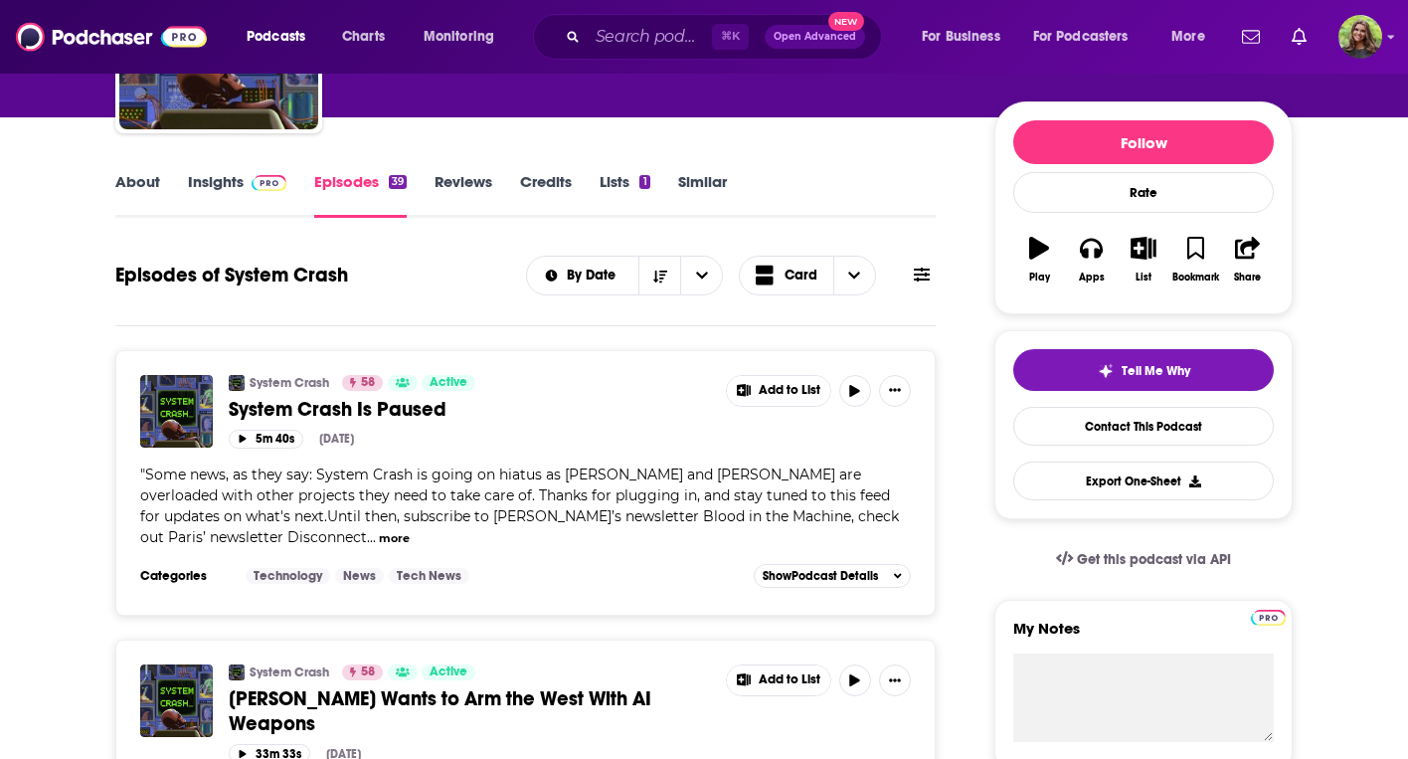
click at [143, 188] on link "About" at bounding box center [137, 195] width 45 height 46
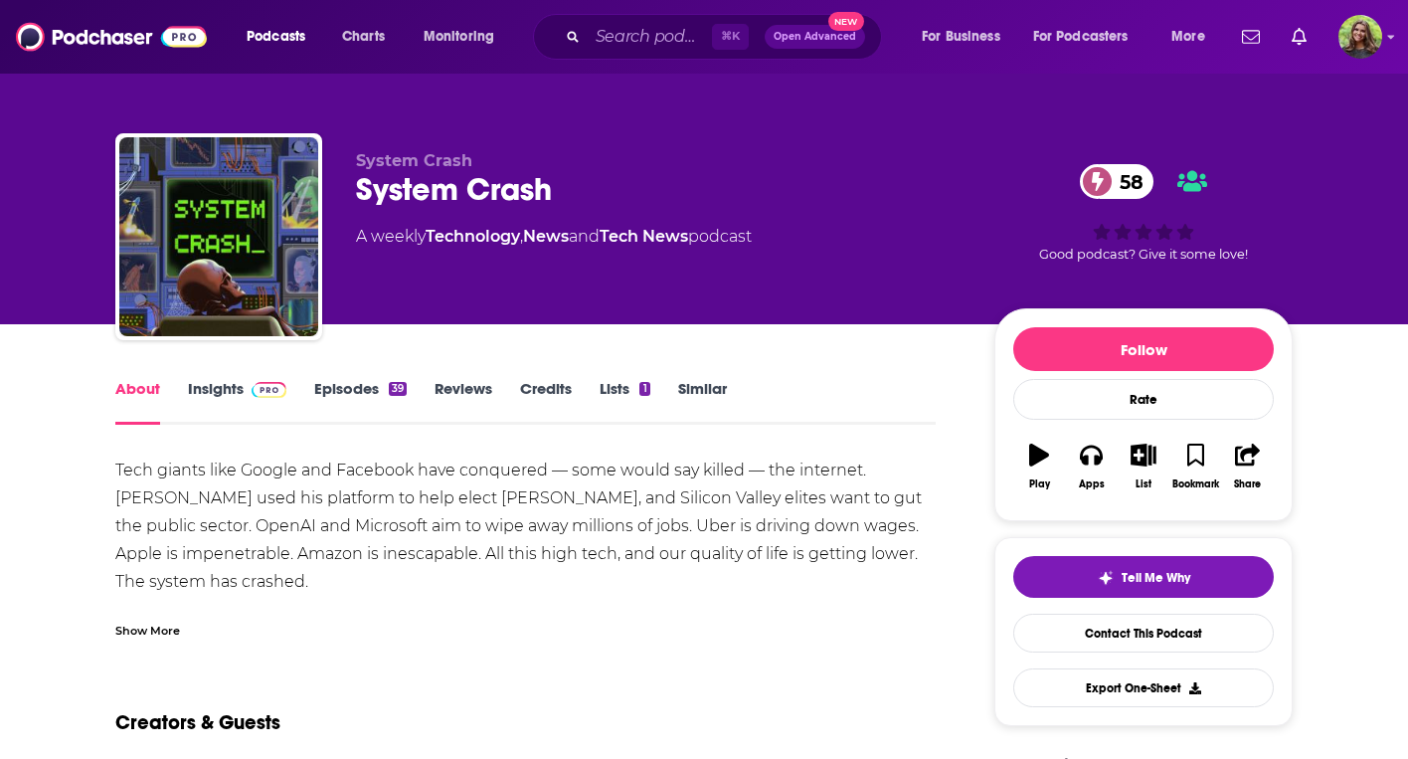
click at [160, 630] on div "Show More" at bounding box center [147, 629] width 65 height 19
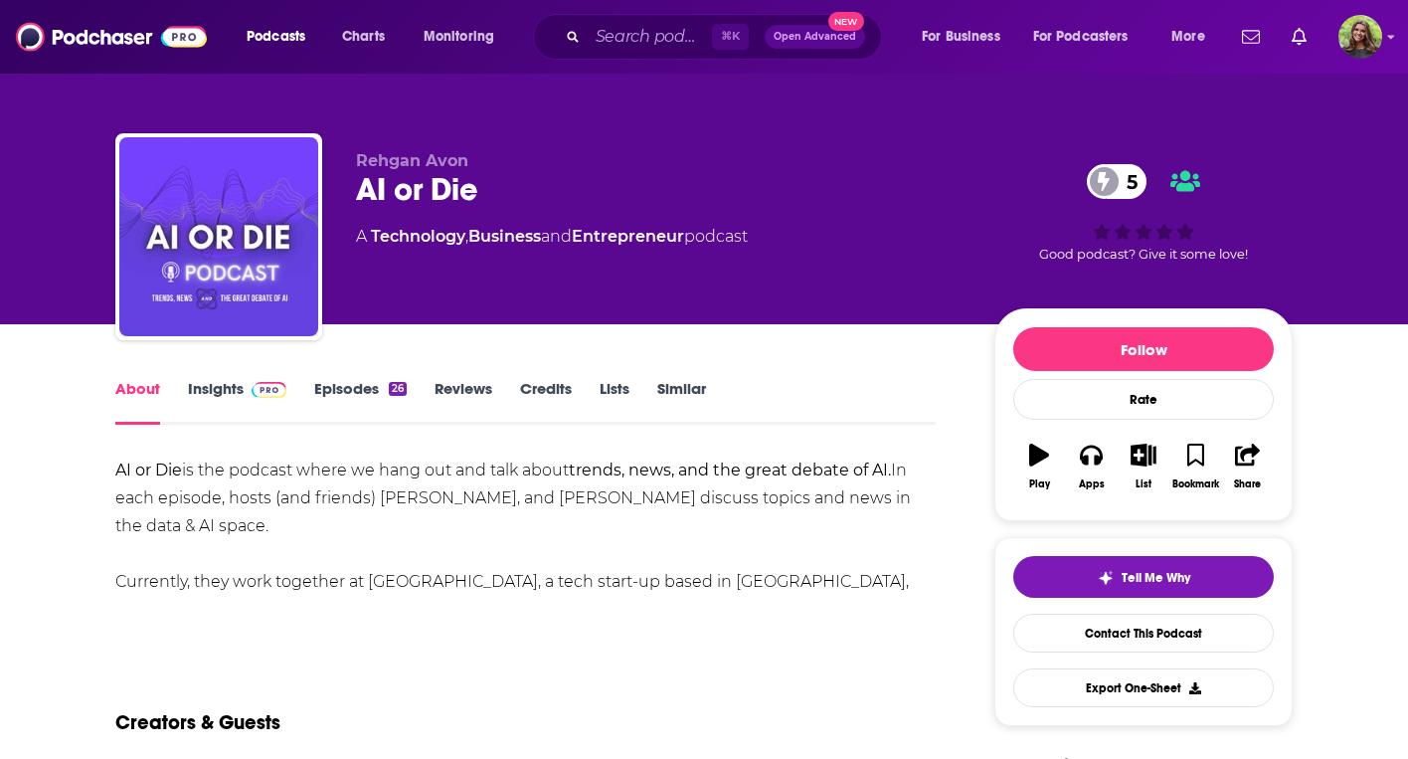
click at [359, 390] on link "Episodes 26" at bounding box center [360, 402] width 92 height 46
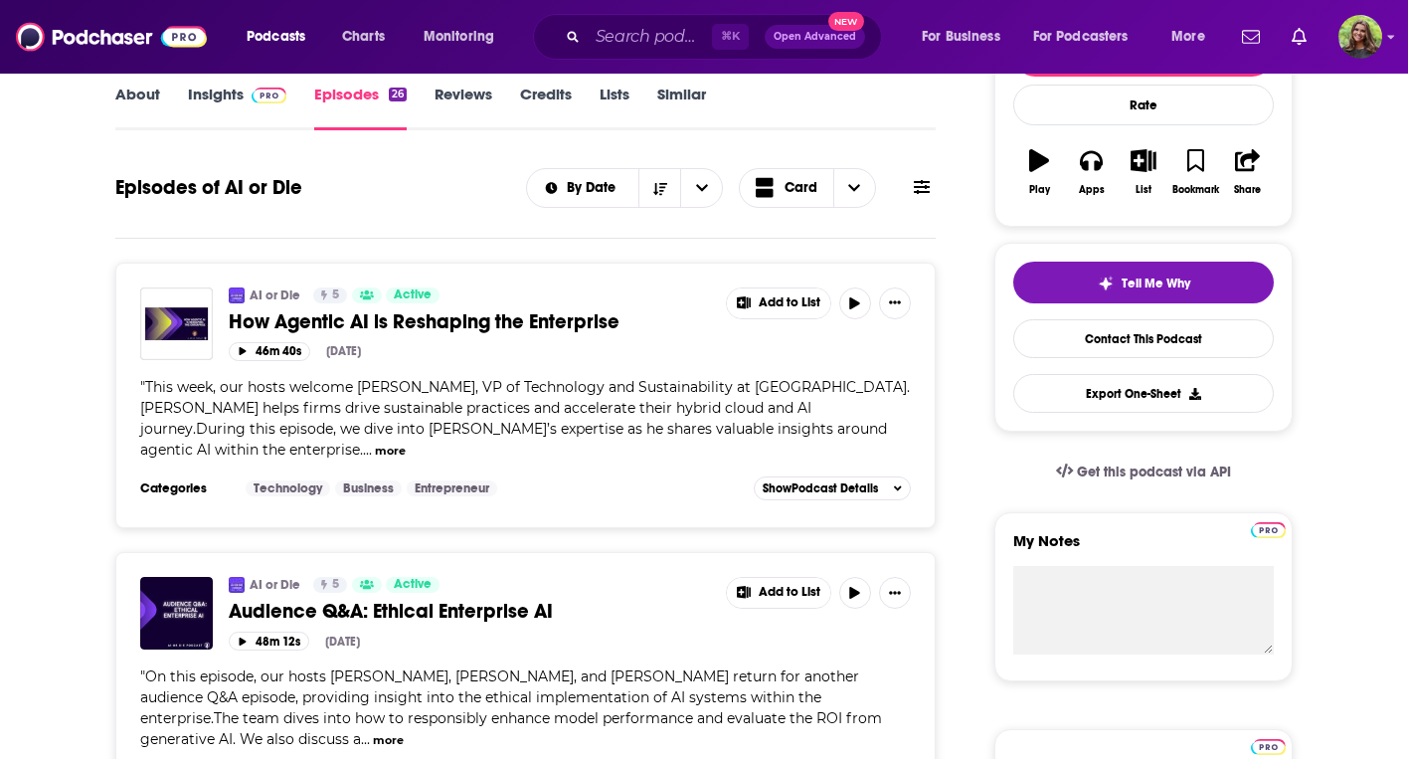
scroll to position [170, 0]
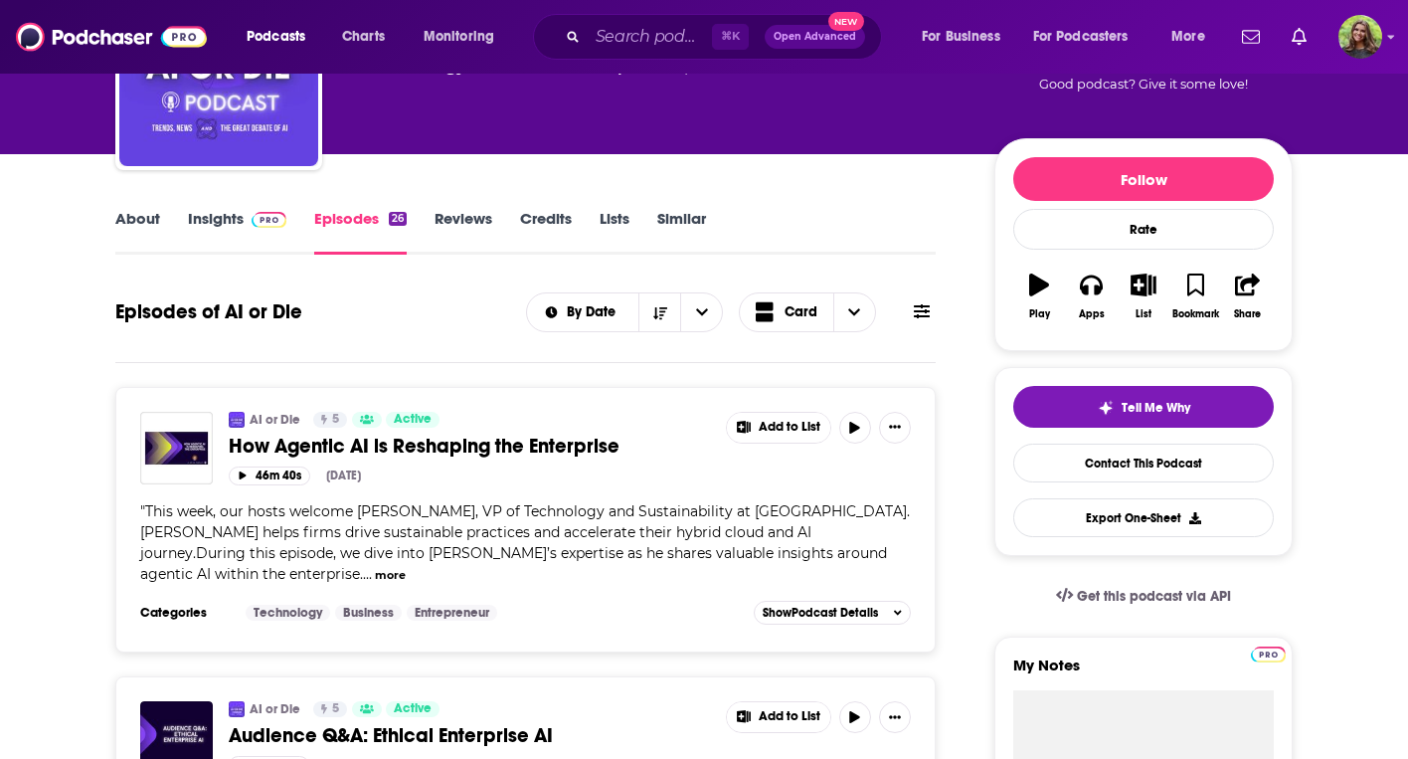
click at [223, 221] on link "Insights" at bounding box center [237, 232] width 98 height 46
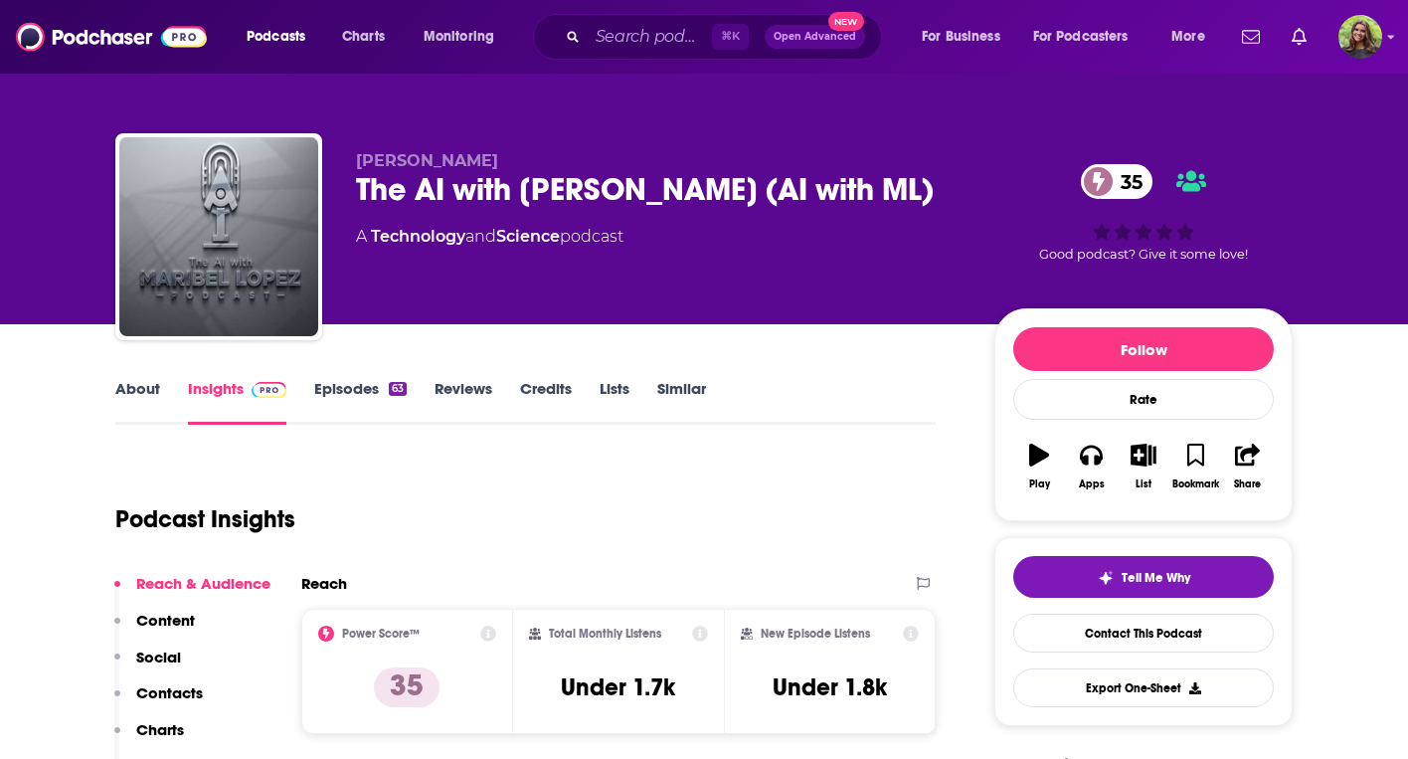
click at [132, 396] on link "About" at bounding box center [137, 402] width 45 height 46
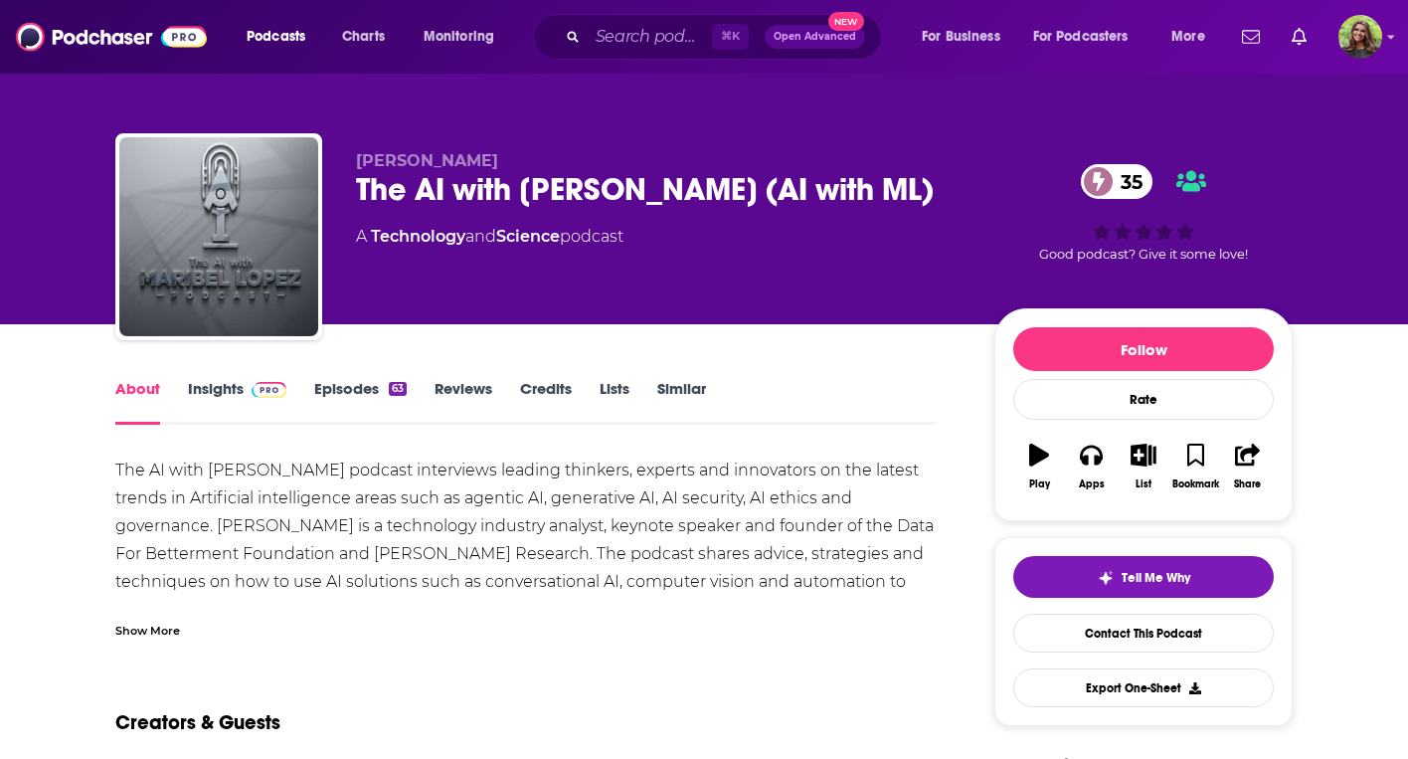
click at [332, 386] on link "Episodes 63" at bounding box center [360, 402] width 92 height 46
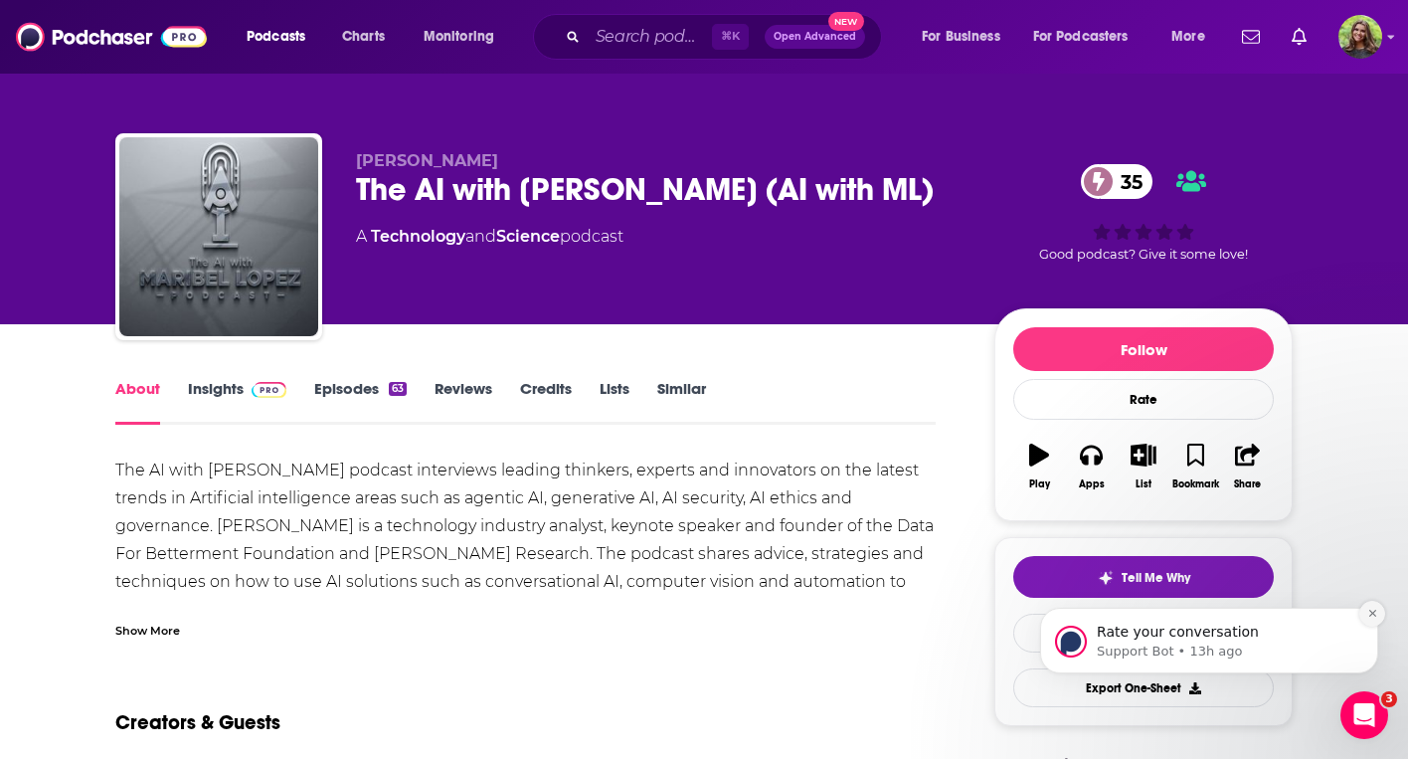
click at [1359, 616] on button "Dismiss notification" at bounding box center [1372, 614] width 26 height 26
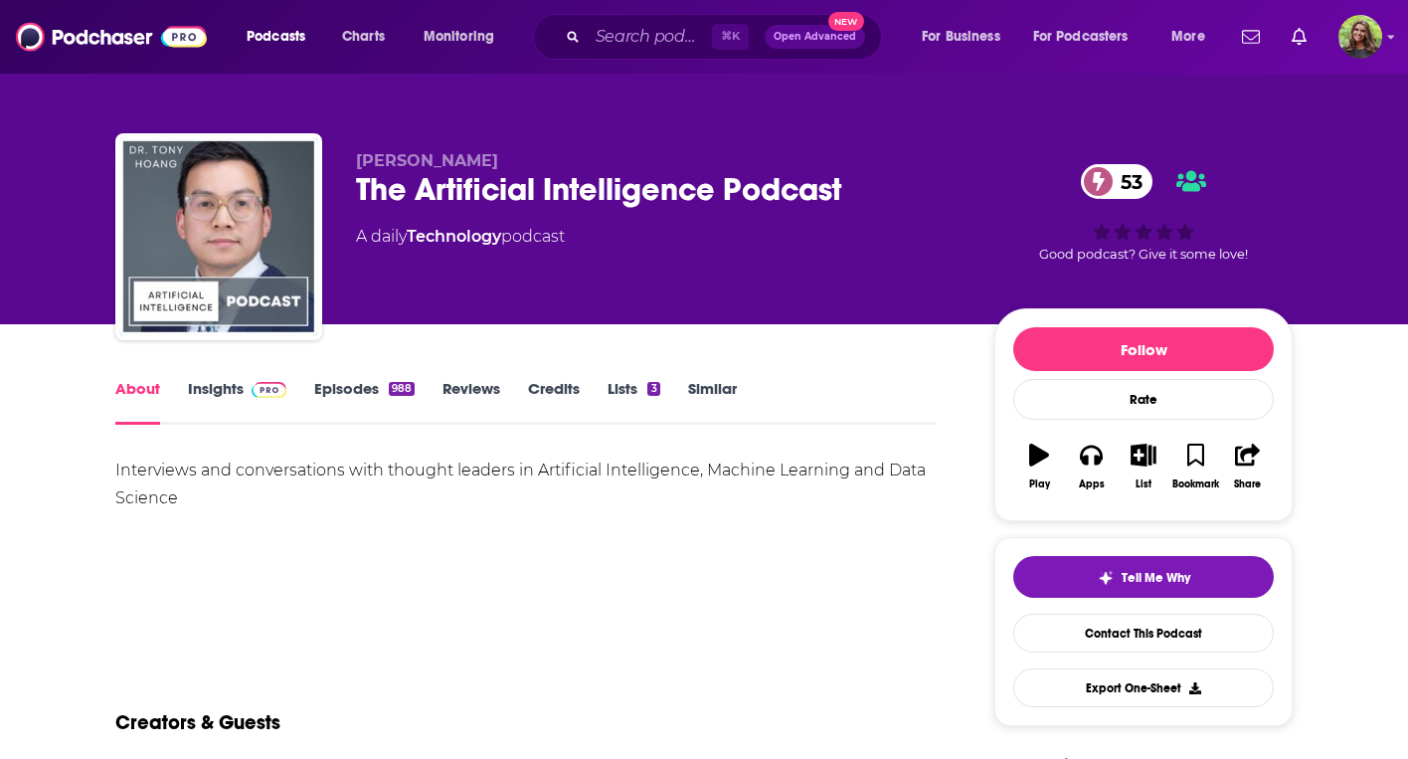
click at [328, 406] on link "Episodes 988" at bounding box center [364, 402] width 100 height 46
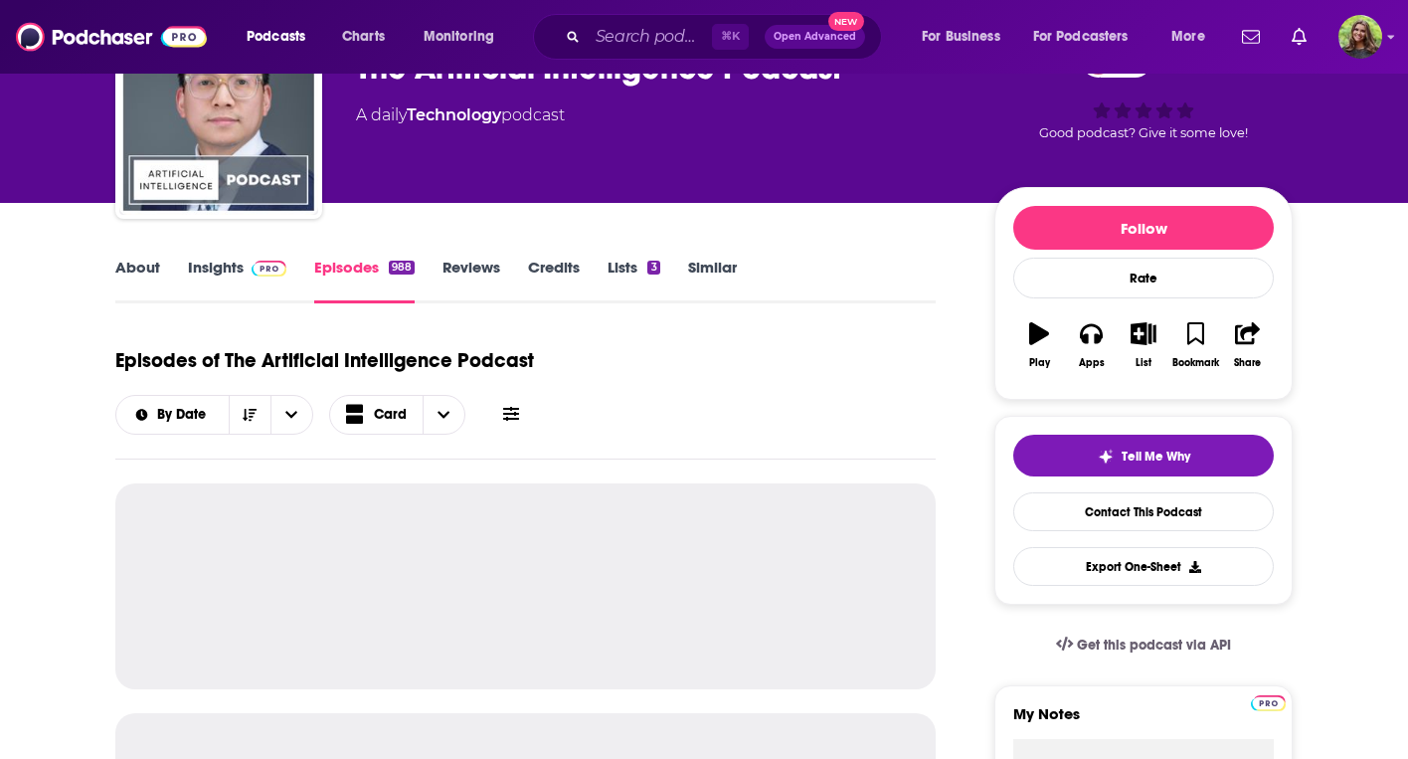
scroll to position [378, 0]
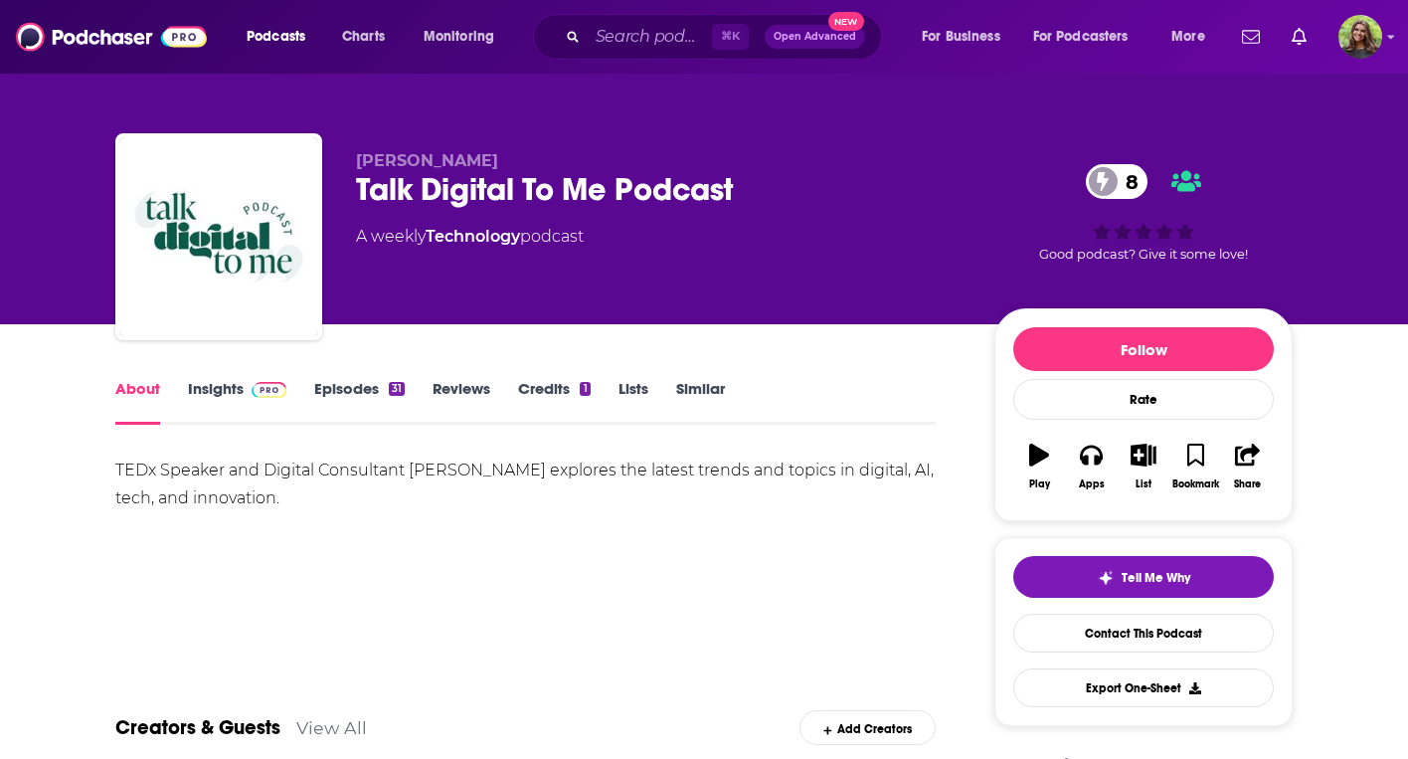
click at [364, 388] on link "Episodes 31" at bounding box center [359, 402] width 90 height 46
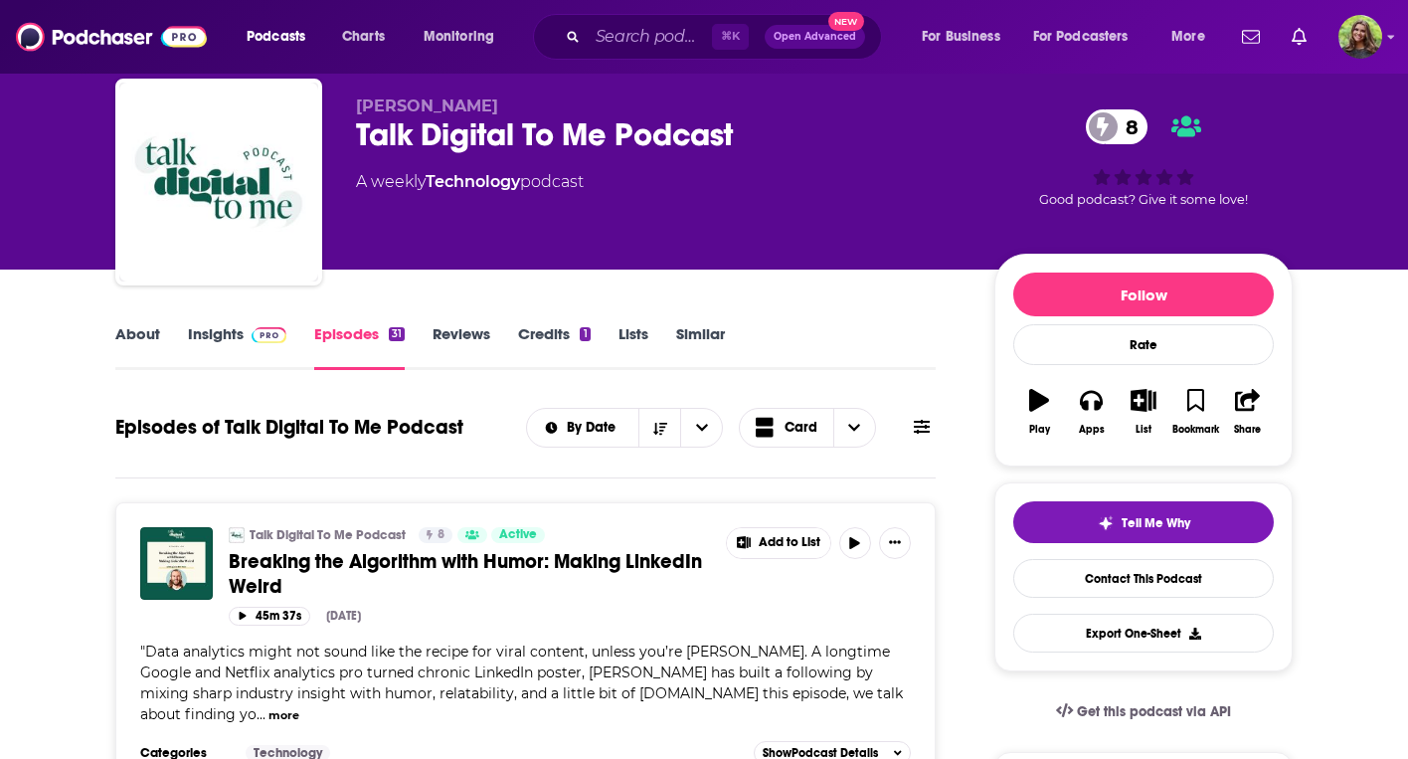
scroll to position [61, 0]
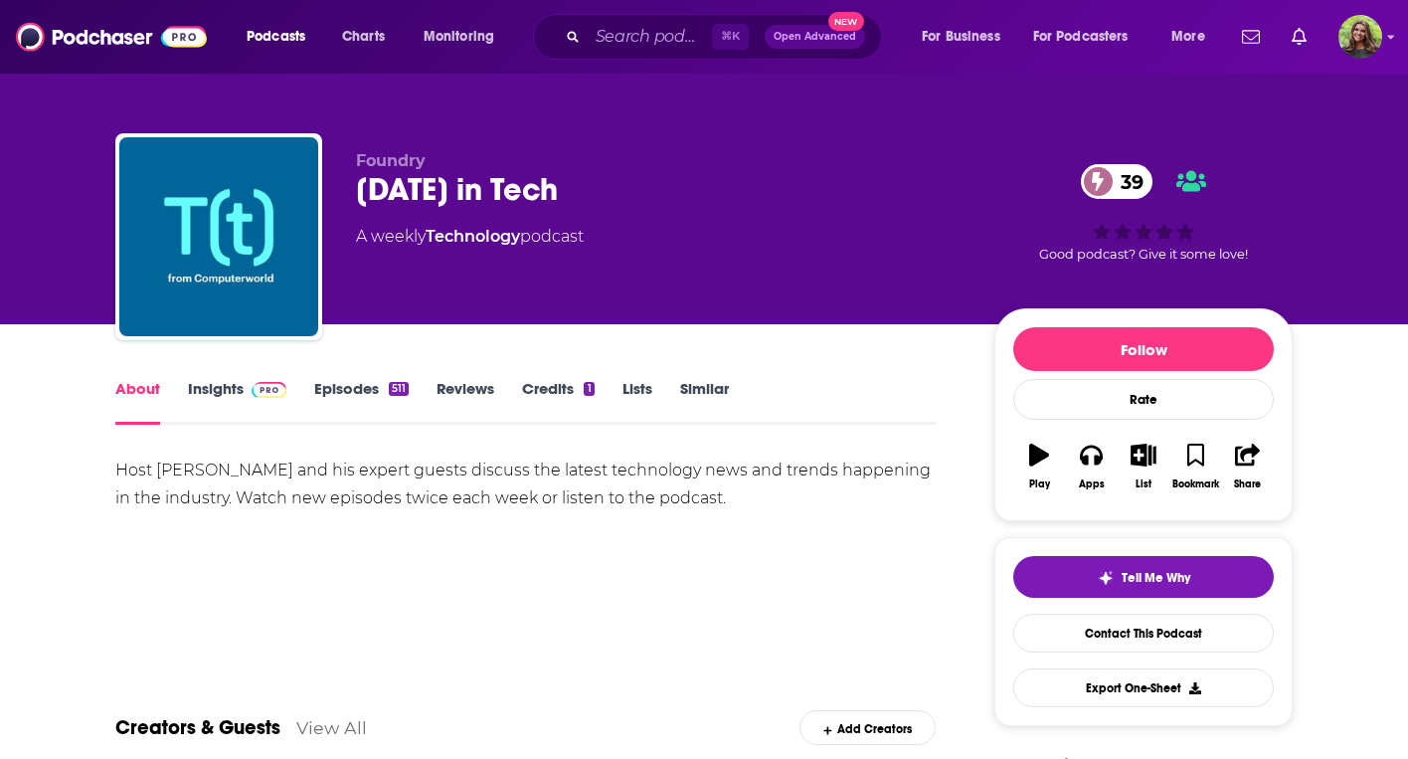
click at [706, 384] on link "Similar" at bounding box center [704, 402] width 49 height 46
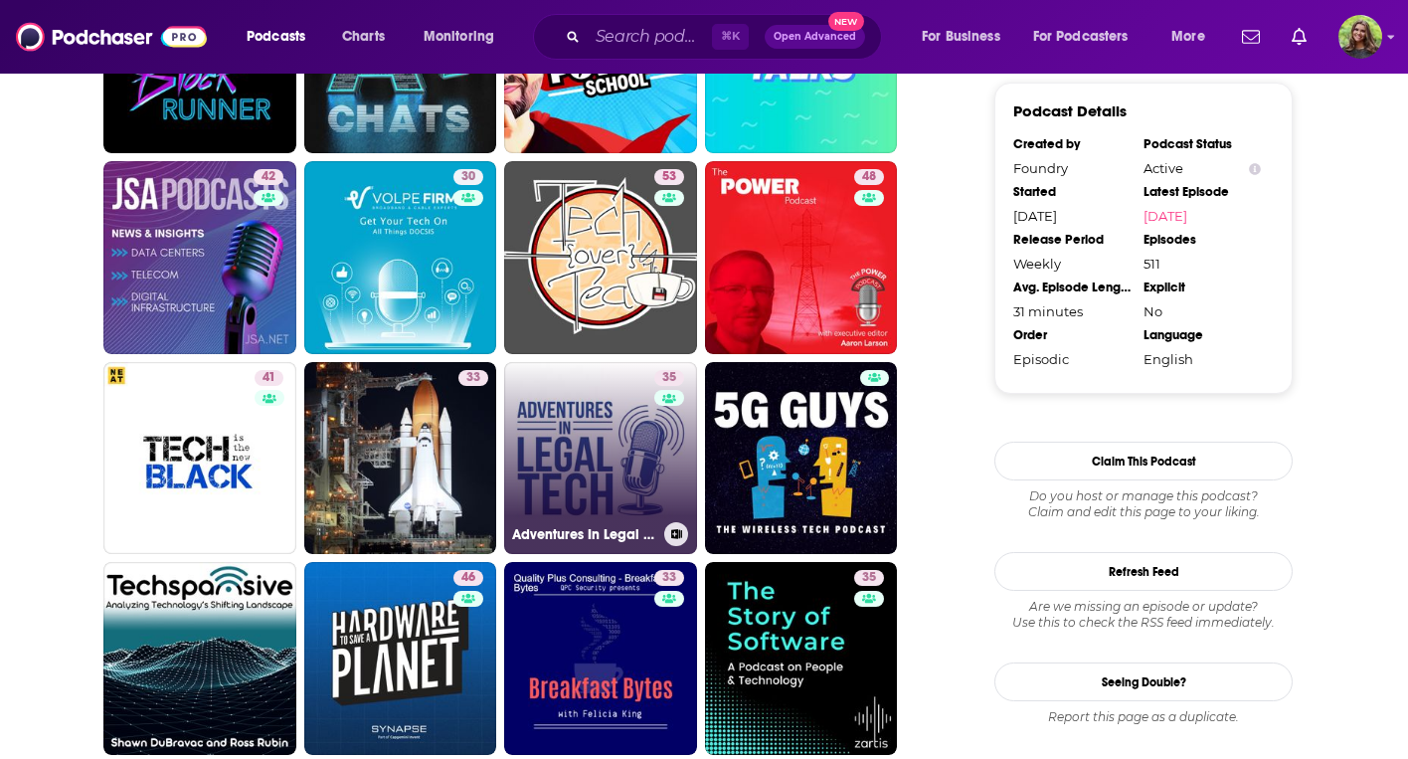
scroll to position [1994, 0]
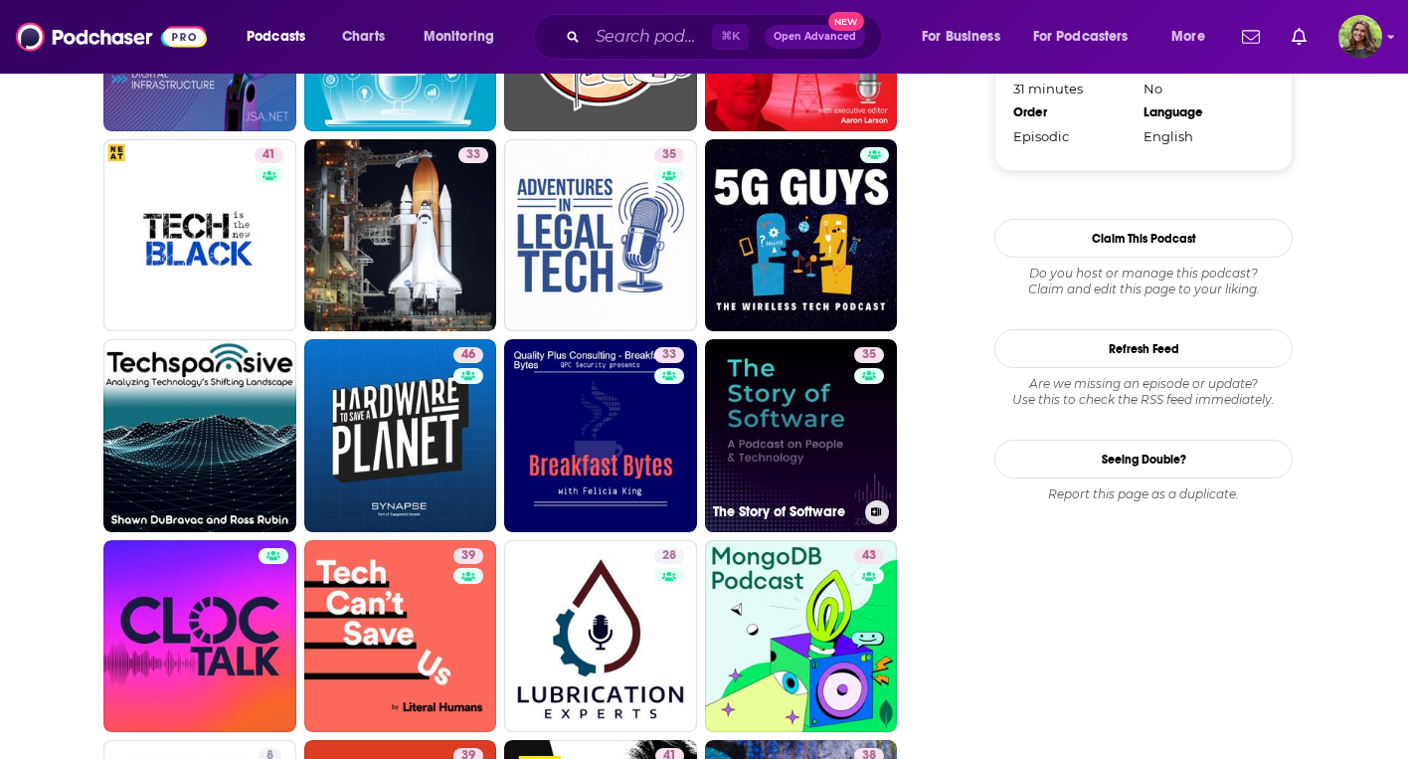
click at [738, 430] on link "35 The Story of Software" at bounding box center [801, 435] width 193 height 193
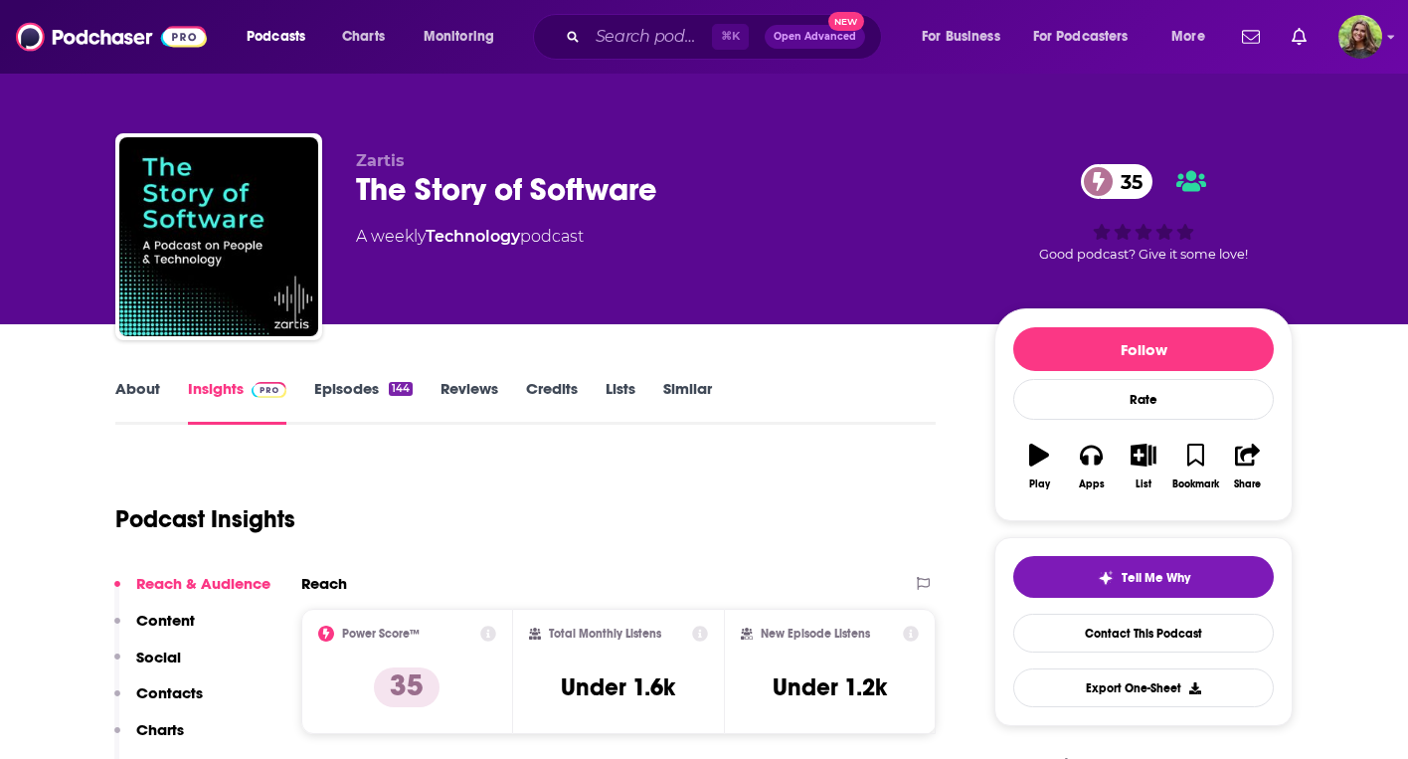
click at [143, 405] on link "About" at bounding box center [137, 402] width 45 height 46
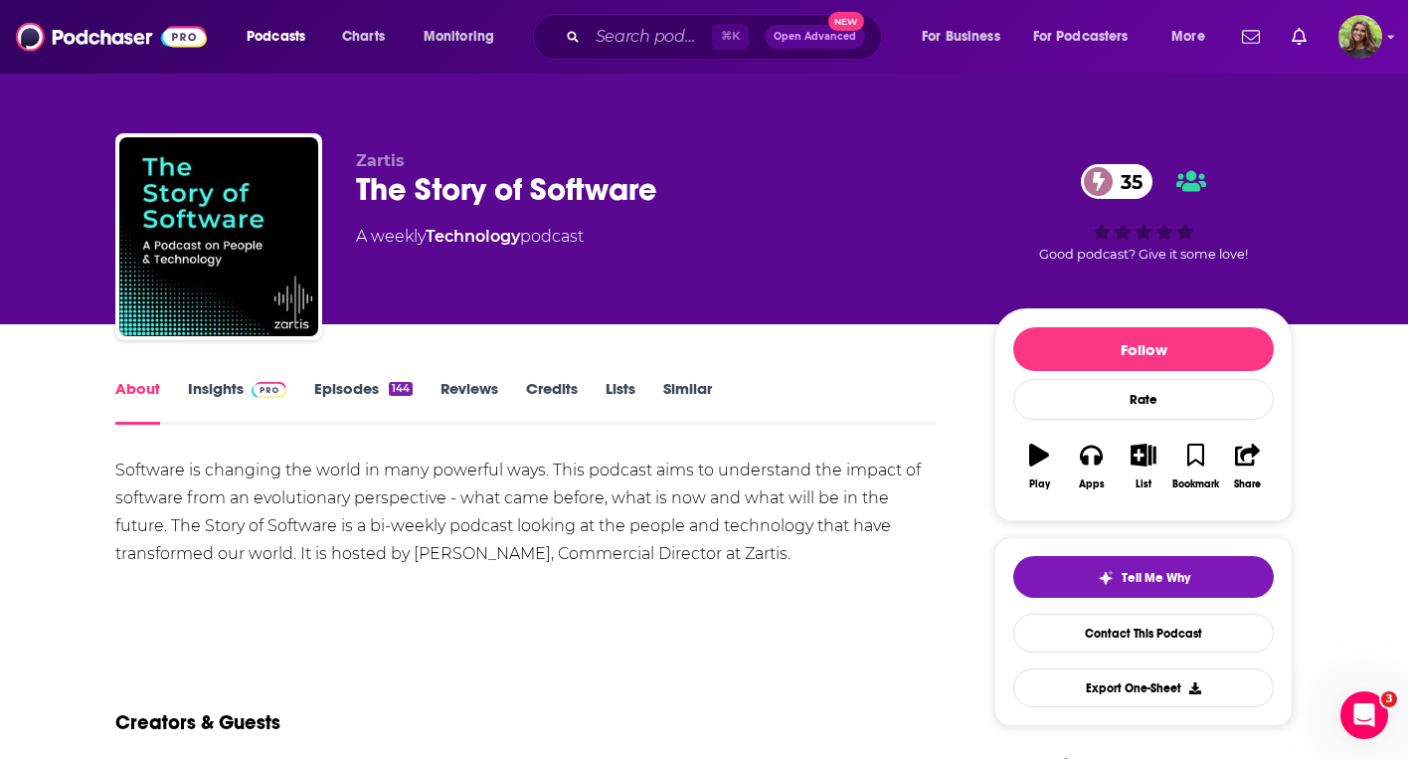
click at [246, 395] on span at bounding box center [265, 388] width 43 height 19
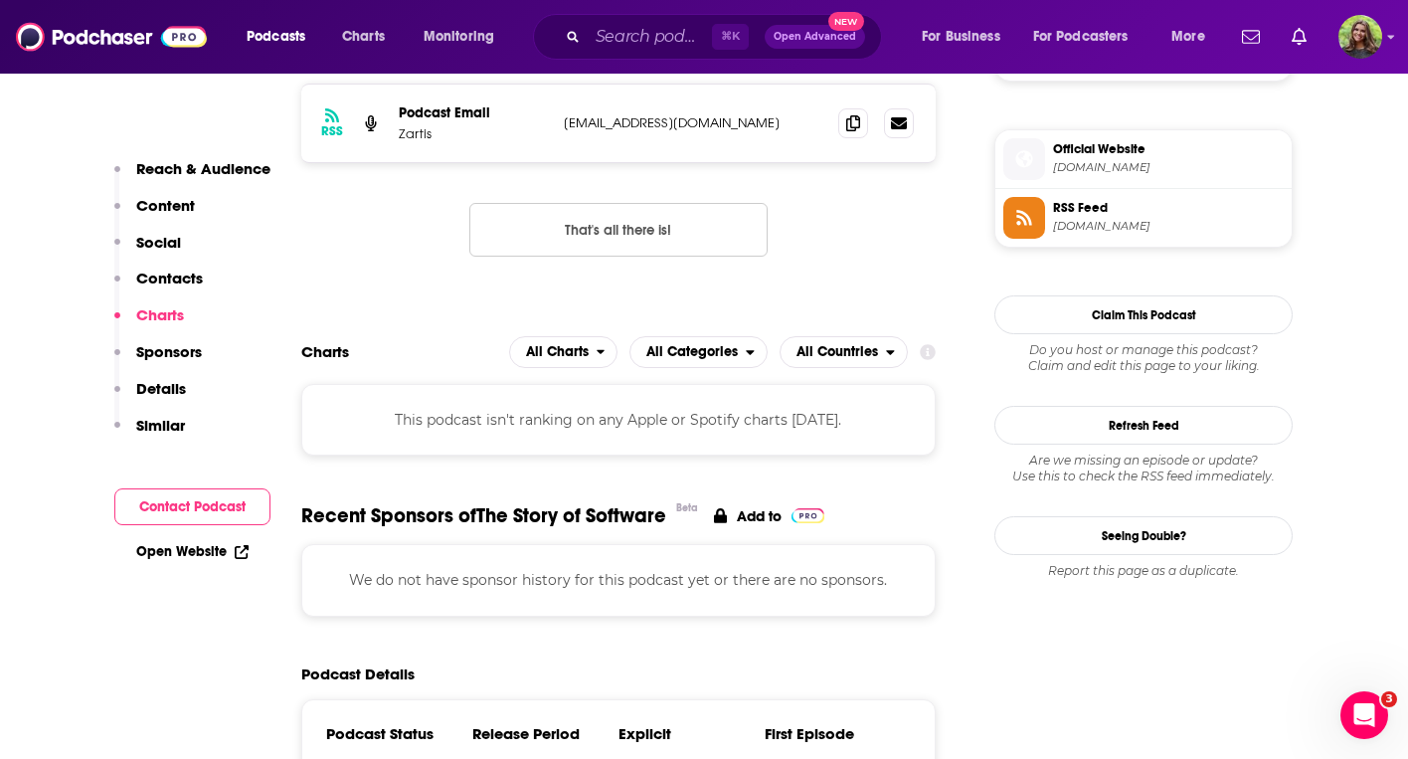
scroll to position [1587, 0]
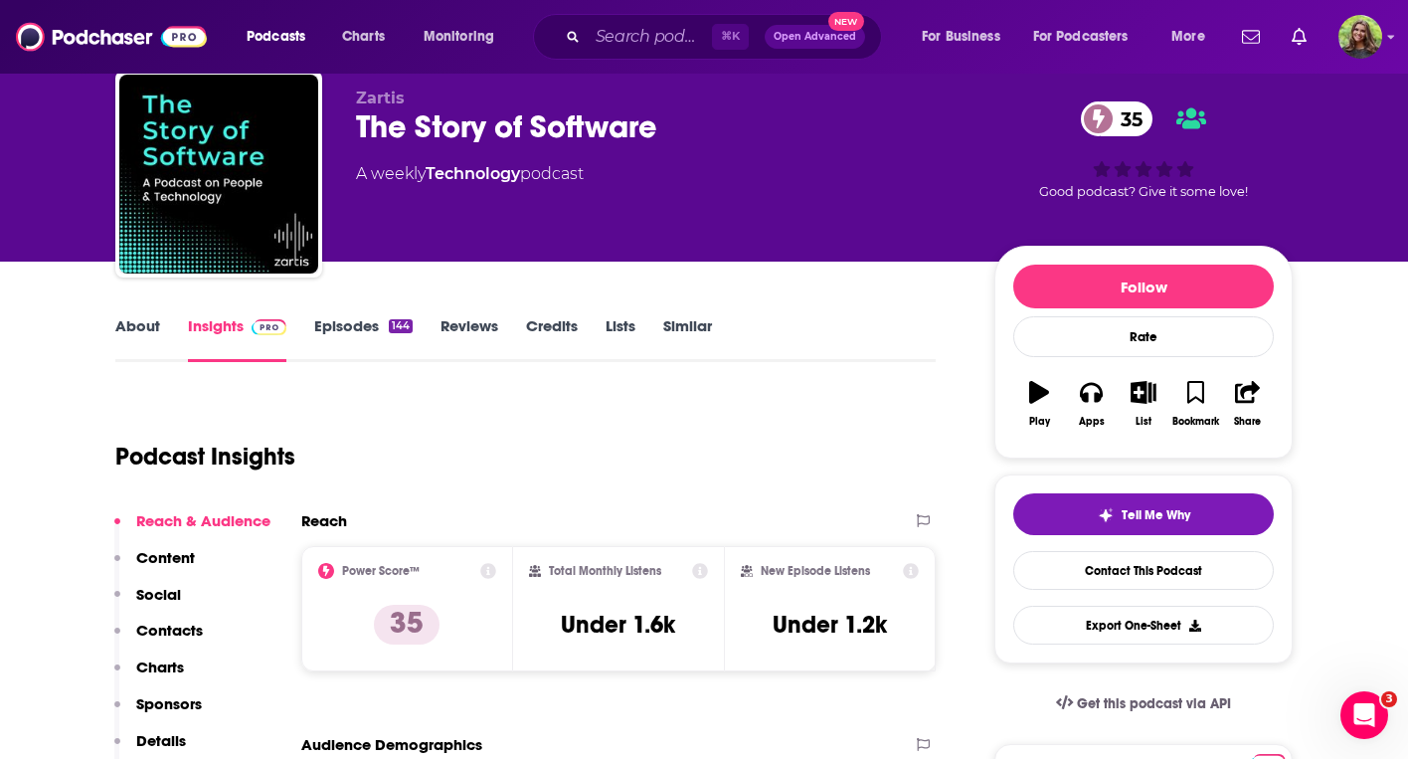
scroll to position [69, 0]
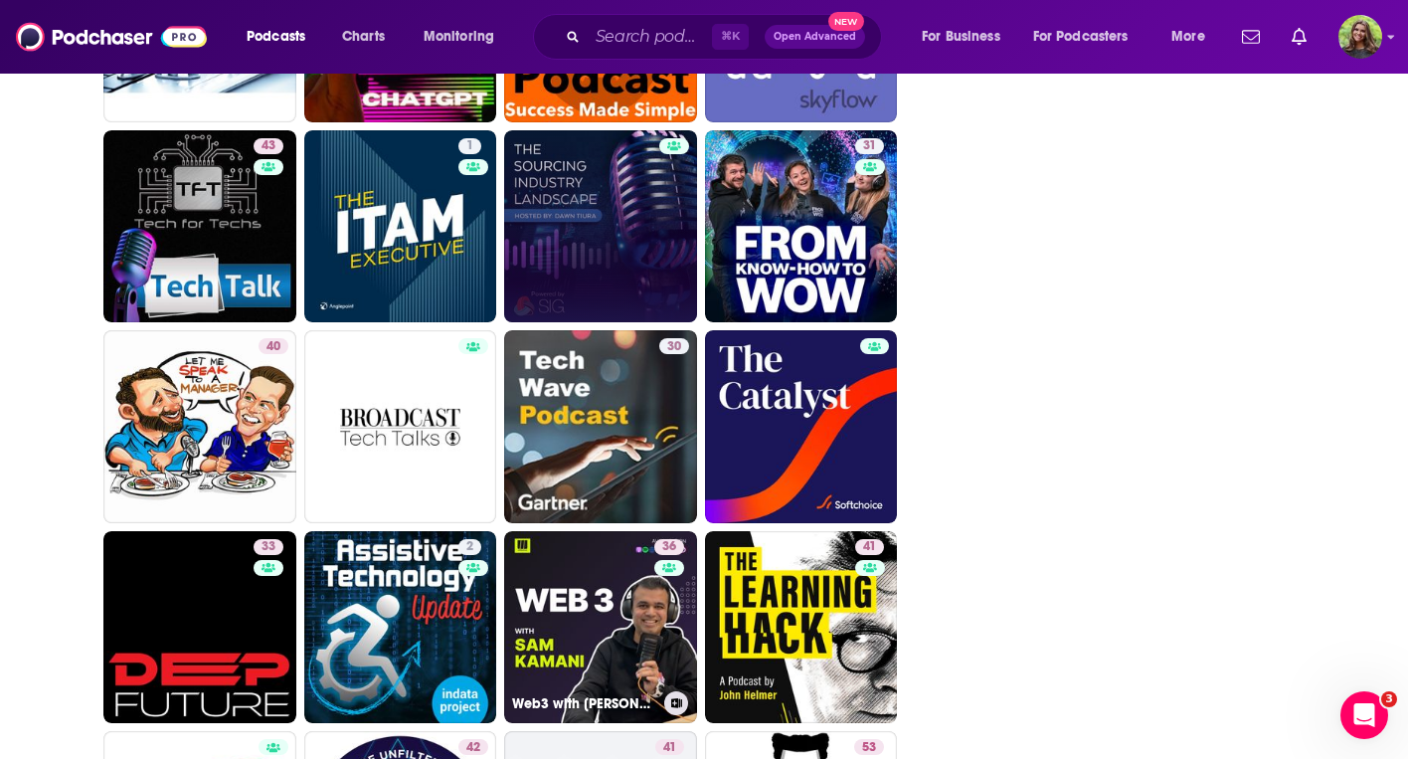
scroll to position [2646, 0]
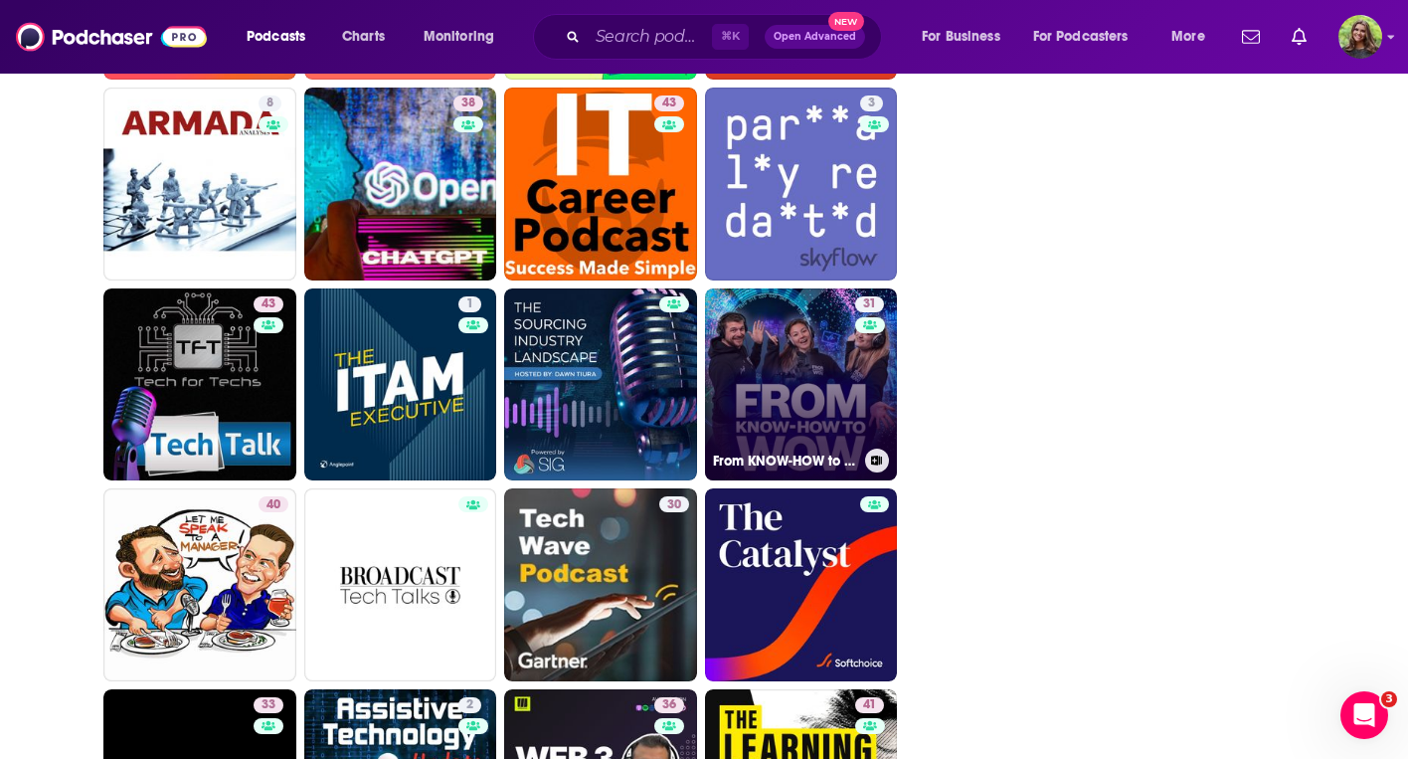
click at [829, 408] on link "31 From KNOW-HOW to WOW" at bounding box center [801, 384] width 193 height 193
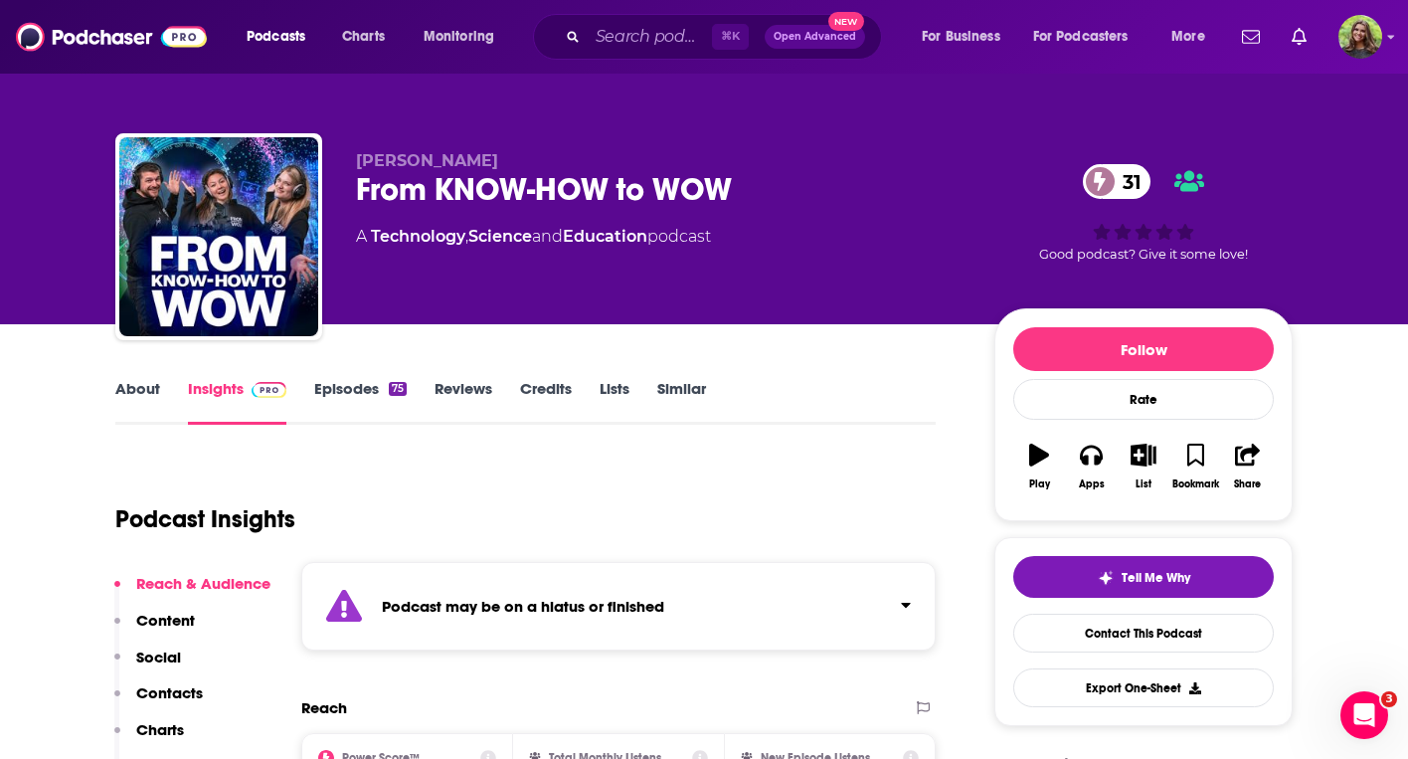
click at [147, 395] on link "About" at bounding box center [137, 402] width 45 height 46
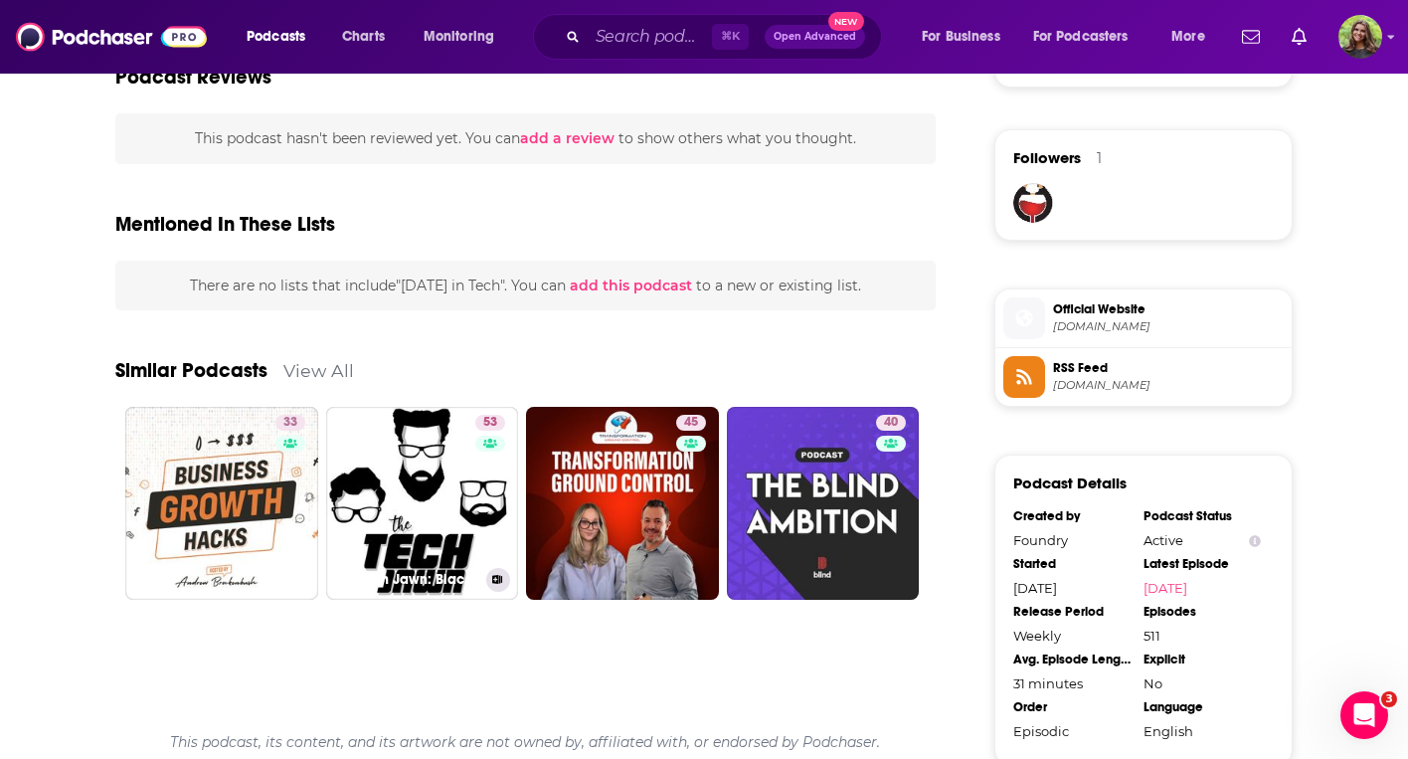
scroll to position [1427, 0]
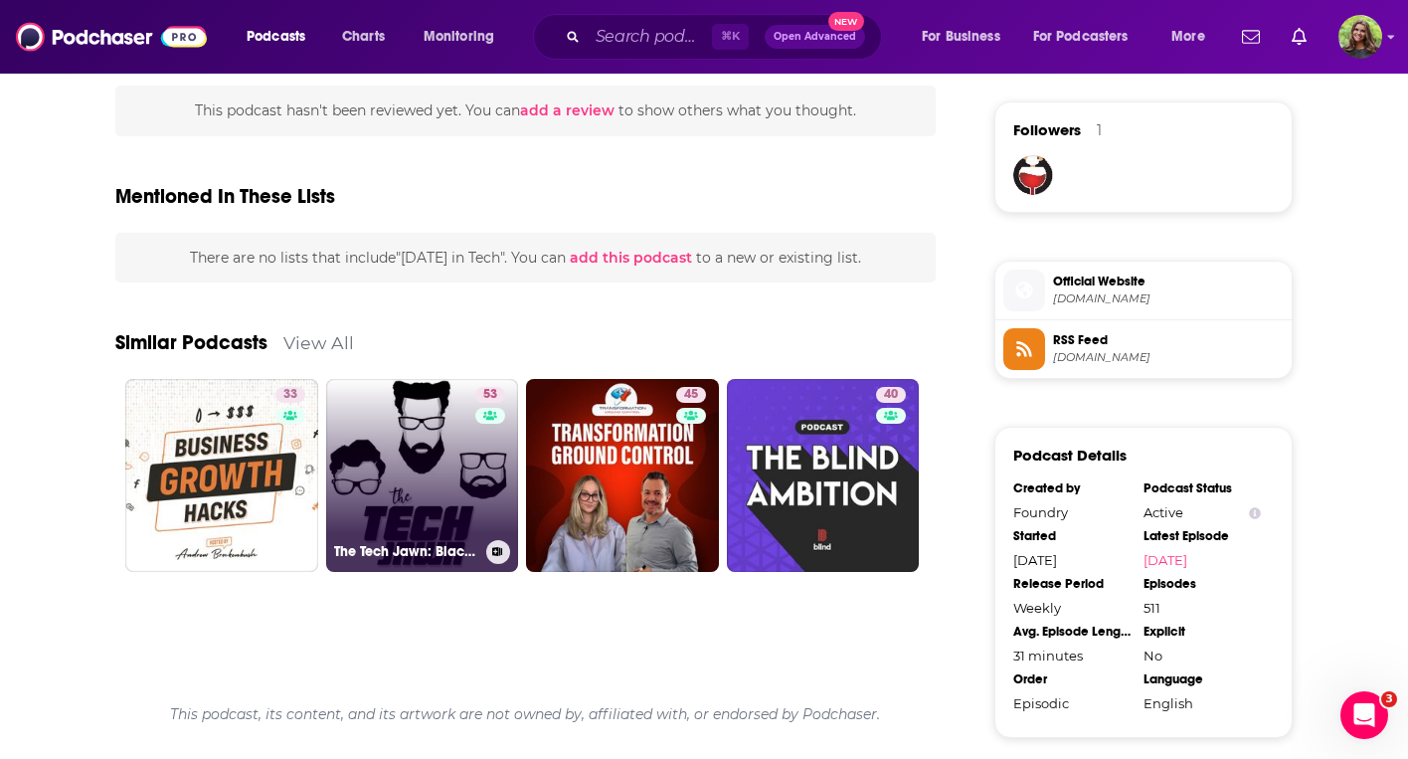
click at [425, 479] on link "53 The Tech Jawn: Black Tech Enthusiasts Covering The Week's Tech News And How …" at bounding box center [422, 475] width 193 height 193
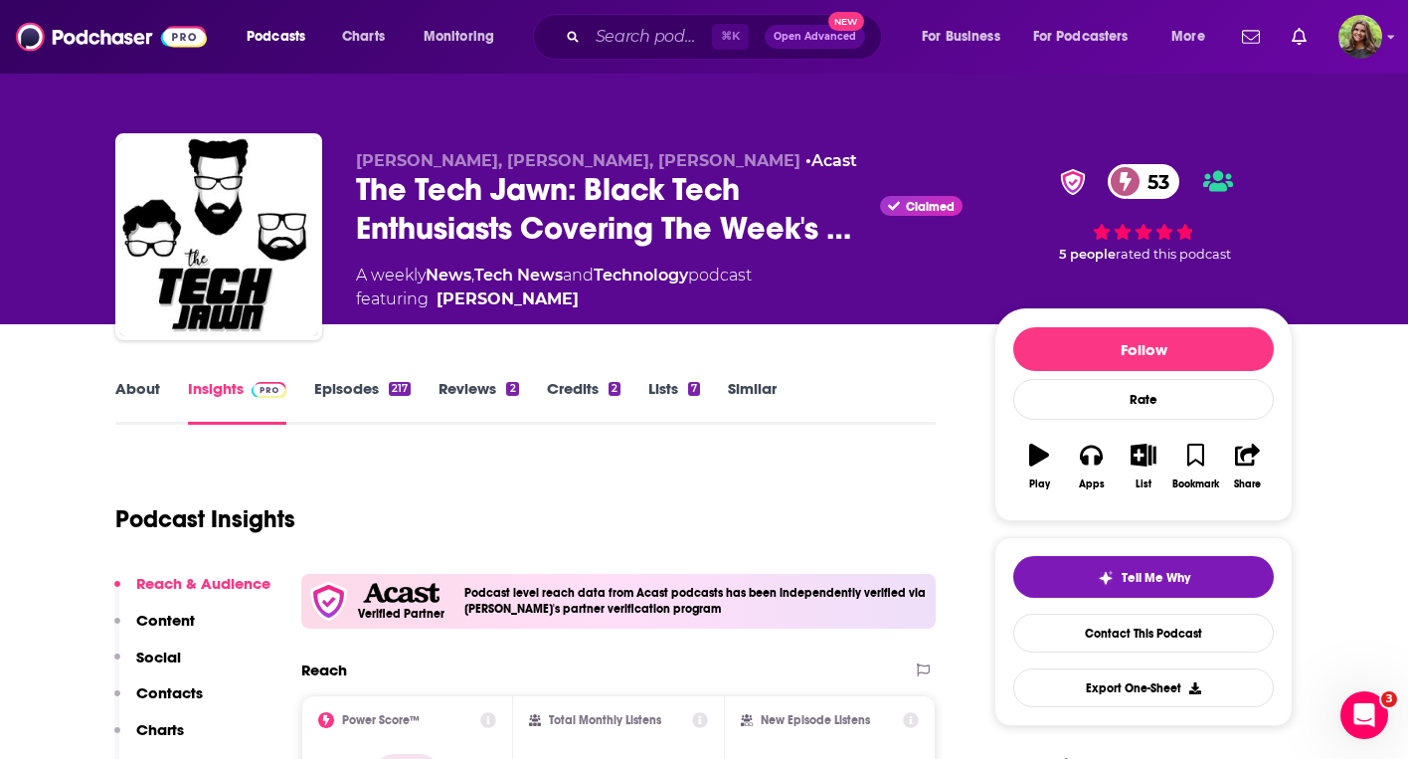
click at [759, 388] on link "Similar" at bounding box center [752, 402] width 49 height 46
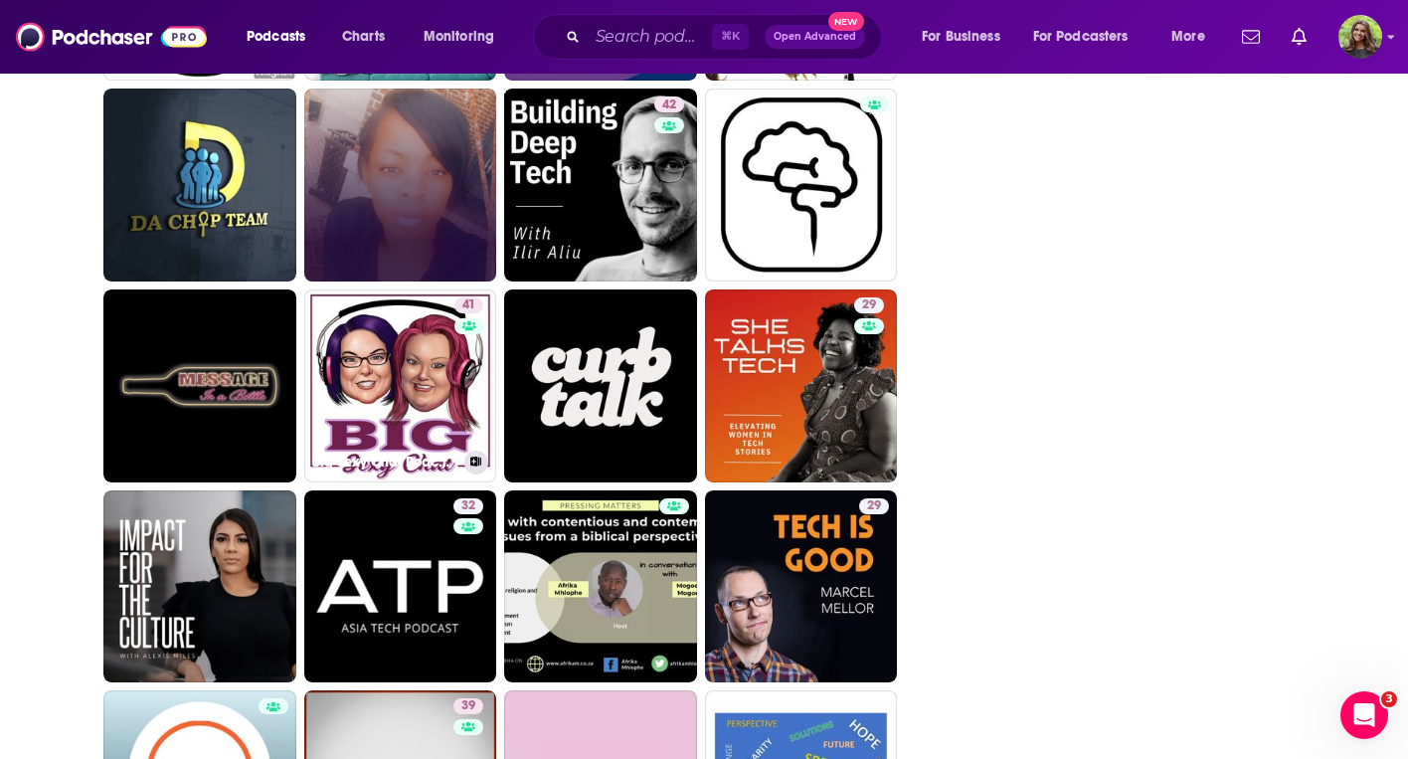
scroll to position [4811, 0]
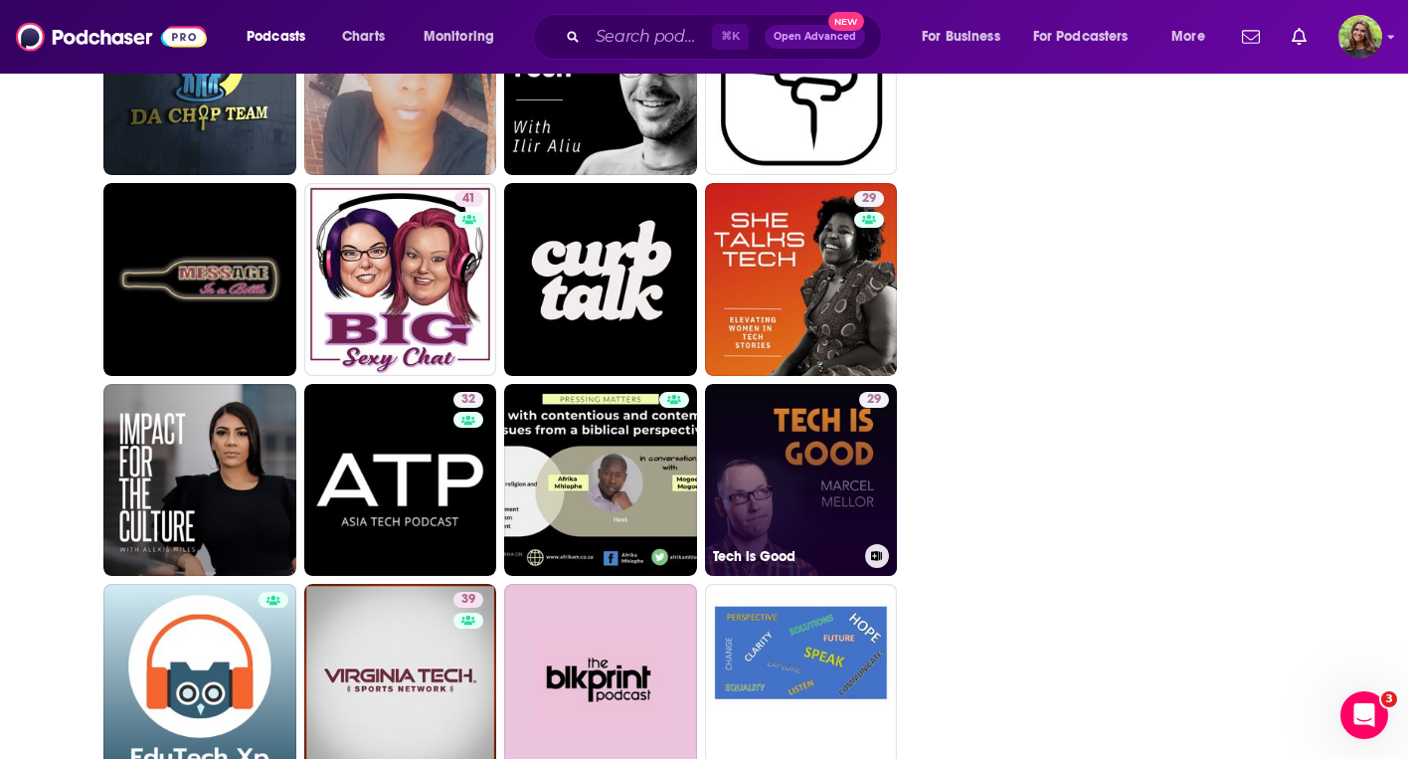
click at [813, 431] on link "29 Tech is Good" at bounding box center [801, 480] width 193 height 193
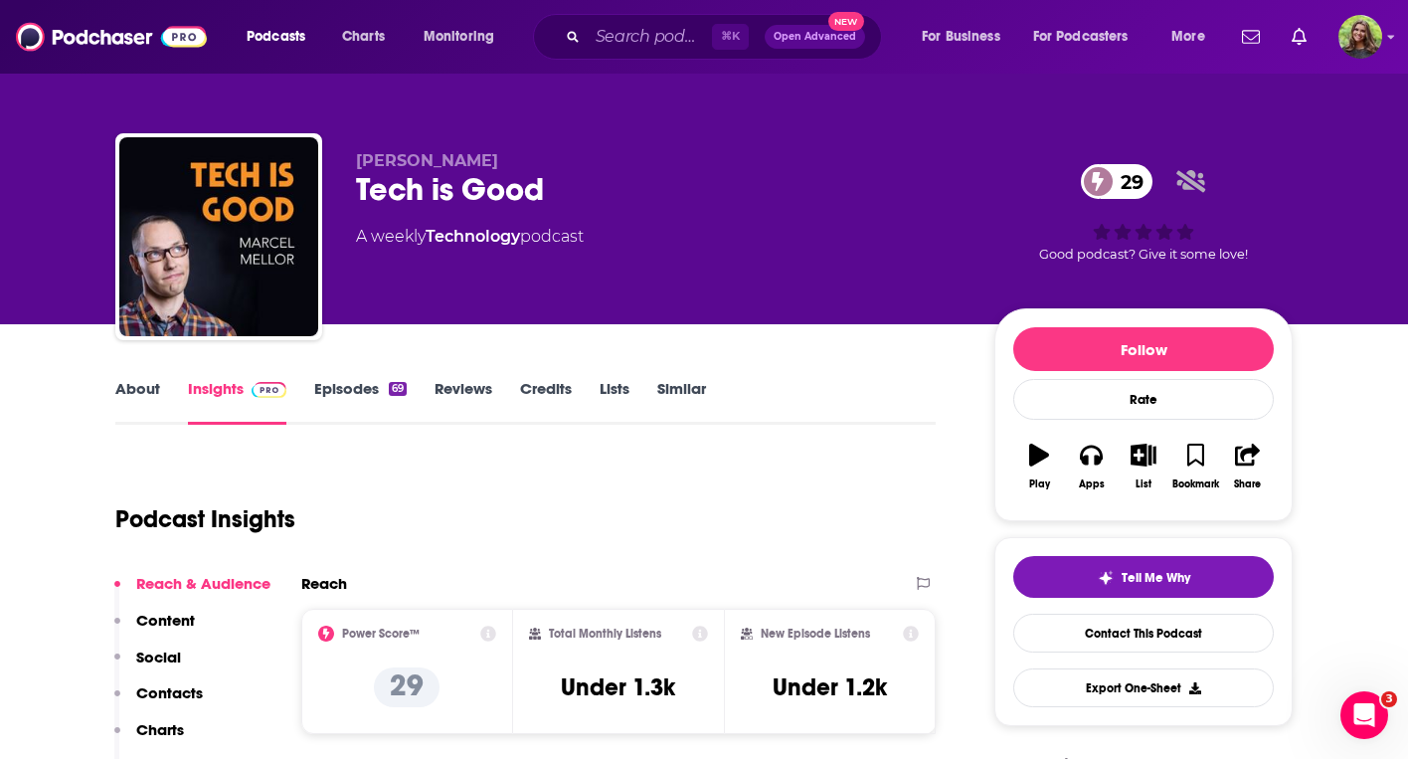
click at [156, 394] on link "About" at bounding box center [137, 402] width 45 height 46
